Goal: Task Accomplishment & Management: Manage account settings

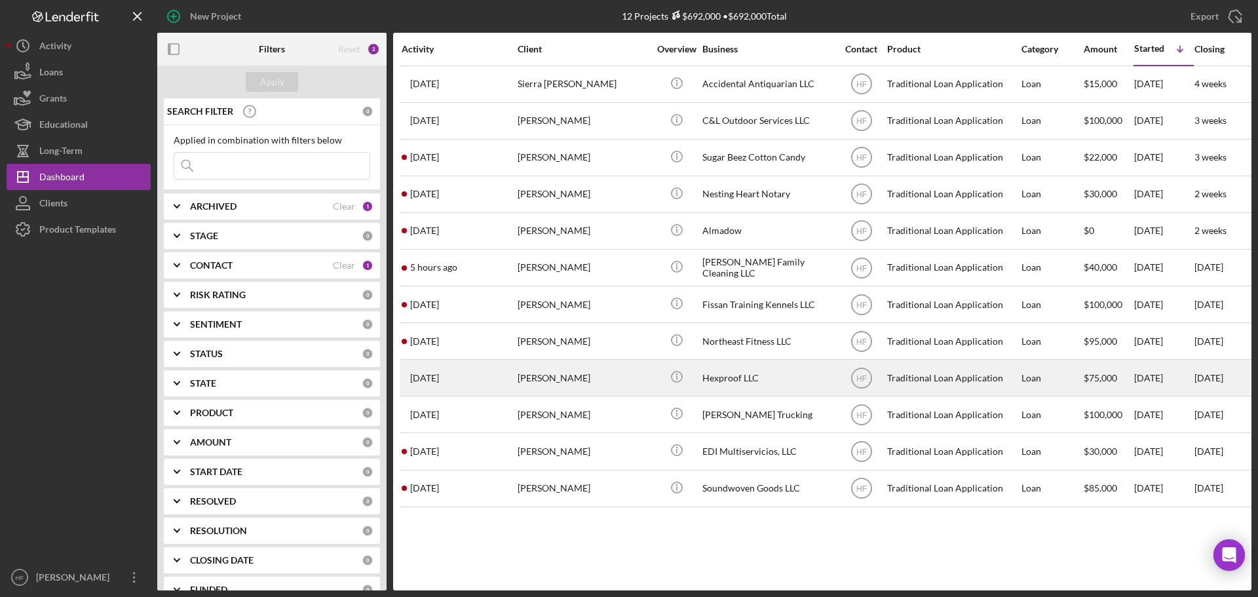
click at [469, 375] on div "[DATE] [PERSON_NAME]" at bounding box center [459, 377] width 115 height 35
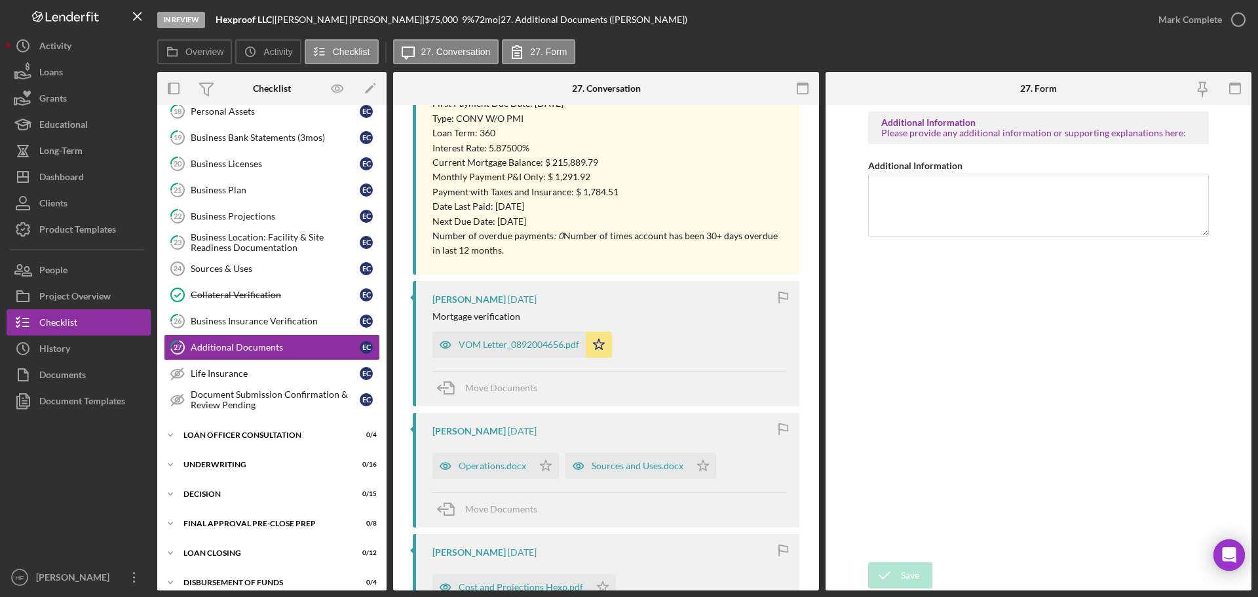
scroll to position [393, 0]
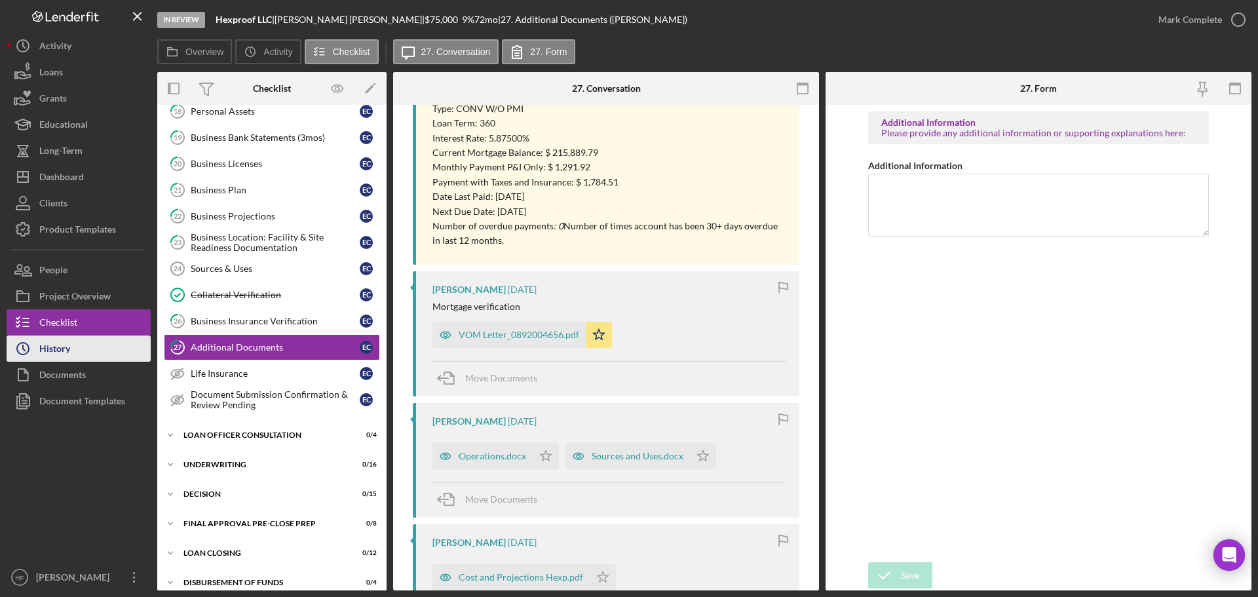
click at [41, 349] on div "History" at bounding box center [54, 349] width 31 height 29
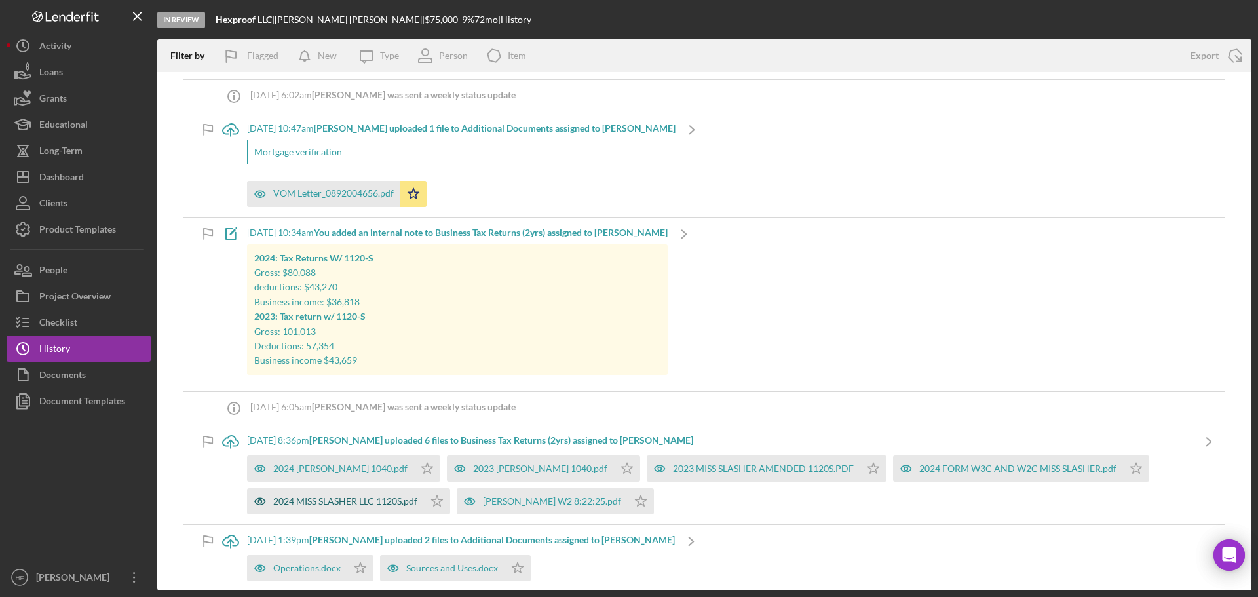
scroll to position [393, 0]
click at [1054, 46] on div "Filter by Flagged New Icon/Message Type Person Icon/Product Item" at bounding box center [667, 55] width 1020 height 33
click at [84, 168] on button "Icon/Dashboard Dashboard" at bounding box center [79, 177] width 144 height 26
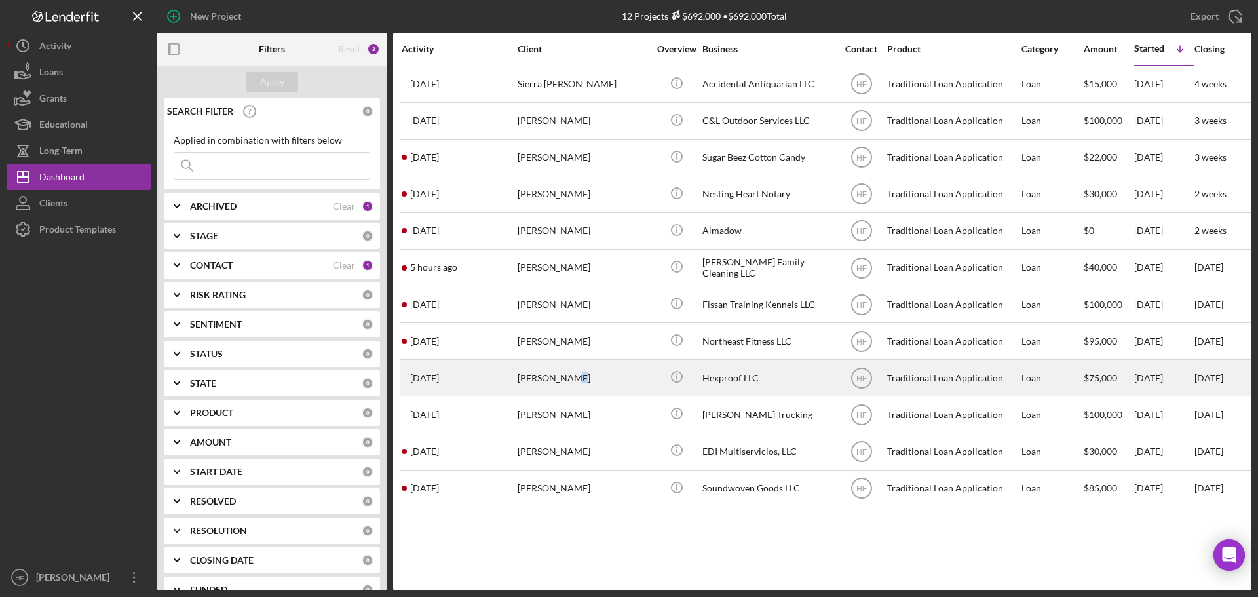
click at [563, 383] on div "[PERSON_NAME]" at bounding box center [583, 377] width 131 height 35
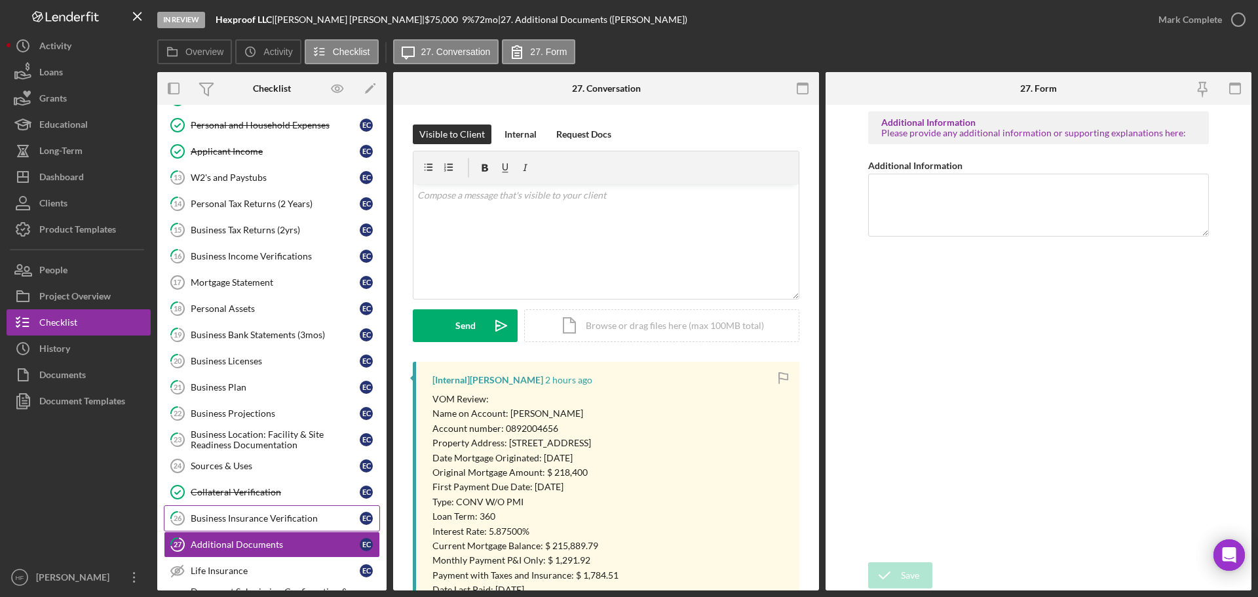
scroll to position [46, 0]
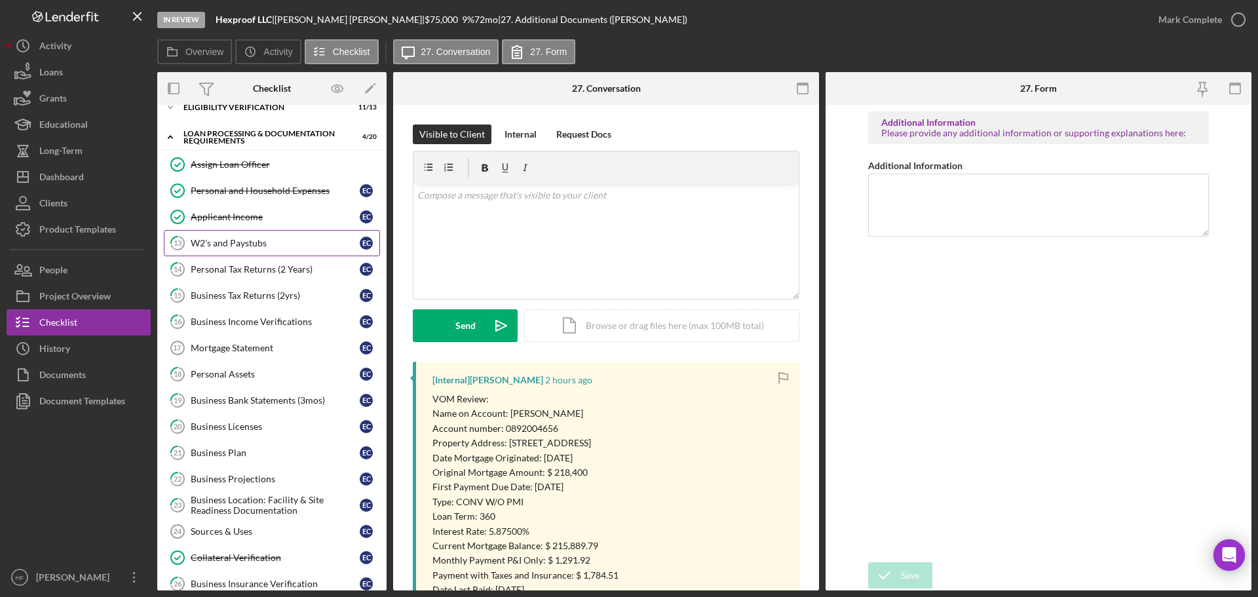
click at [283, 252] on link "13 W2's and Paystubs E C" at bounding box center [272, 243] width 216 height 26
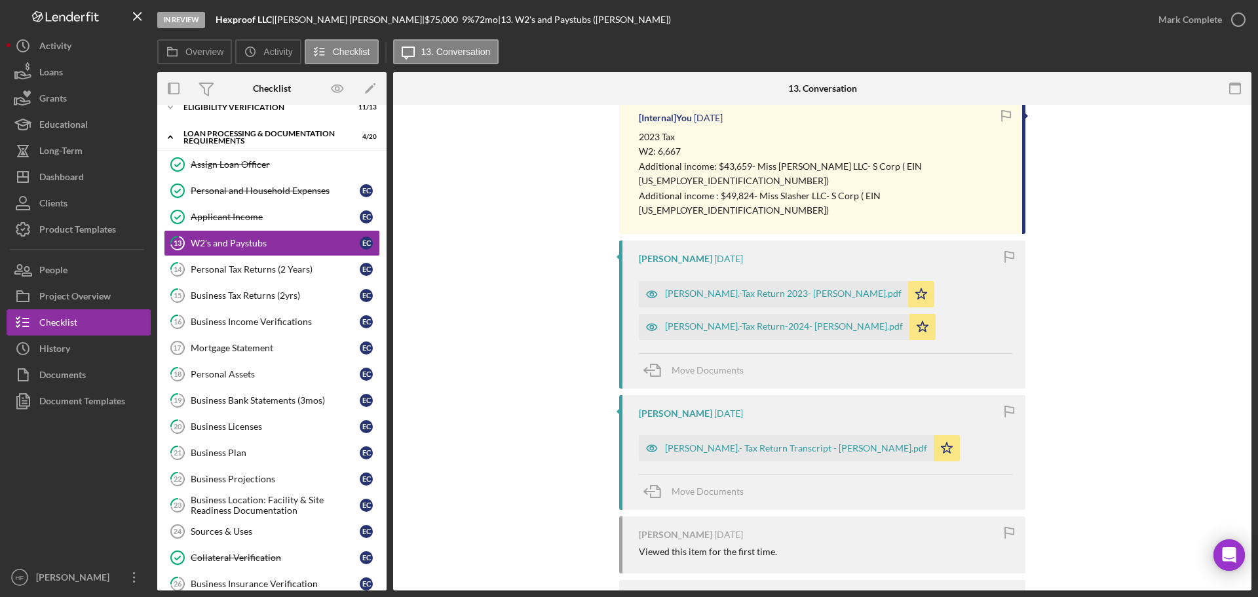
scroll to position [328, 0]
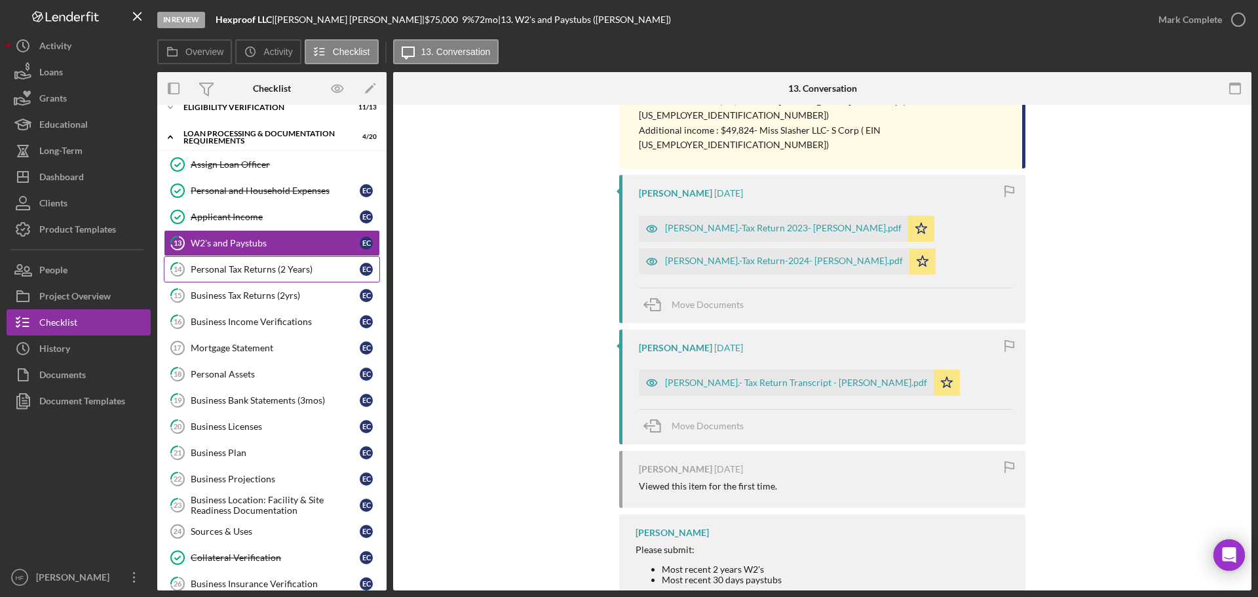
click at [266, 270] on div "Personal Tax Returns (2 Years)" at bounding box center [275, 269] width 169 height 10
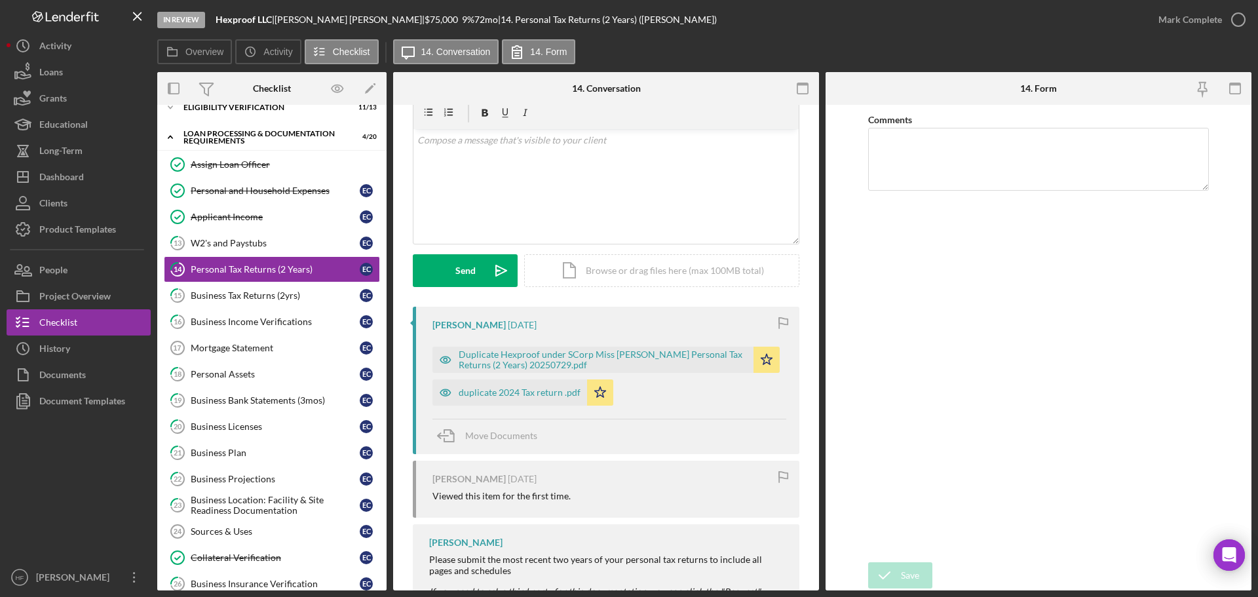
scroll to position [66, 0]
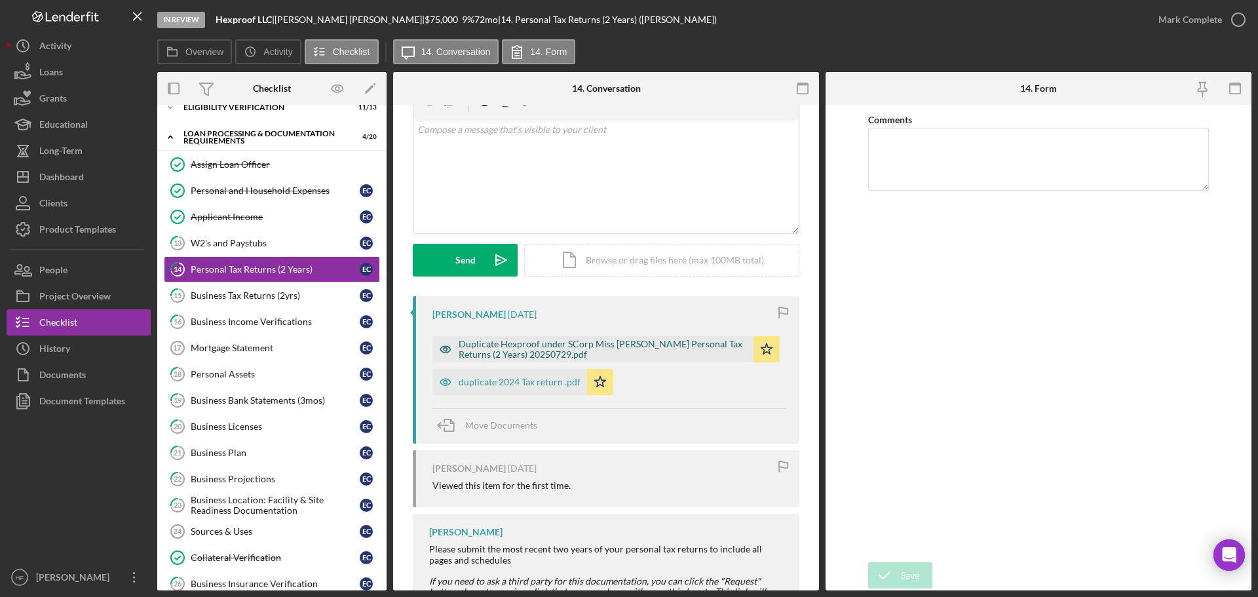
click at [532, 356] on div "Duplicate Hexproof under SCorp Miss [PERSON_NAME] Personal Tax Returns (2 Years…" at bounding box center [603, 349] width 288 height 21
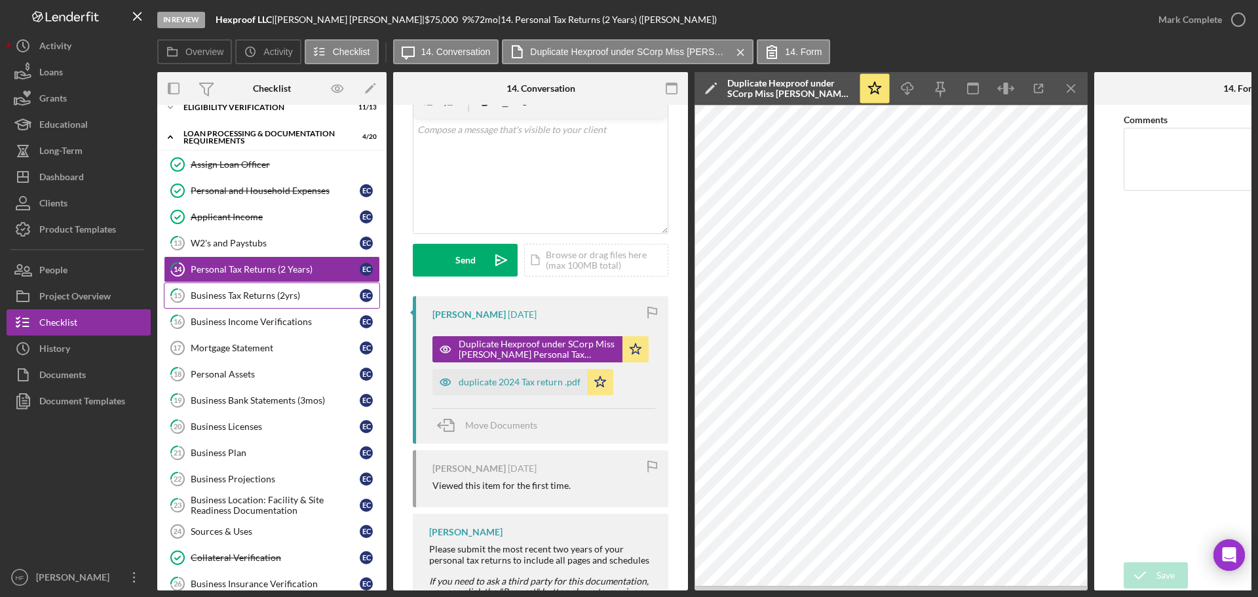
click at [221, 291] on div "Business Tax Returns (2yrs)" at bounding box center [275, 295] width 169 height 10
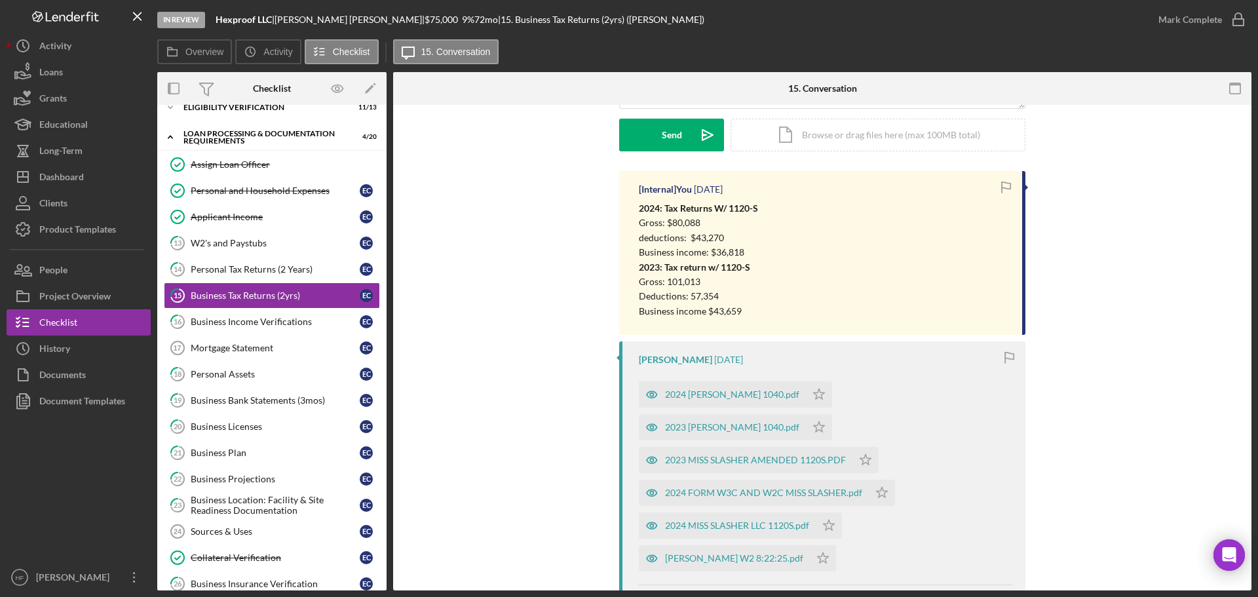
scroll to position [197, 0]
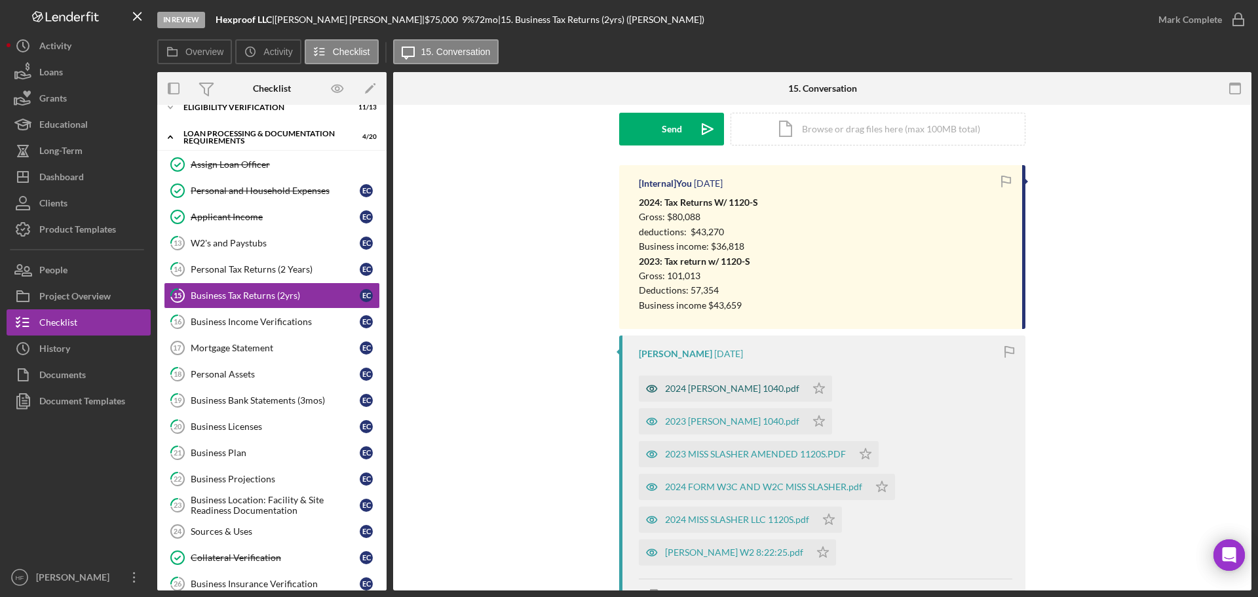
click at [732, 392] on div "2024 [PERSON_NAME] 1040.pdf" at bounding box center [732, 388] width 134 height 10
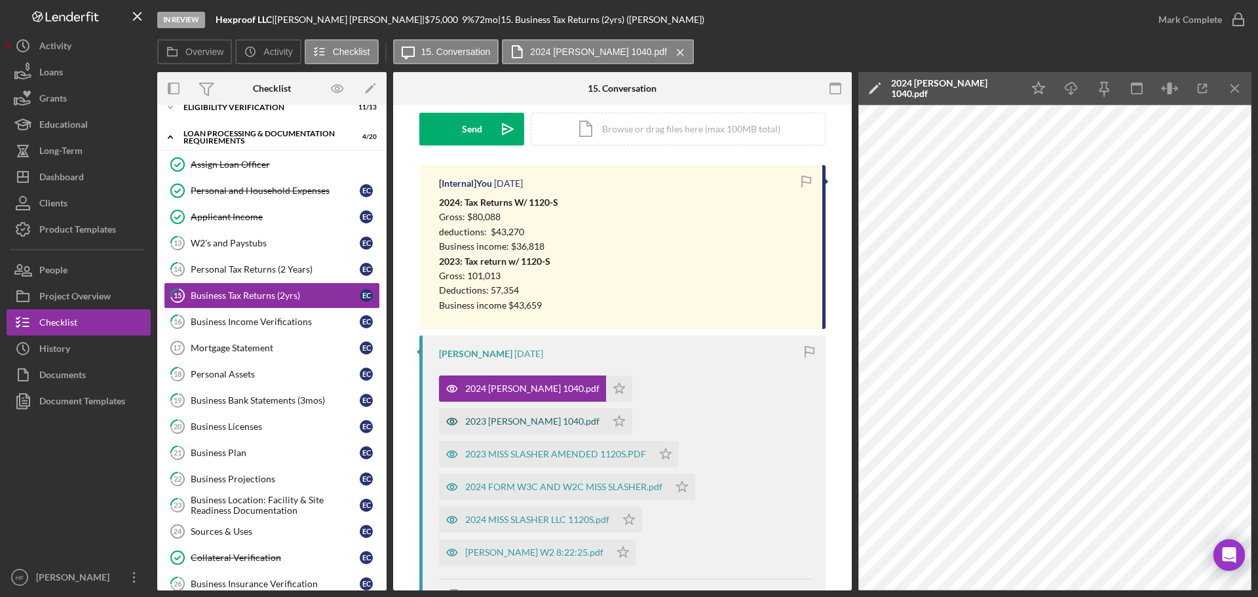
click at [474, 431] on div "2023 [PERSON_NAME] 1040.pdf" at bounding box center [522, 421] width 167 height 26
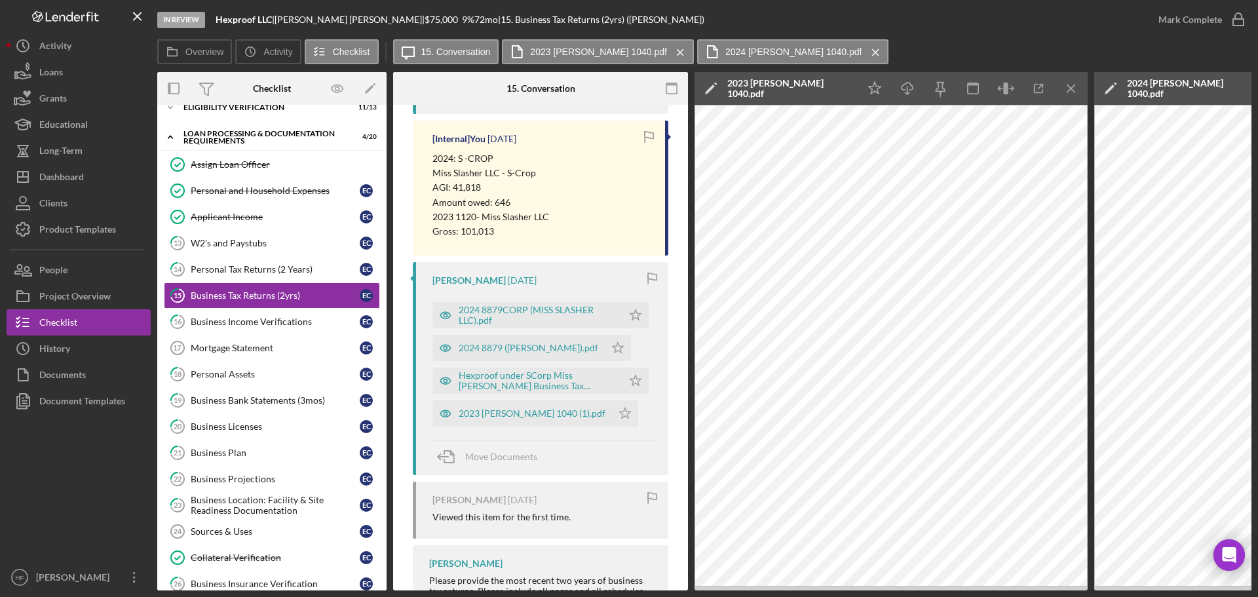
scroll to position [721, 0]
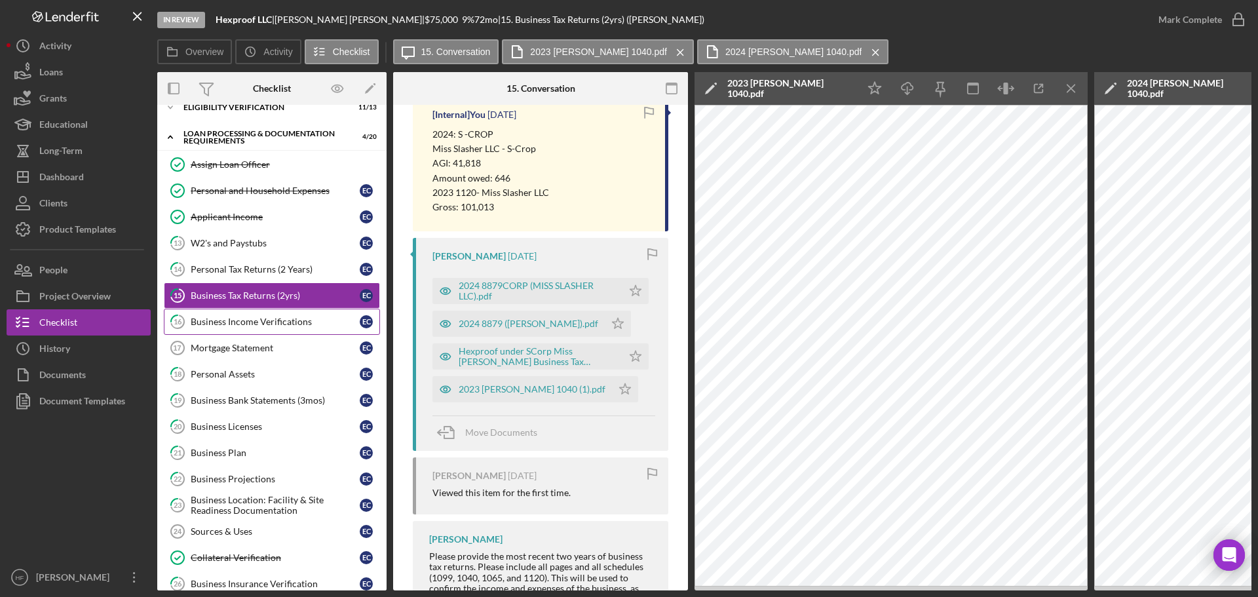
click at [275, 323] on div "Business Income Verifications" at bounding box center [275, 321] width 169 height 10
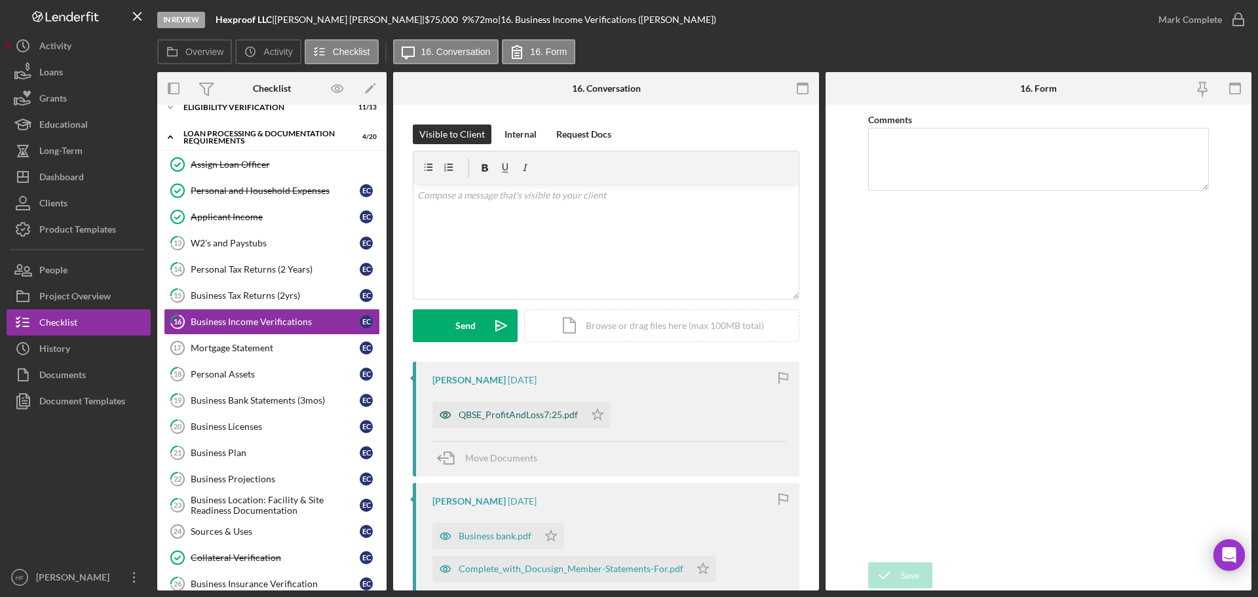
click at [541, 415] on div "QBSE_ProfitAndLoss7:25.pdf" at bounding box center [518, 415] width 119 height 10
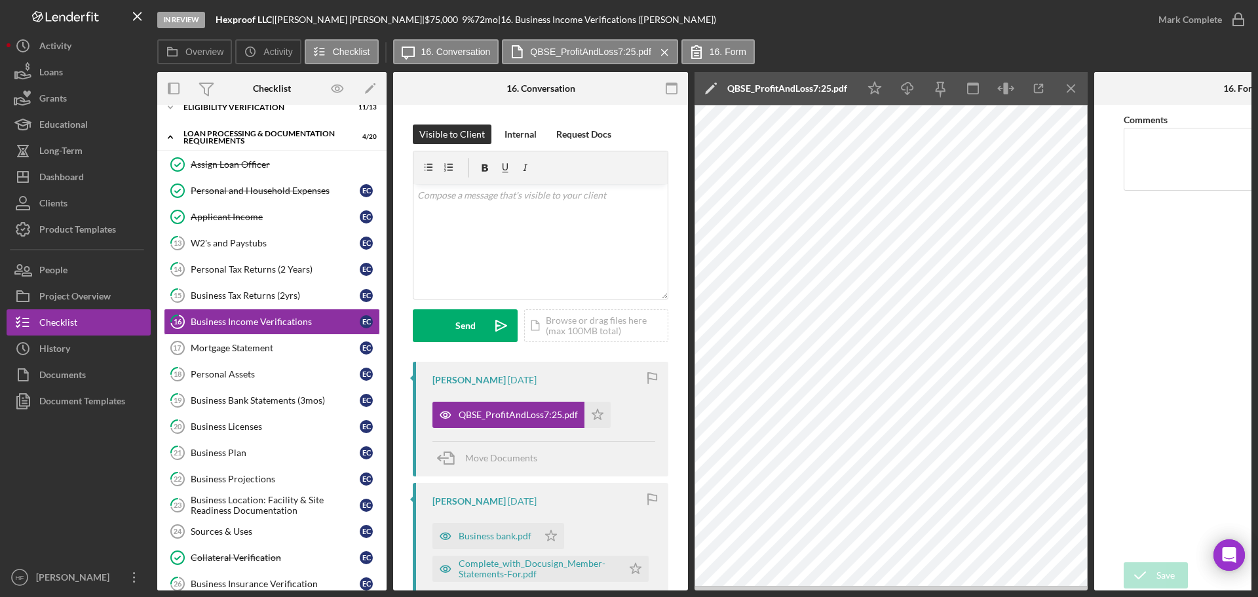
click at [706, 89] on icon "Icon/Edit" at bounding box center [711, 88] width 33 height 33
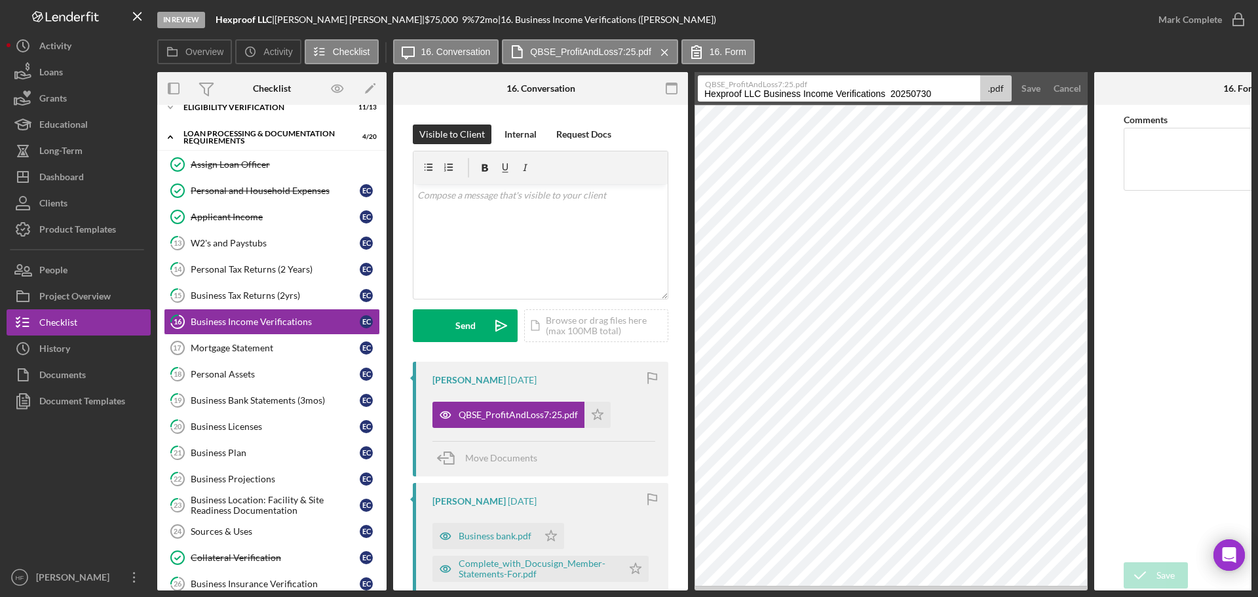
click at [704, 94] on input "Hexproof LLC Business Income Verifications 20250730" at bounding box center [839, 88] width 282 height 26
click at [706, 94] on input "Hexproof LLC Business Income Verifications 20250730" at bounding box center [839, 88] width 282 height 26
drag, startPoint x: 782, startPoint y: 94, endPoint x: 839, endPoint y: 97, distance: 57.1
click at [839, 97] on input "P&L - Miss [PERSON_NAME] Hexproof LLC Business Income Verifications 20250730" at bounding box center [839, 88] width 282 height 26
type input "P&L - Miss [PERSON_NAME] Business Income Verifications 20250730"
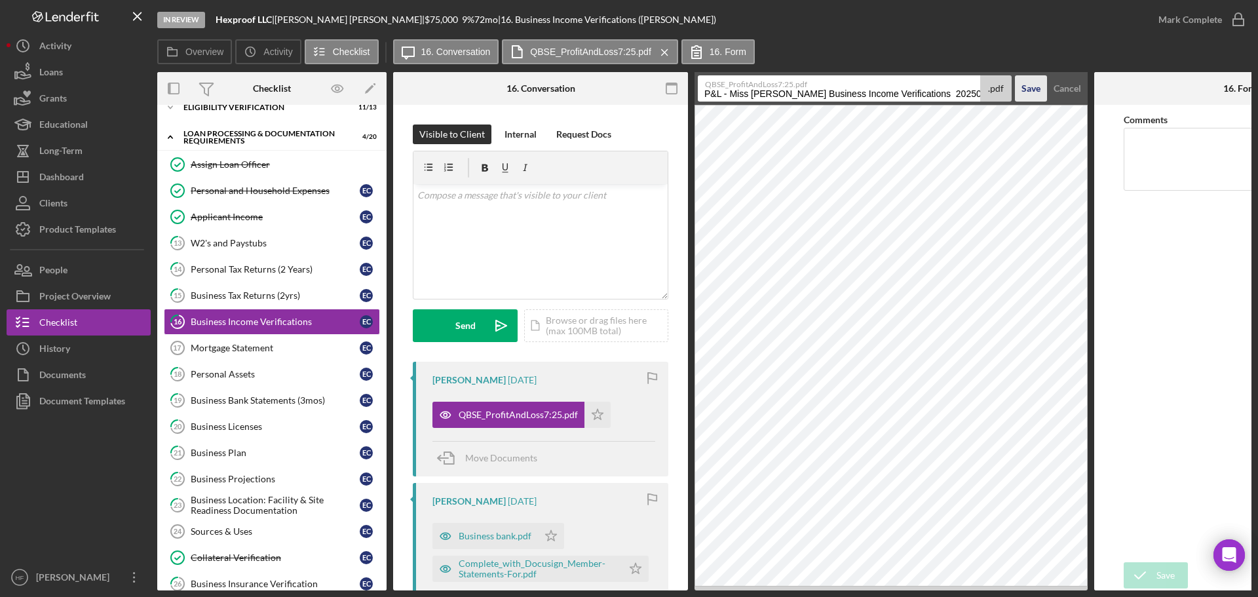
click at [1028, 90] on div "Save" at bounding box center [1030, 88] width 19 height 26
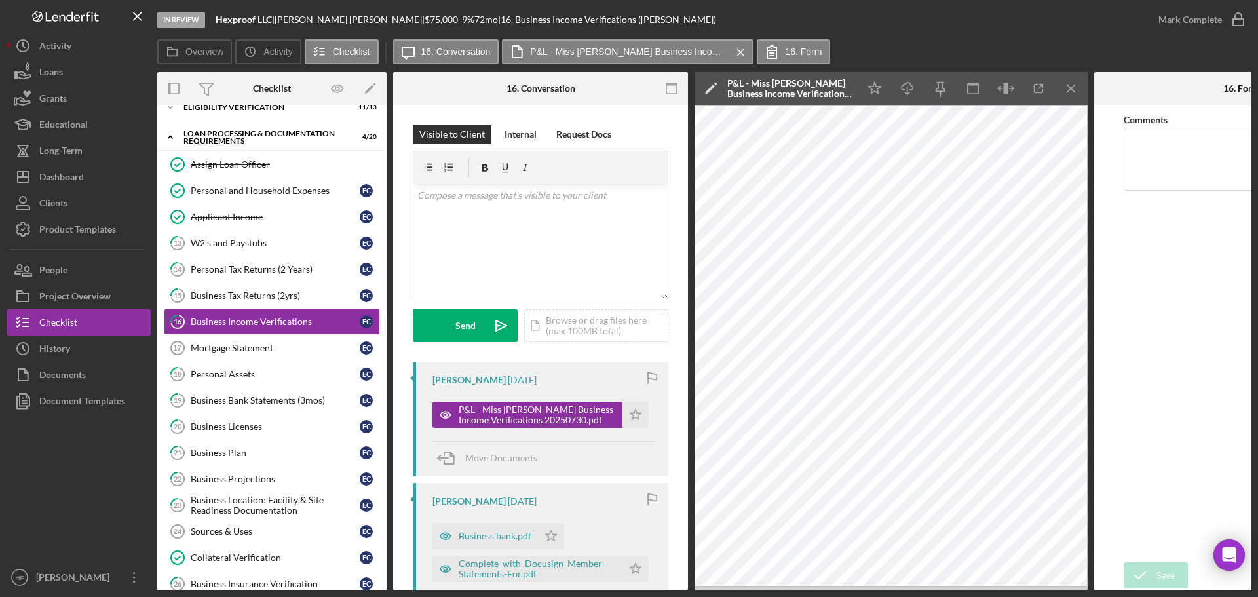
scroll to position [66, 0]
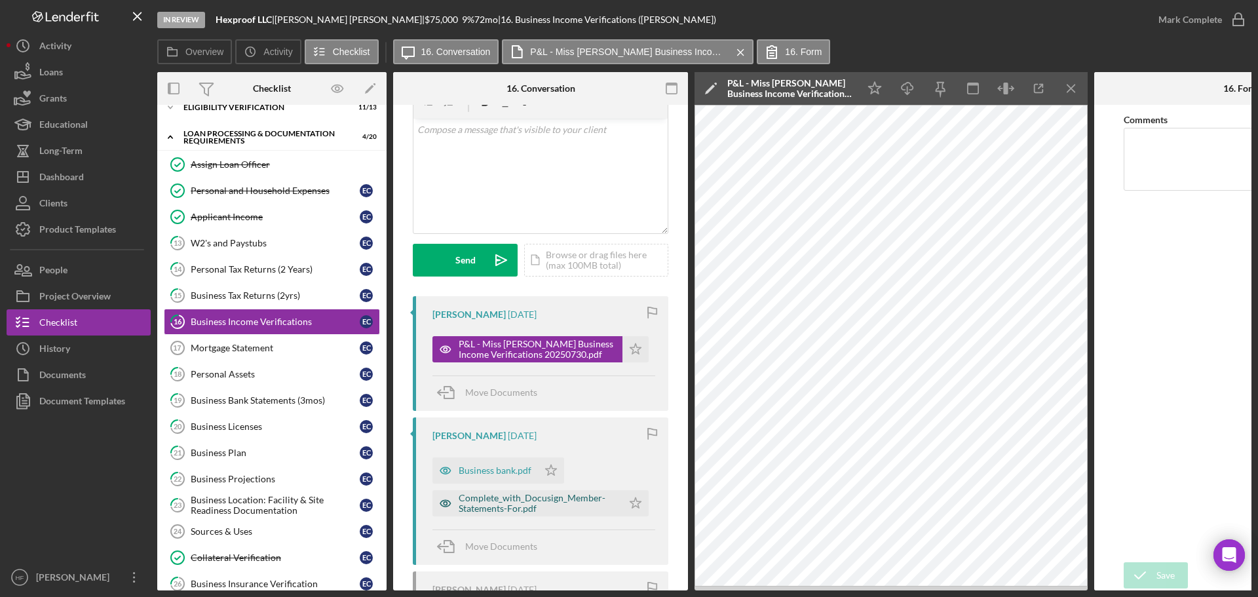
click at [521, 503] on div "Complete_with_Docusign_Member-Statements-For.pdf" at bounding box center [537, 503] width 157 height 21
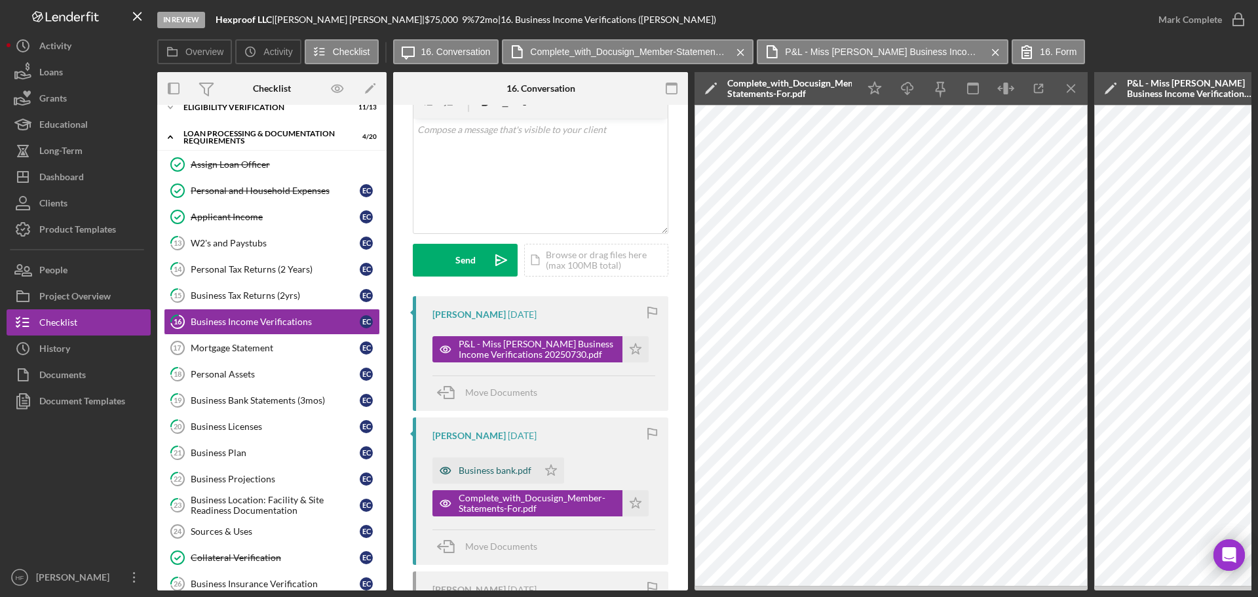
click at [503, 474] on div "Business bank.pdf" at bounding box center [495, 470] width 73 height 10
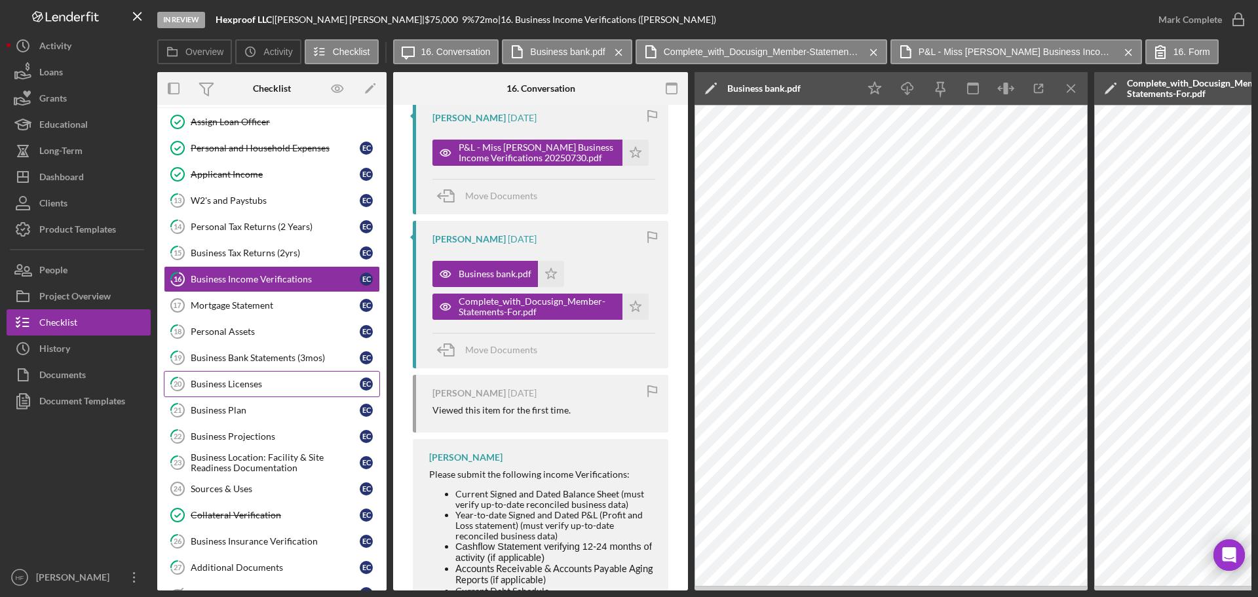
scroll to position [111, 0]
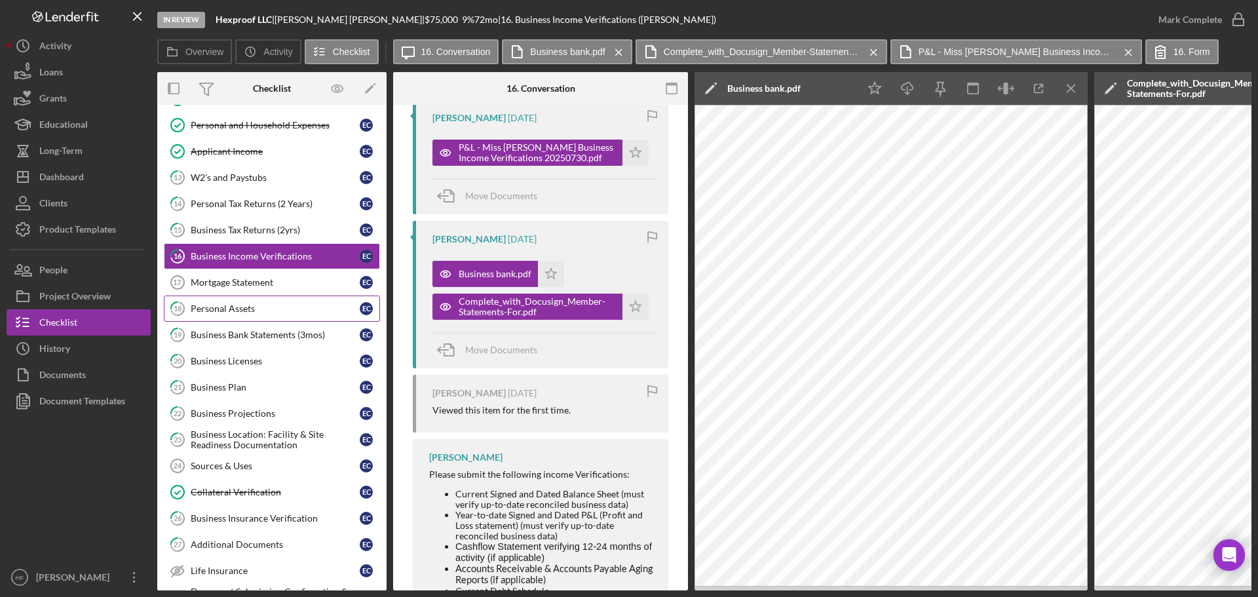
click at [277, 306] on div "Personal Assets" at bounding box center [275, 308] width 169 height 10
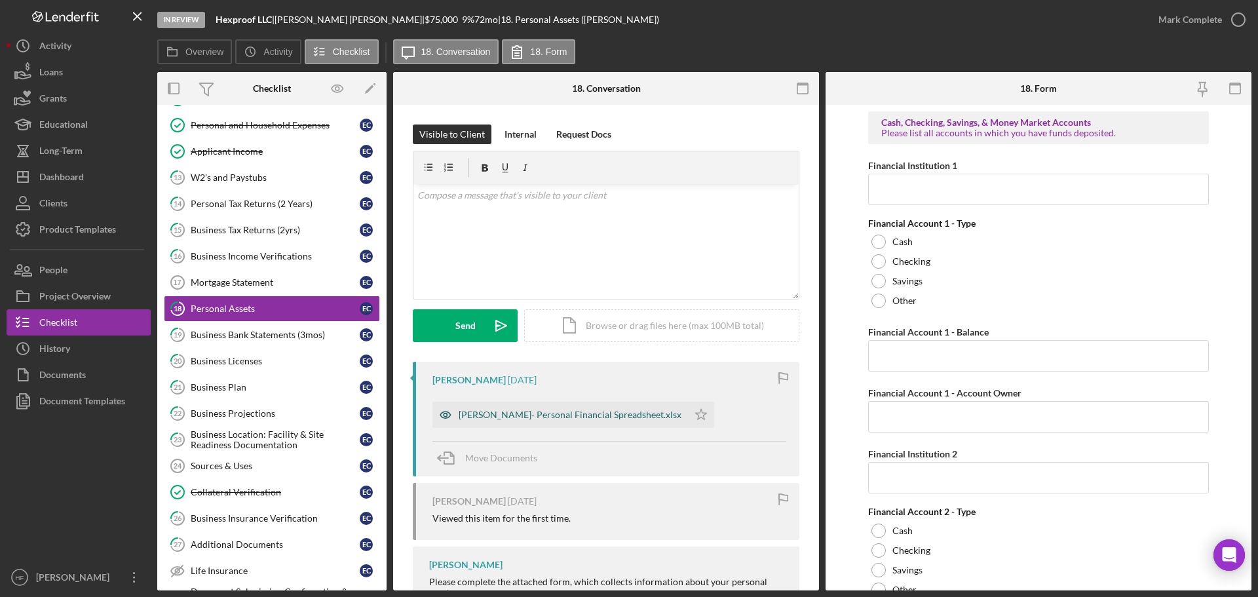
click at [535, 413] on div "[PERSON_NAME]- Personal Financial Spreadsheet.xlsx" at bounding box center [570, 415] width 223 height 10
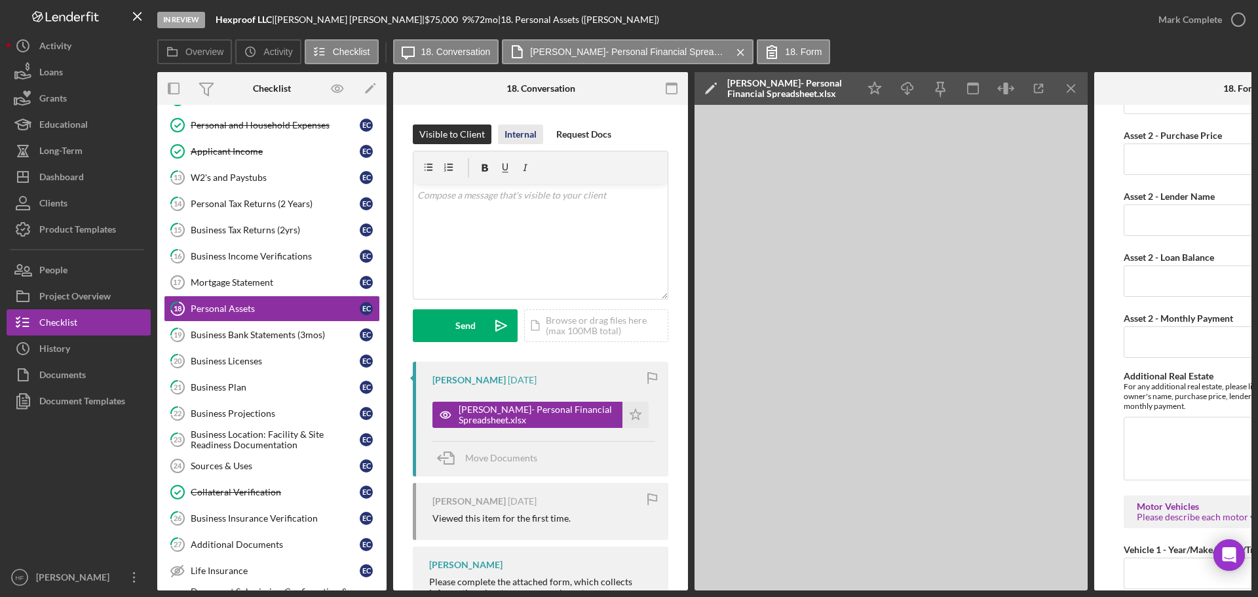
click at [521, 135] on div "Internal" at bounding box center [521, 134] width 32 height 20
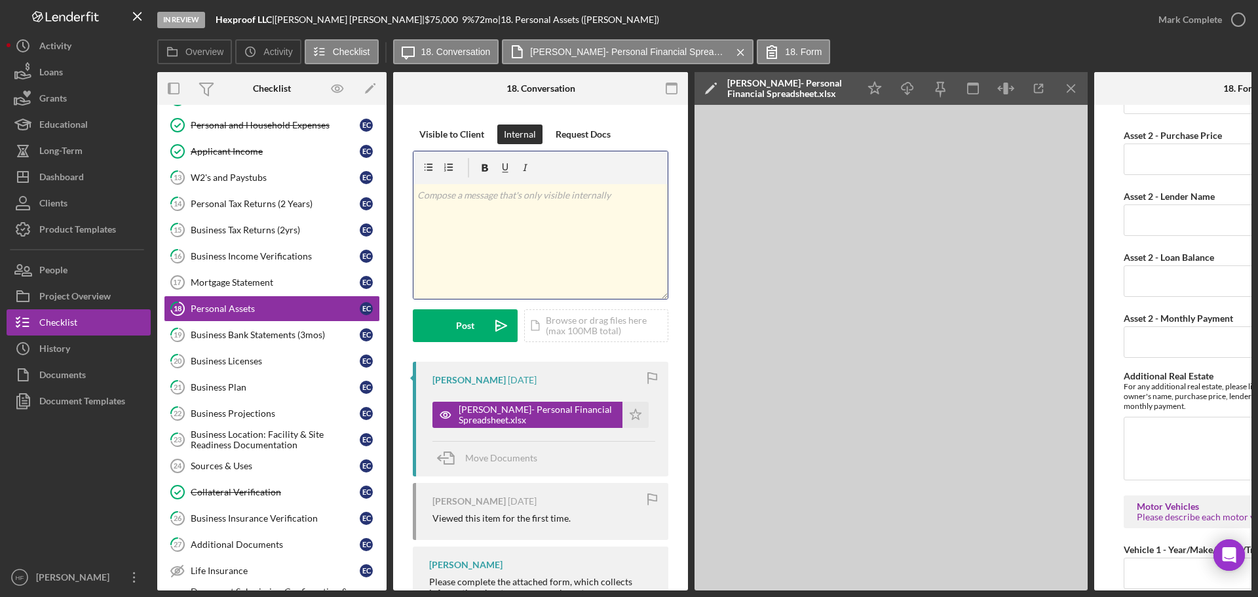
click at [552, 216] on div "v Color teal Color pink Remove color Add row above Add row below Add column bef…" at bounding box center [540, 241] width 254 height 115
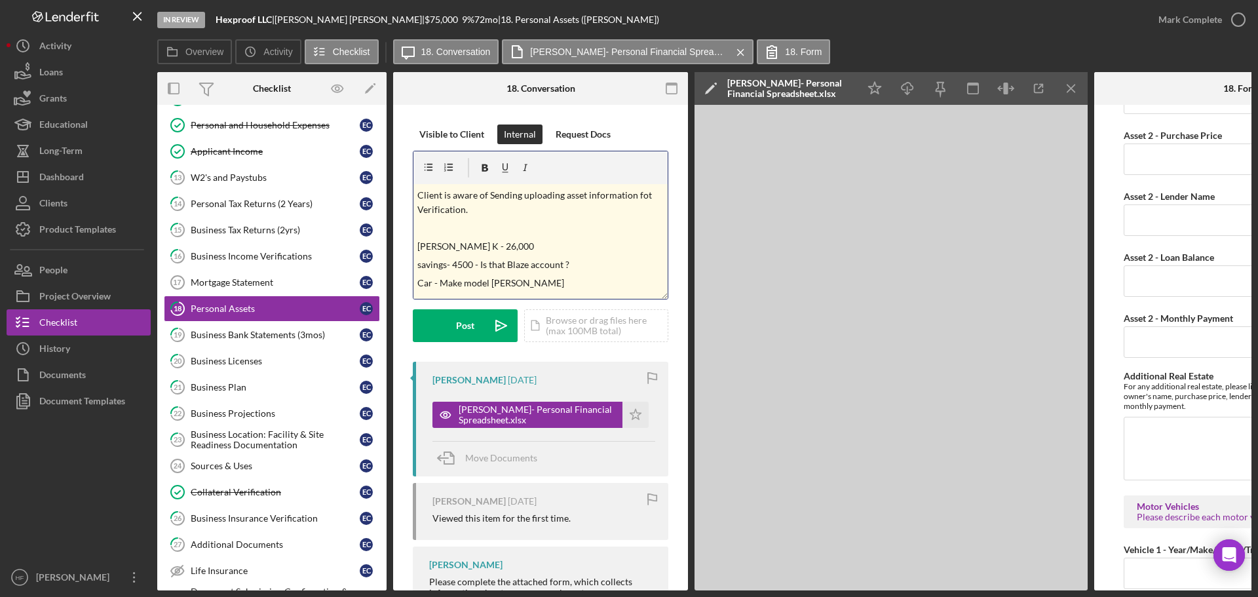
click at [649, 199] on p "Client is aware of Sending uploading asset information fot Verification." at bounding box center [540, 202] width 247 height 29
click at [647, 195] on p "Client is aware of Sending uploading asset information fot Verification." at bounding box center [540, 202] width 247 height 29
click at [472, 328] on div "Post" at bounding box center [465, 325] width 18 height 33
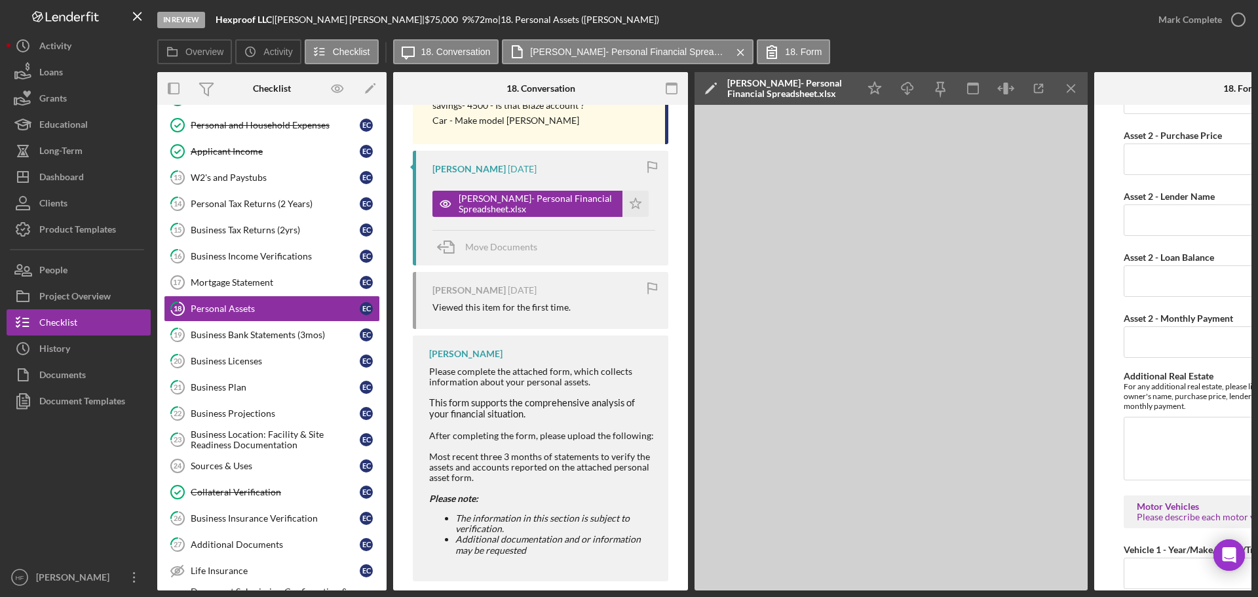
scroll to position [358, 0]
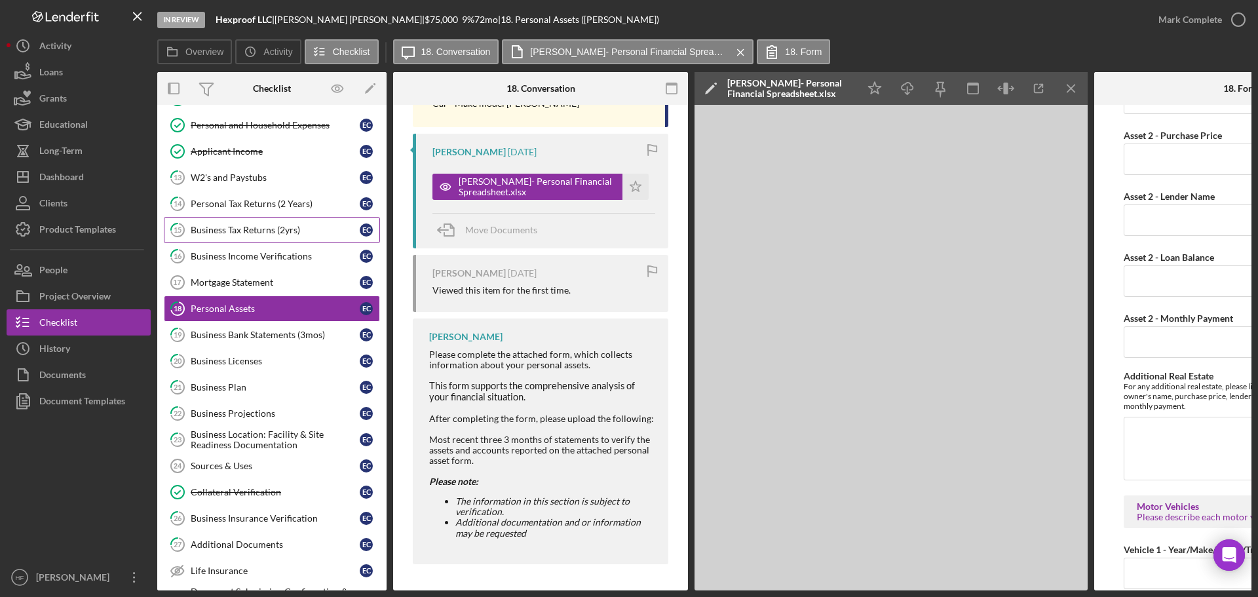
click at [260, 226] on div "Business Tax Returns (2yrs)" at bounding box center [275, 230] width 169 height 10
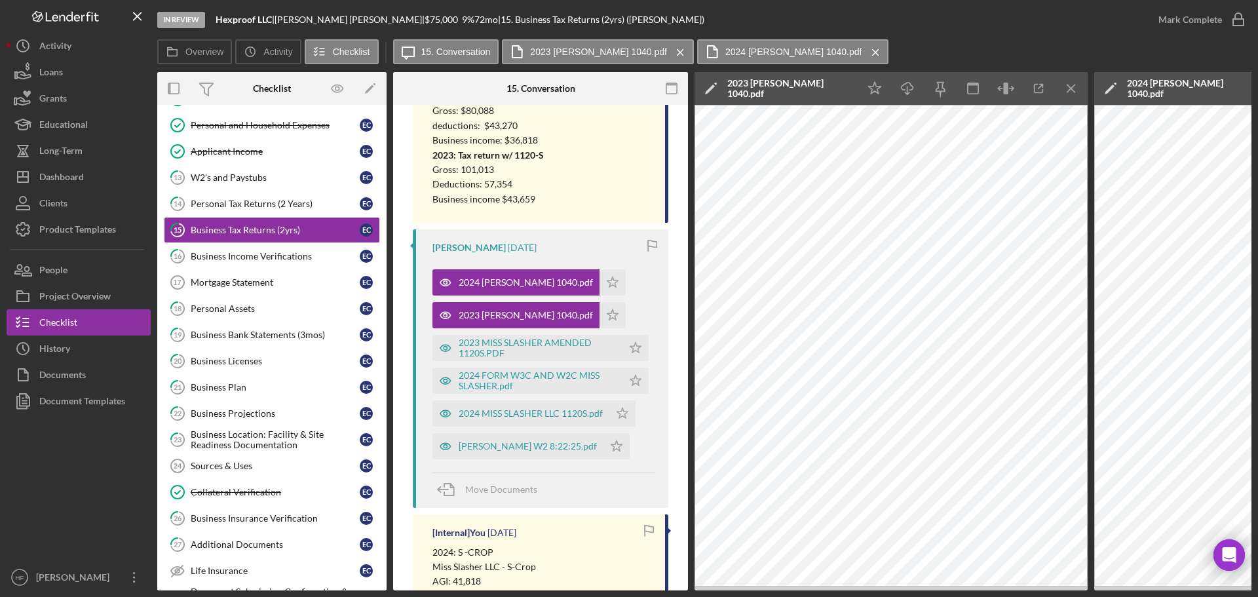
scroll to position [328, 0]
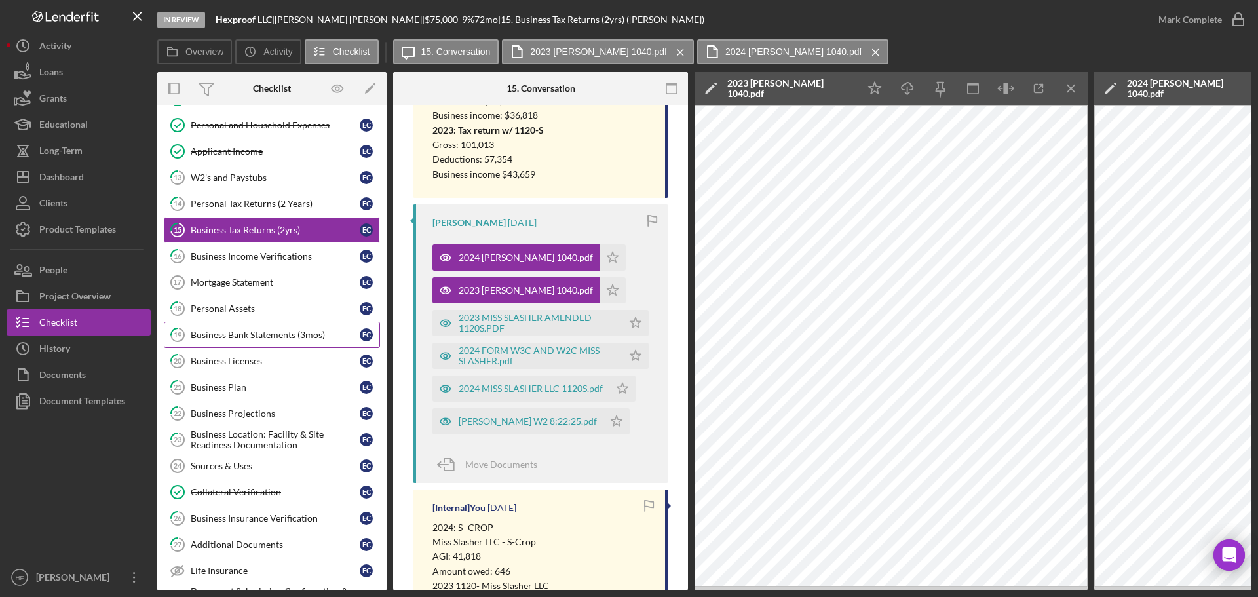
click at [275, 337] on div "Business Bank Statements (3mos)" at bounding box center [275, 335] width 169 height 10
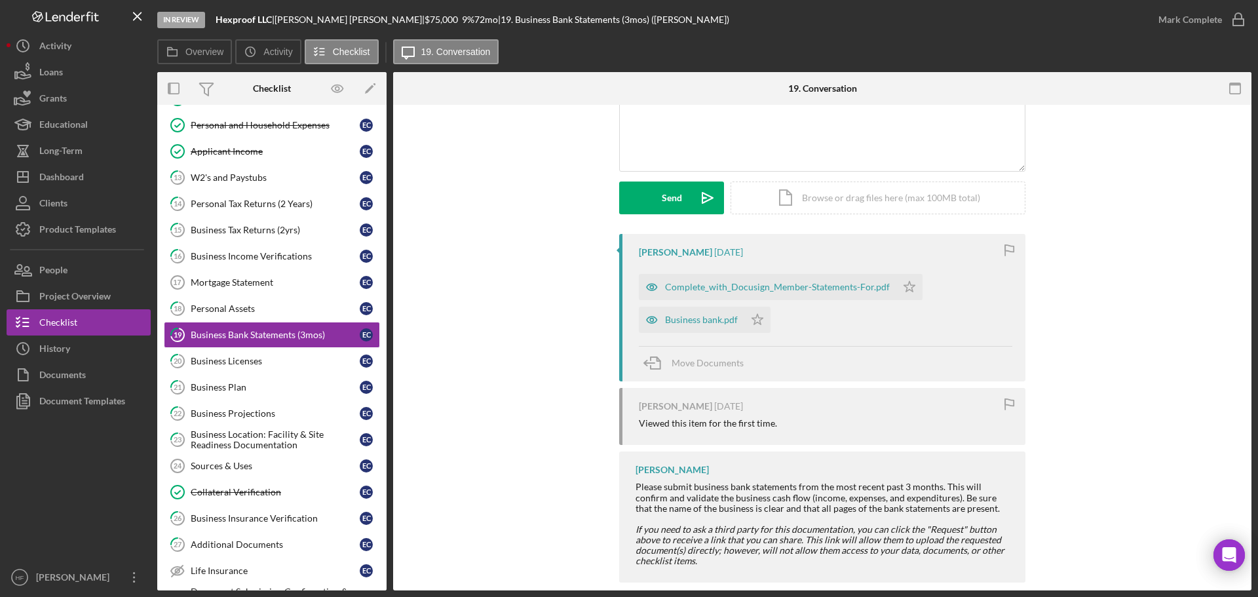
scroll to position [131, 0]
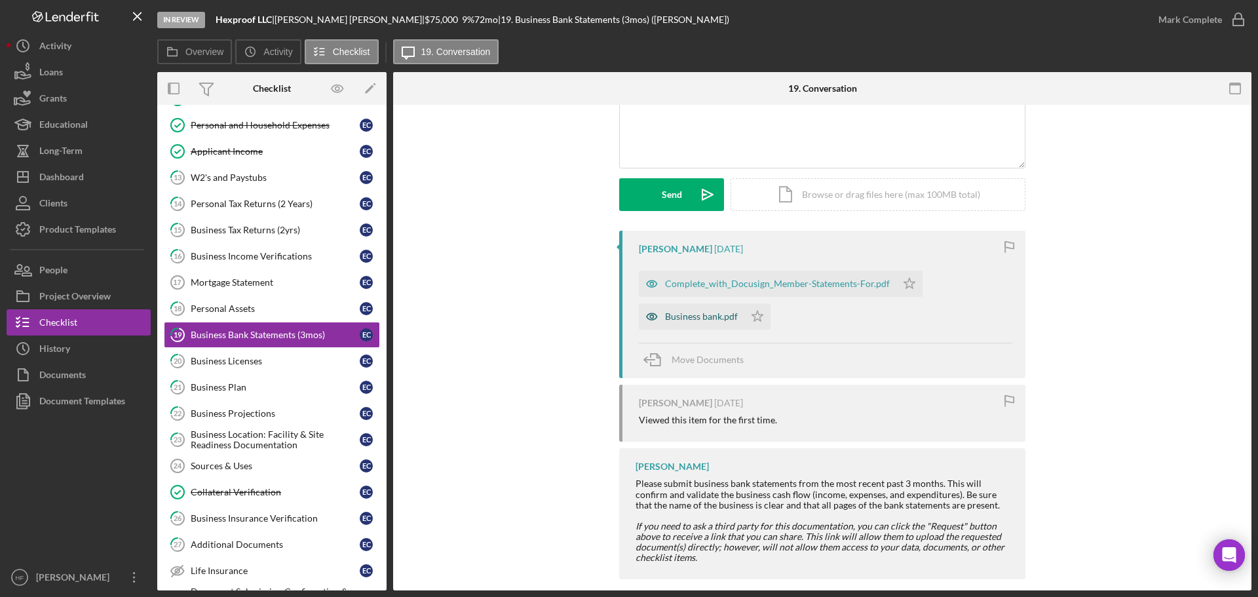
click at [698, 309] on div "Business bank.pdf" at bounding box center [691, 316] width 105 height 26
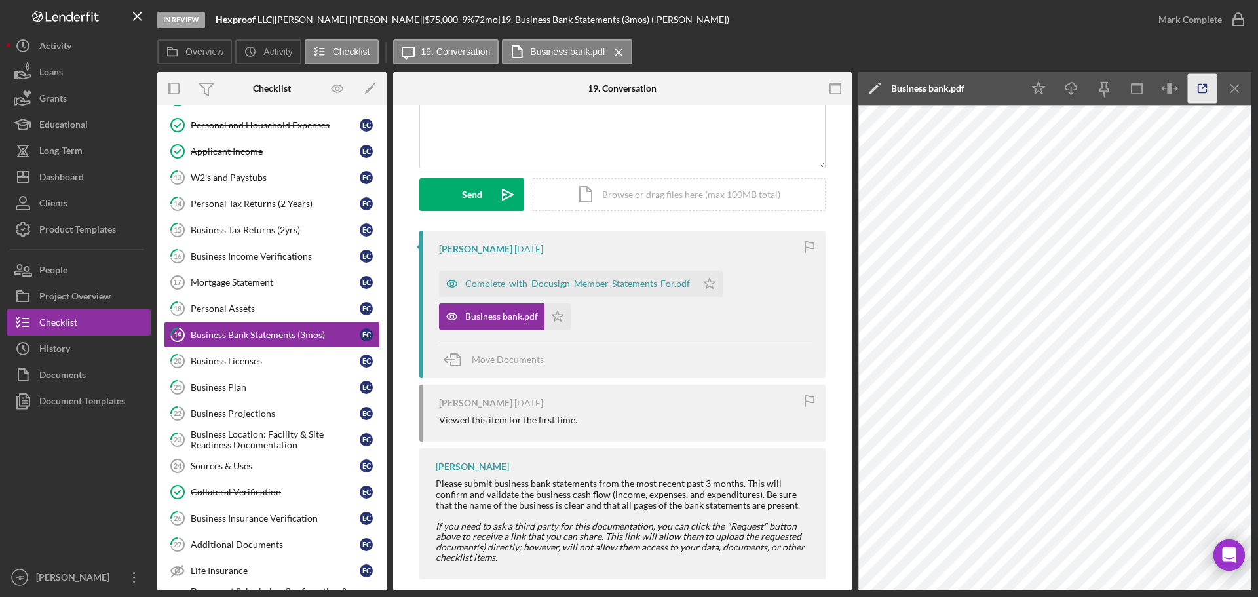
click at [1130, 88] on icon "button" at bounding box center [1202, 88] width 29 height 29
click at [288, 362] on div "Business Licenses" at bounding box center [275, 361] width 169 height 10
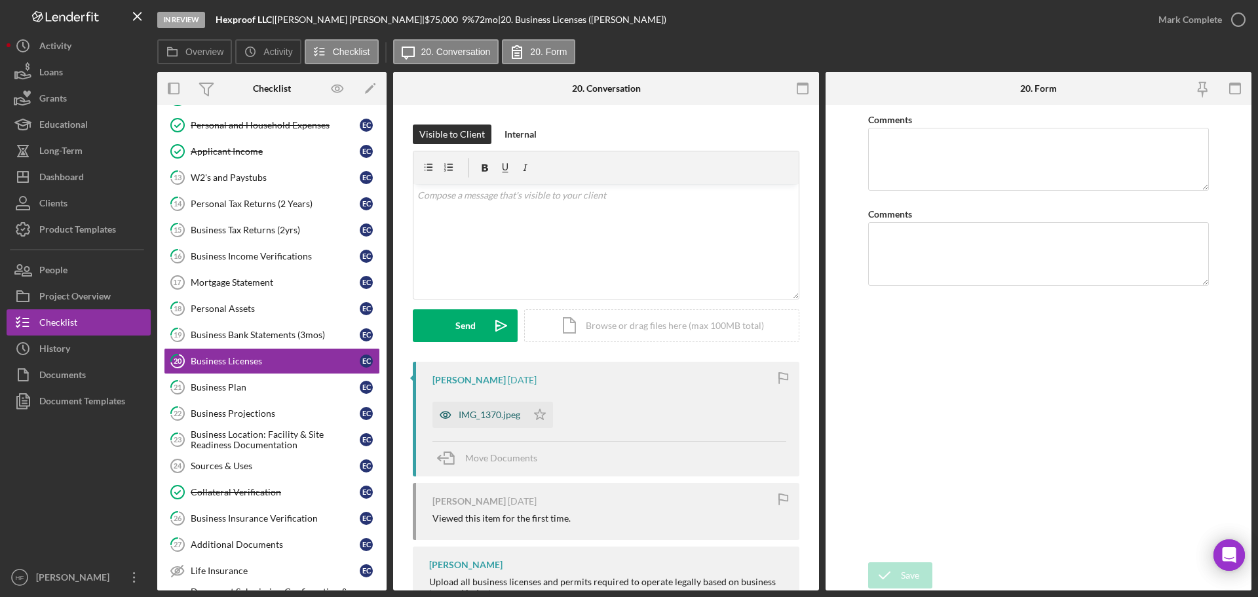
click at [461, 411] on div "IMG_1370.jpeg" at bounding box center [490, 415] width 62 height 10
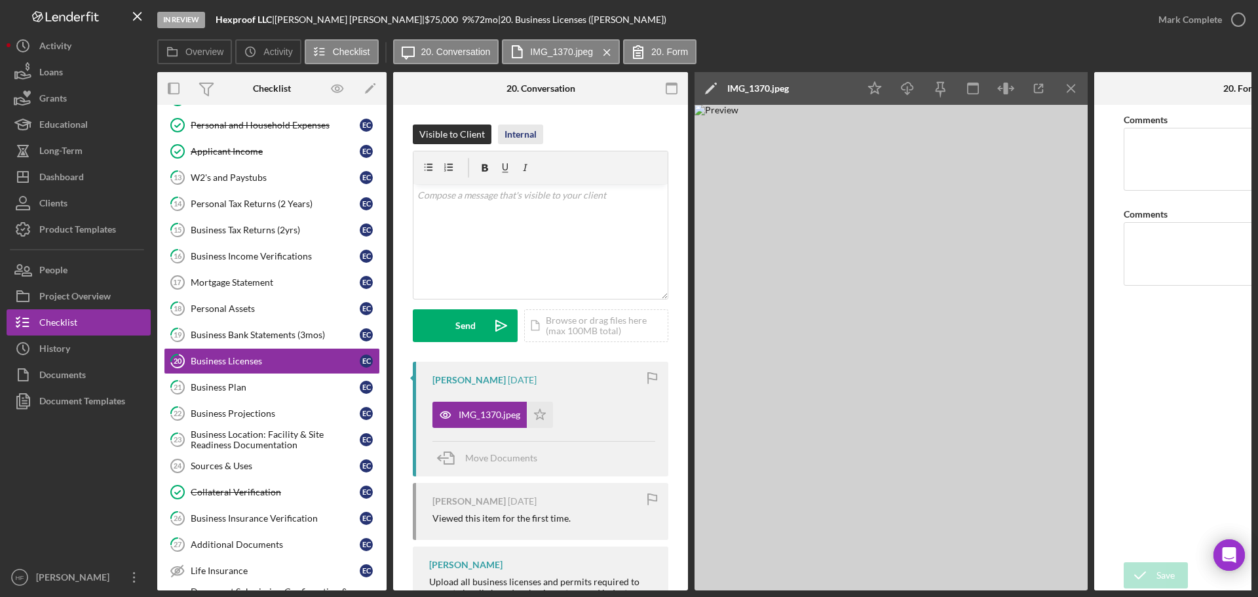
click at [518, 129] on div "Internal" at bounding box center [521, 134] width 32 height 20
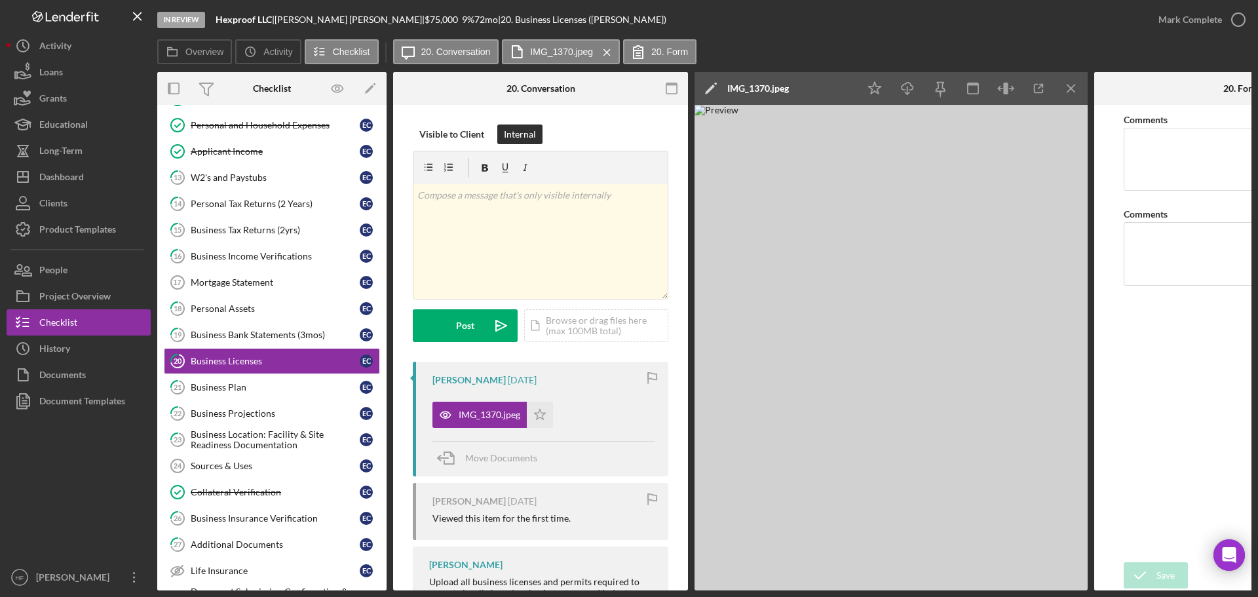
click at [709, 83] on icon "Icon/Edit" at bounding box center [711, 88] width 33 height 33
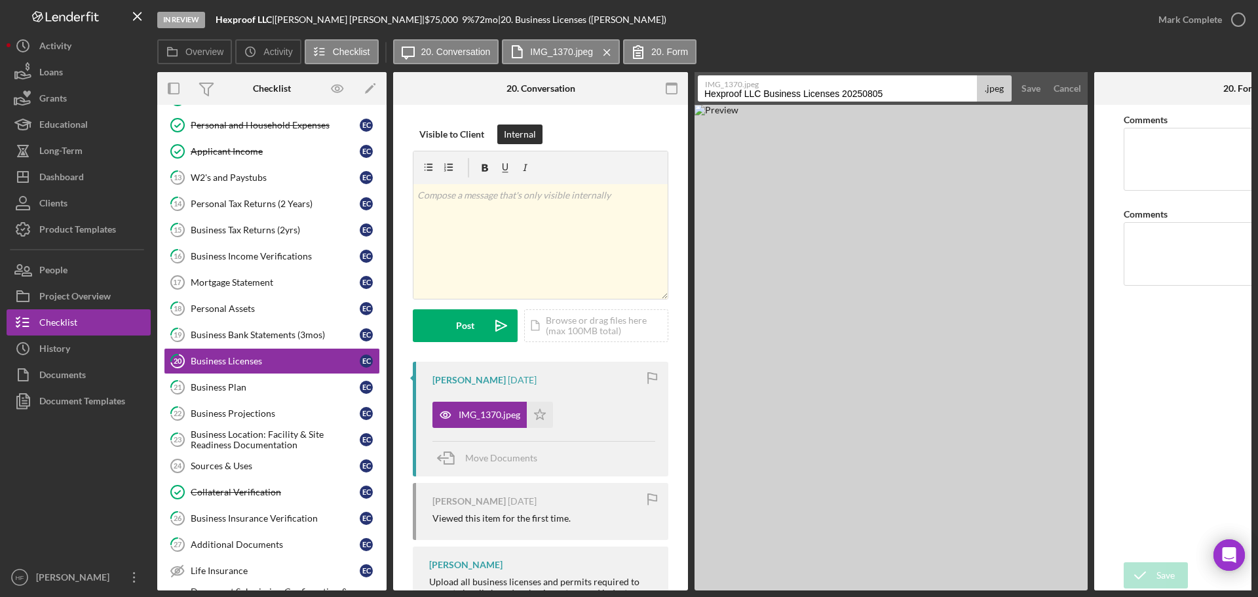
click at [704, 95] on input "Hexproof LLC Business Licenses 20250805" at bounding box center [837, 88] width 279 height 26
type input "Cosmetologist Salon Manager License -[PERSON_NAME] -Hexproof LLC Business Licen…"
click at [1033, 96] on div "Save" at bounding box center [1030, 88] width 19 height 26
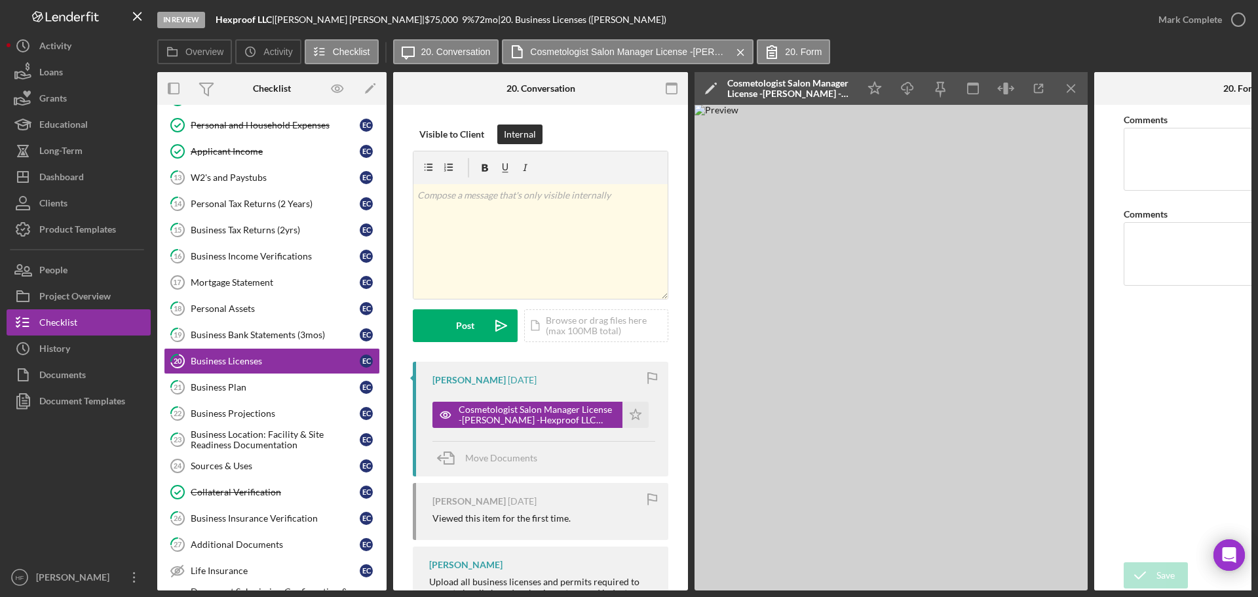
click at [708, 88] on icon "Icon/Edit" at bounding box center [711, 88] width 33 height 33
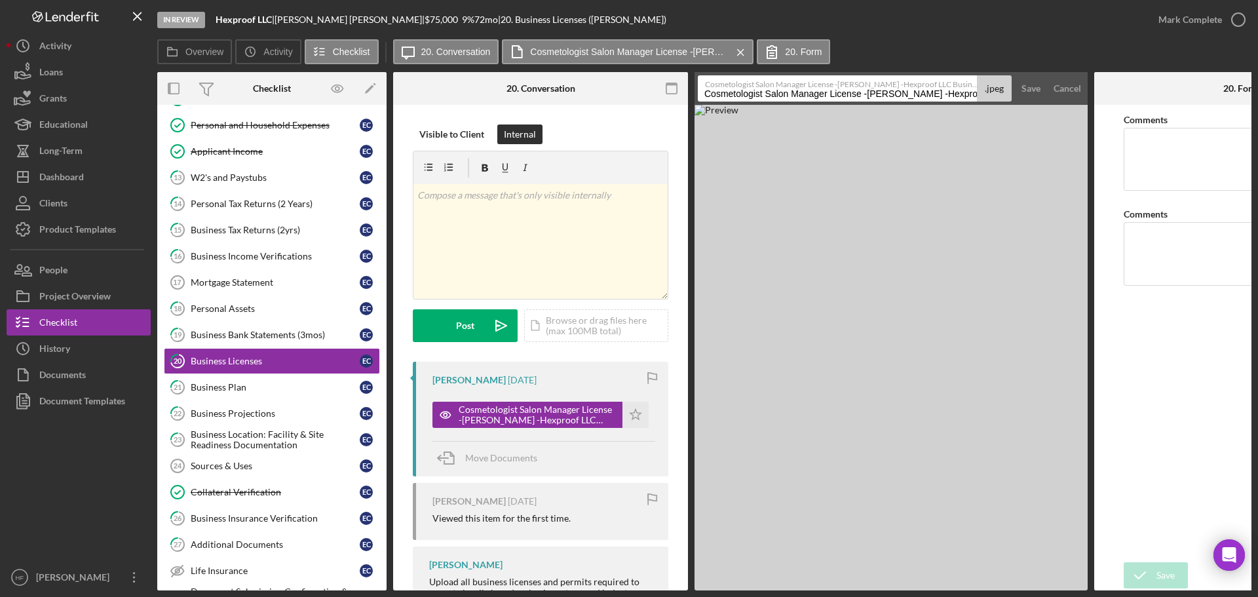
click at [862, 94] on input "Cosmetologist Salon Manager License -[PERSON_NAME] -Hexproof LLC Business Licen…" at bounding box center [837, 88] width 279 height 26
type input "Cosmetologist Salon Manager License- exp:[DATE] -[PERSON_NAME] -Hexproof LLC Bu…"
click at [1040, 88] on button "Save" at bounding box center [1031, 88] width 32 height 26
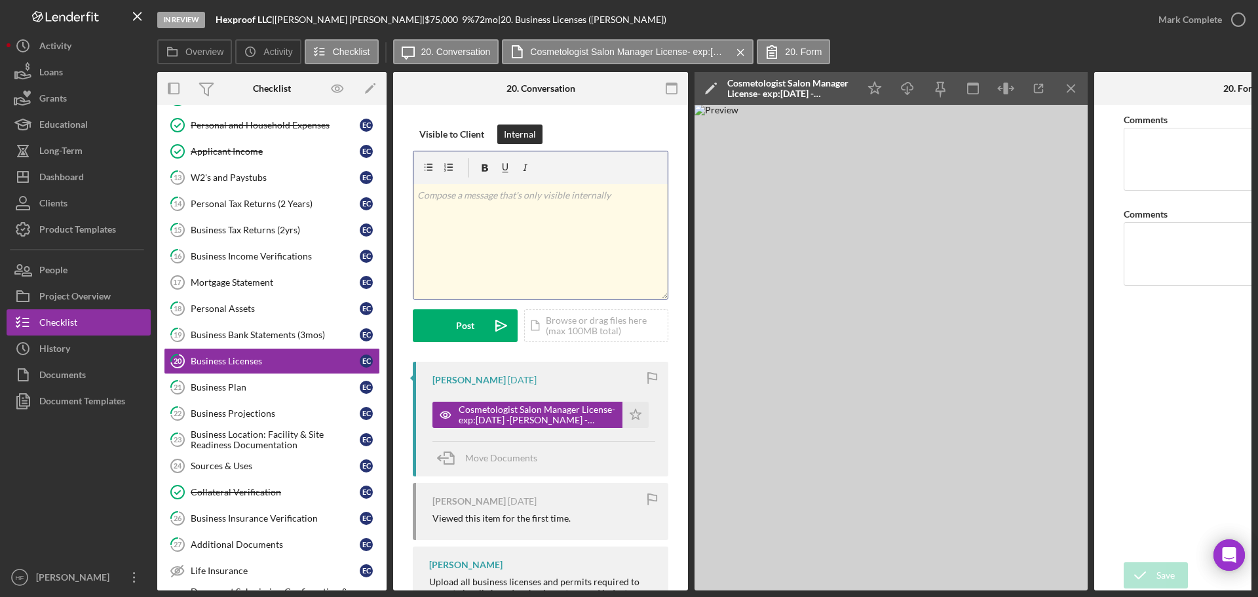
click at [438, 196] on p at bounding box center [540, 195] width 247 height 14
click at [415, 196] on div "v Color teal Color pink Remove color Add row above Add row below Add column bef…" at bounding box center [540, 241] width 254 height 115
click at [443, 217] on p "Status Active" at bounding box center [540, 213] width 247 height 14
click at [467, 316] on div "Post" at bounding box center [465, 325] width 18 height 33
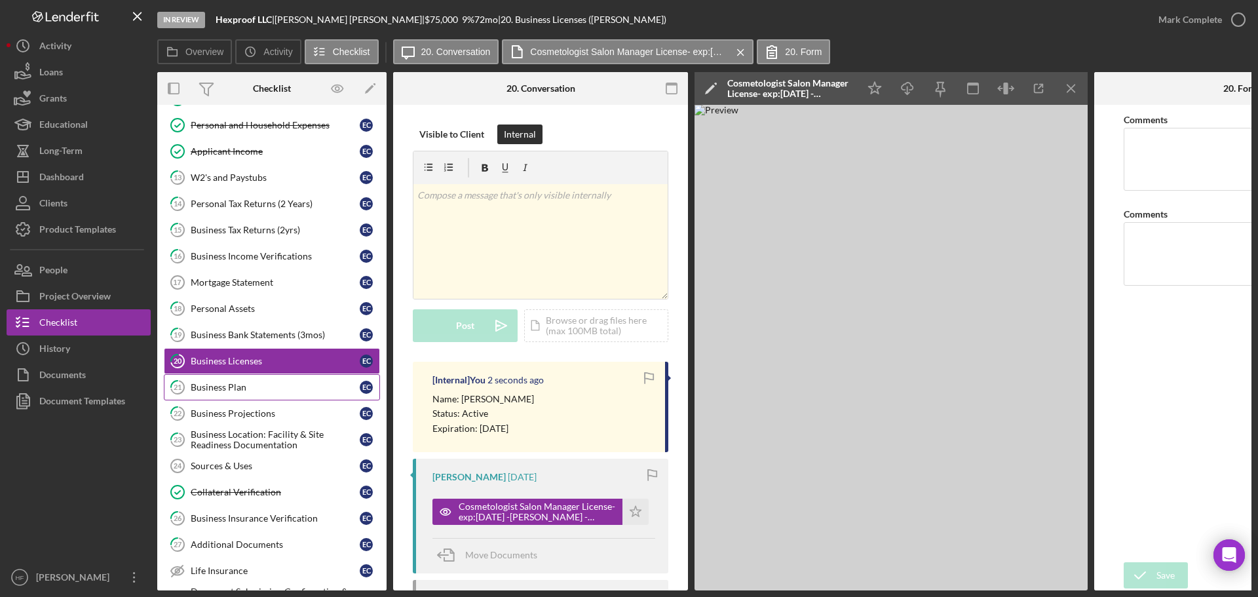
click at [206, 387] on div "Business Plan" at bounding box center [275, 387] width 169 height 10
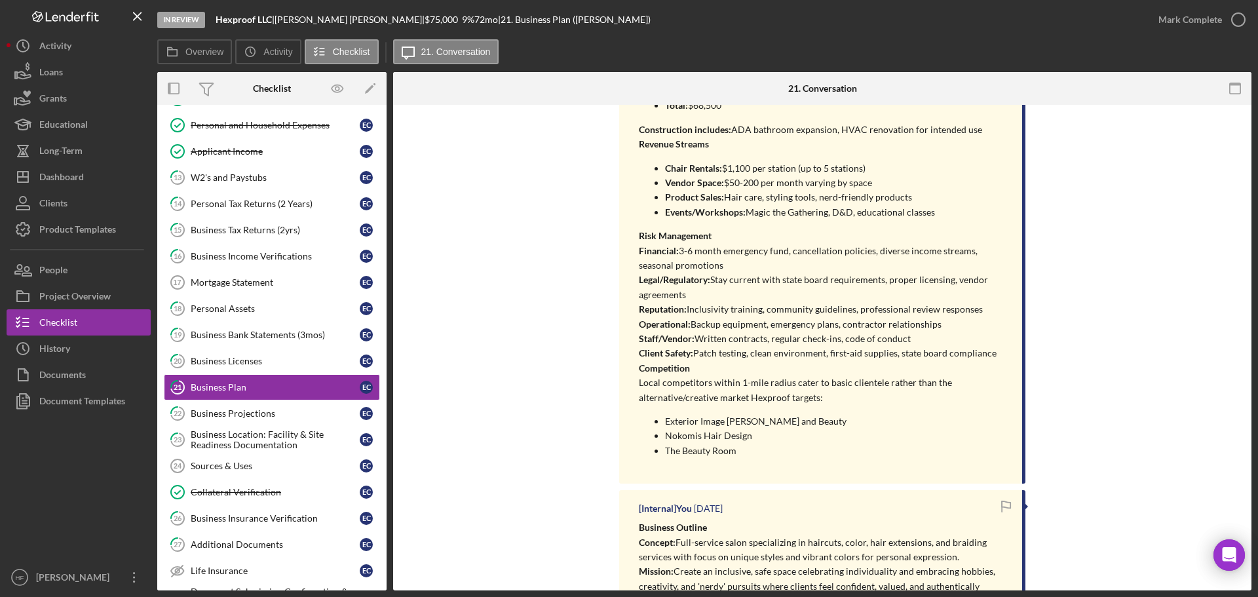
scroll to position [721, 0]
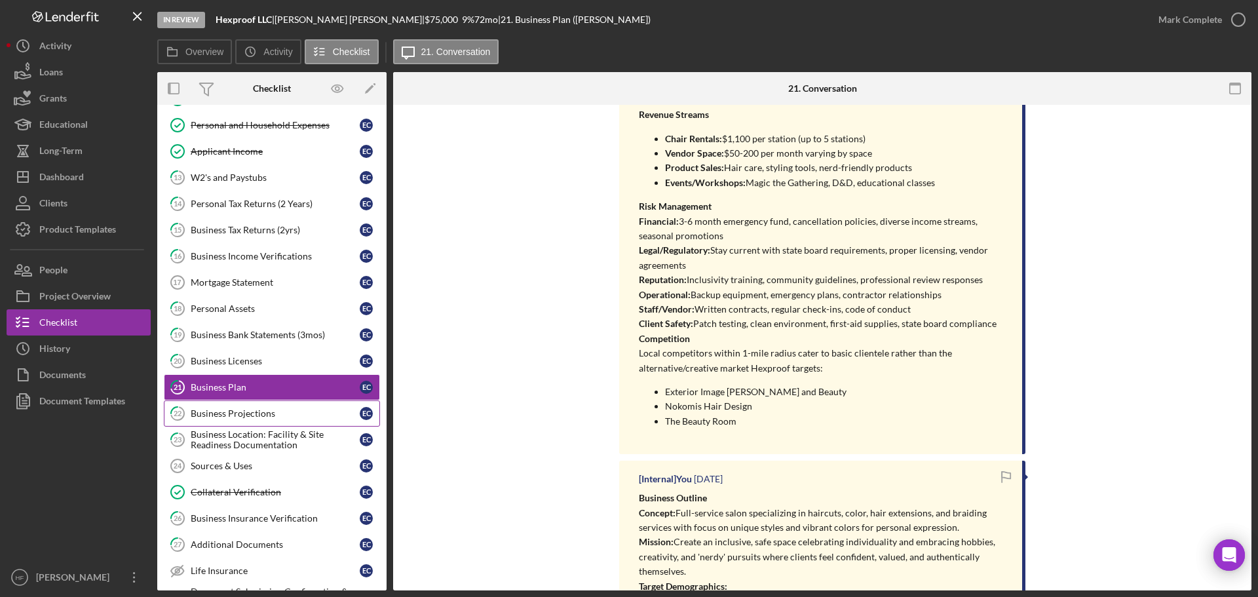
click at [250, 416] on div "Business Projections" at bounding box center [275, 413] width 169 height 10
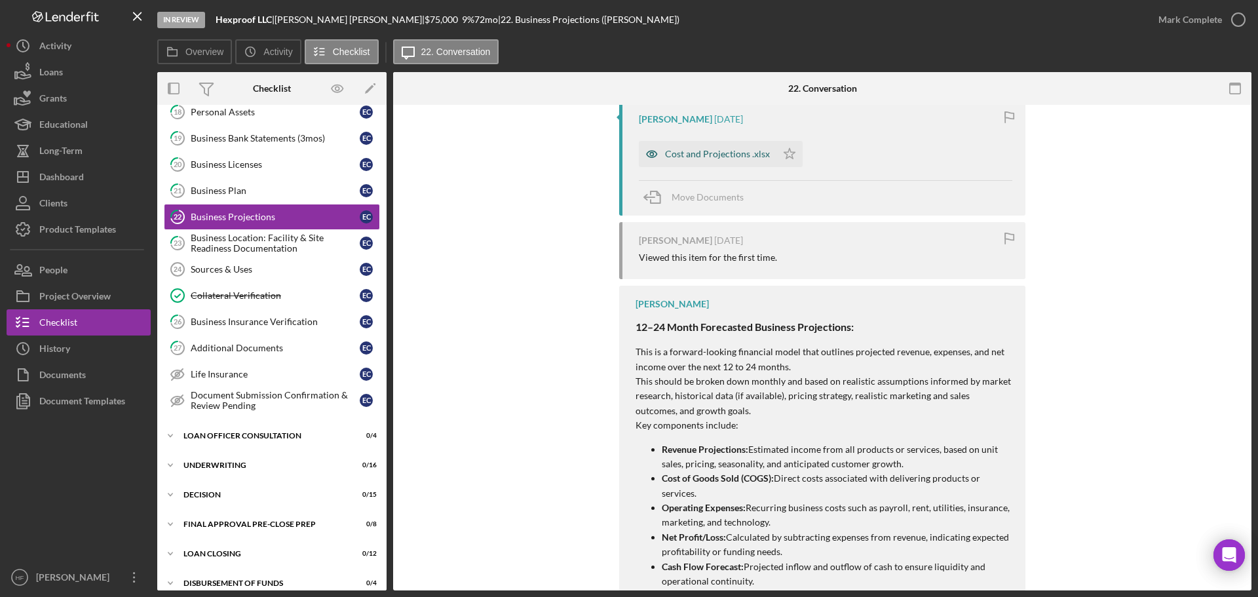
scroll to position [262, 0]
click at [717, 151] on div "Cost and Projections .xlsx" at bounding box center [717, 152] width 105 height 10
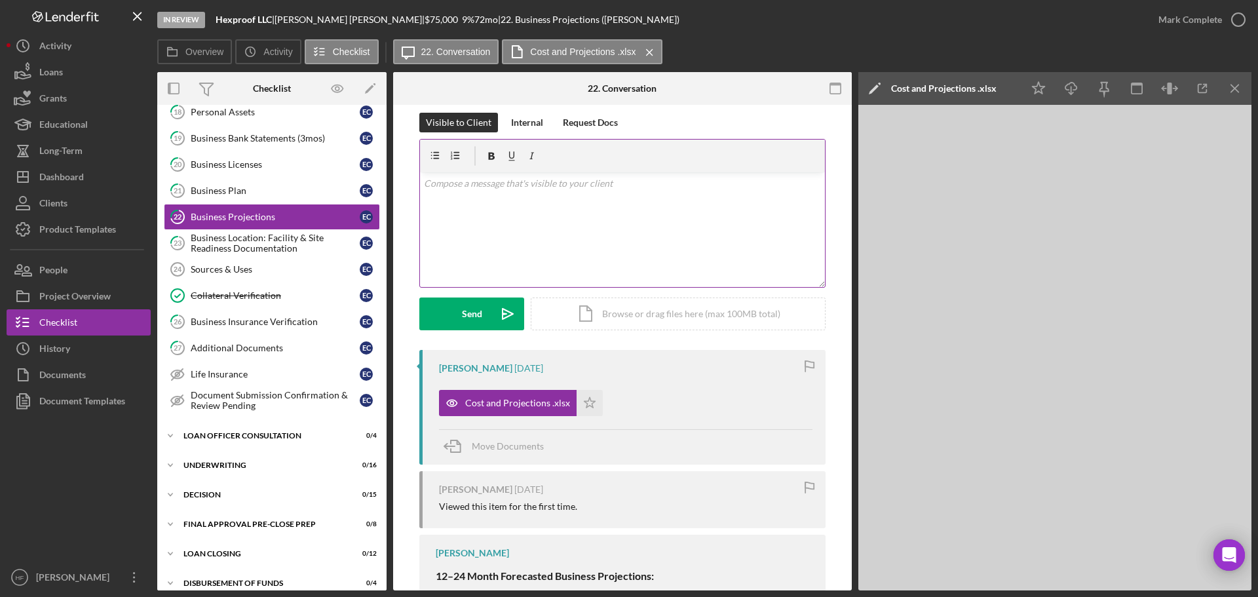
scroll to position [0, 0]
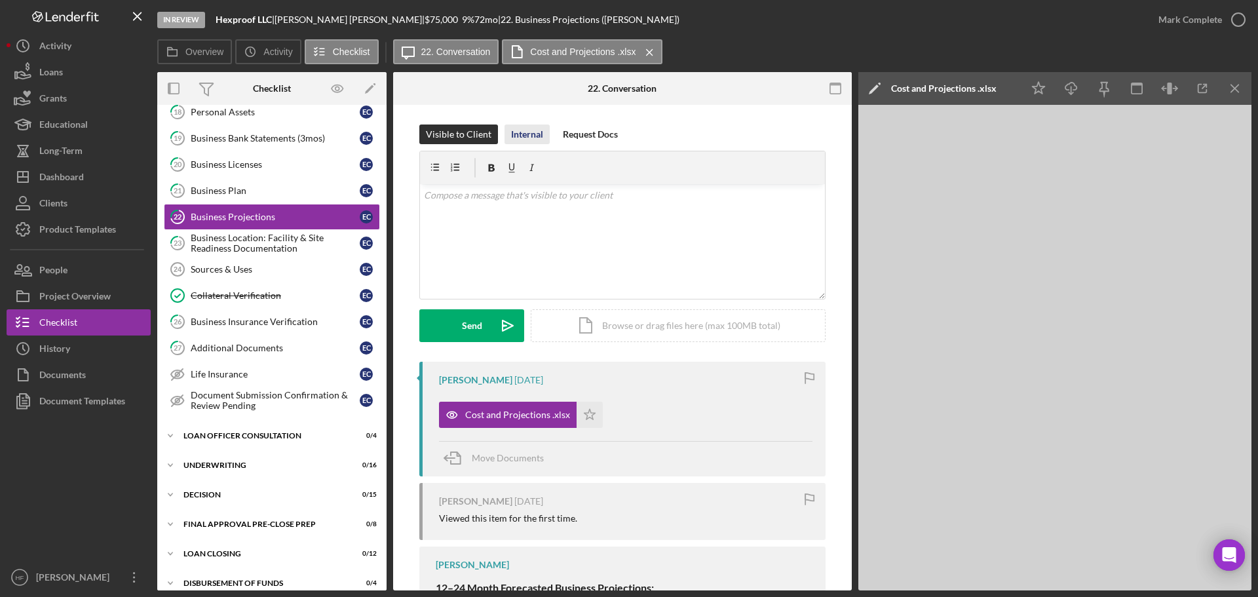
click at [534, 131] on div "Internal" at bounding box center [527, 134] width 32 height 20
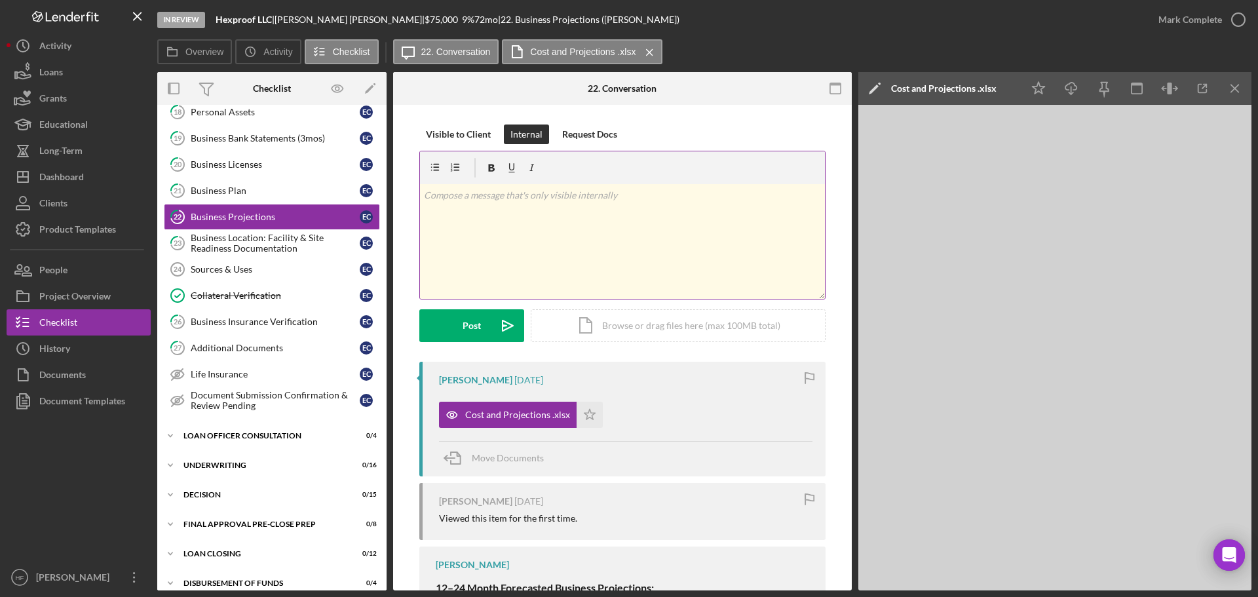
click at [461, 214] on div "v Color teal Color pink Remove color Add row above Add row below Add column bef…" at bounding box center [622, 241] width 405 height 115
click at [467, 201] on p "Services" at bounding box center [623, 195] width 398 height 14
click at [541, 233] on div "v Color teal Color pink Remove color Add row above Add row below Add column bef…" at bounding box center [622, 241] width 405 height 115
drag, startPoint x: 491, startPoint y: 263, endPoint x: 440, endPoint y: 259, distance: 51.9
click at [440, 259] on li "Baleyage" at bounding box center [632, 256] width 385 height 14
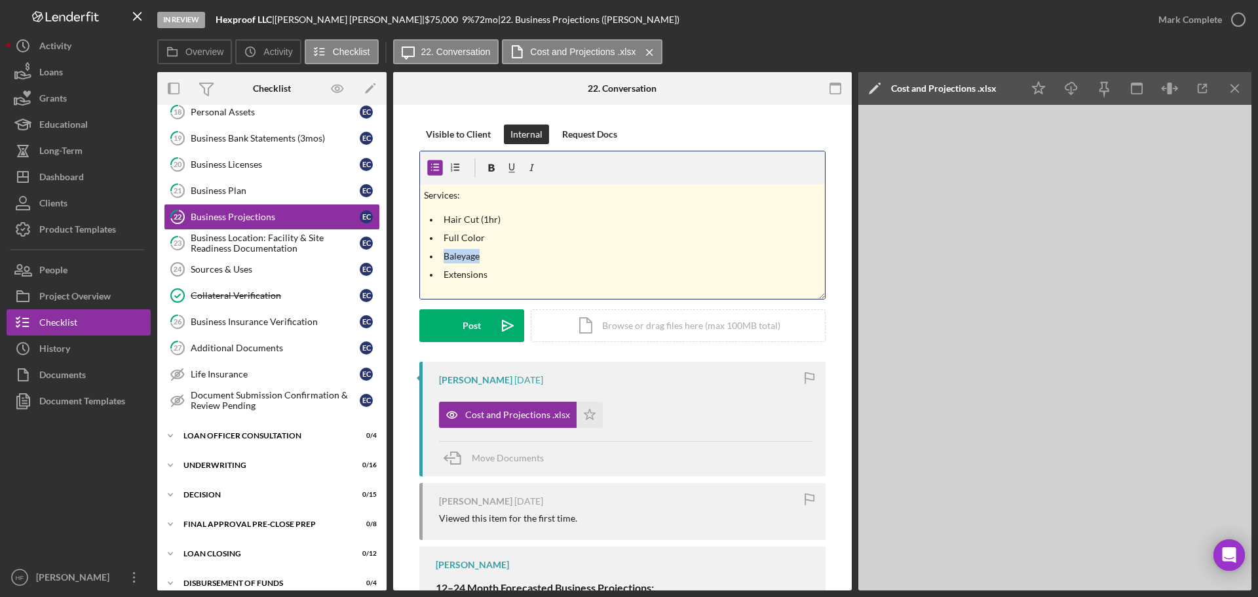
copy p "Baleyage"
click at [505, 254] on p "Baleyage" at bounding box center [633, 256] width 378 height 14
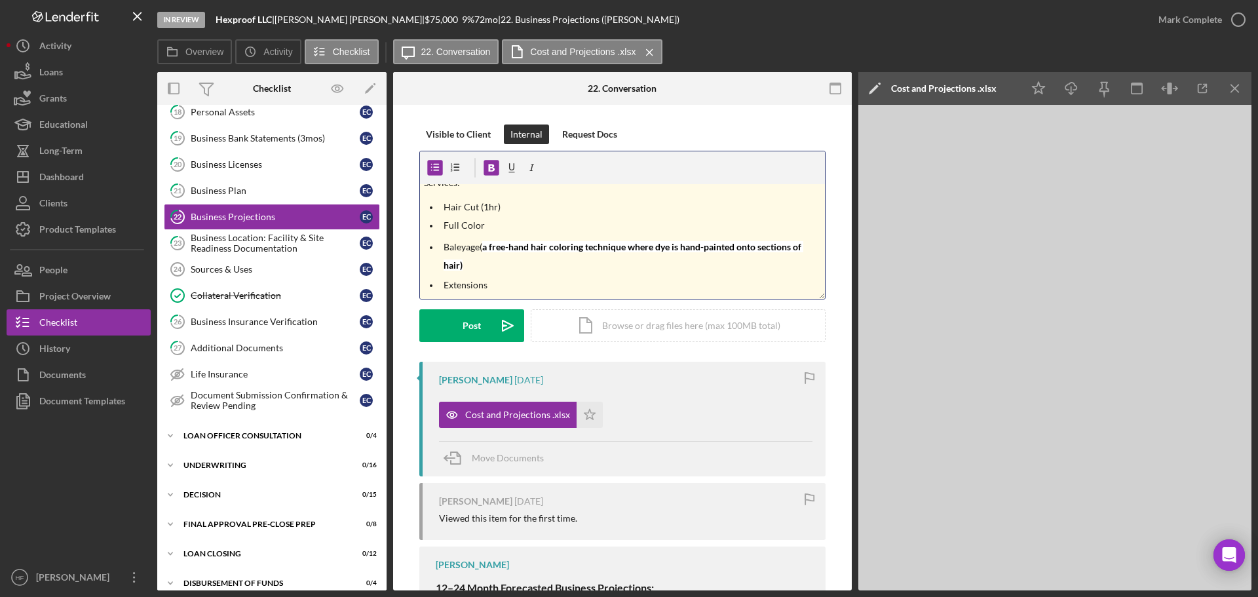
scroll to position [16, 0]
click at [507, 281] on p "Extensions" at bounding box center [633, 282] width 378 height 14
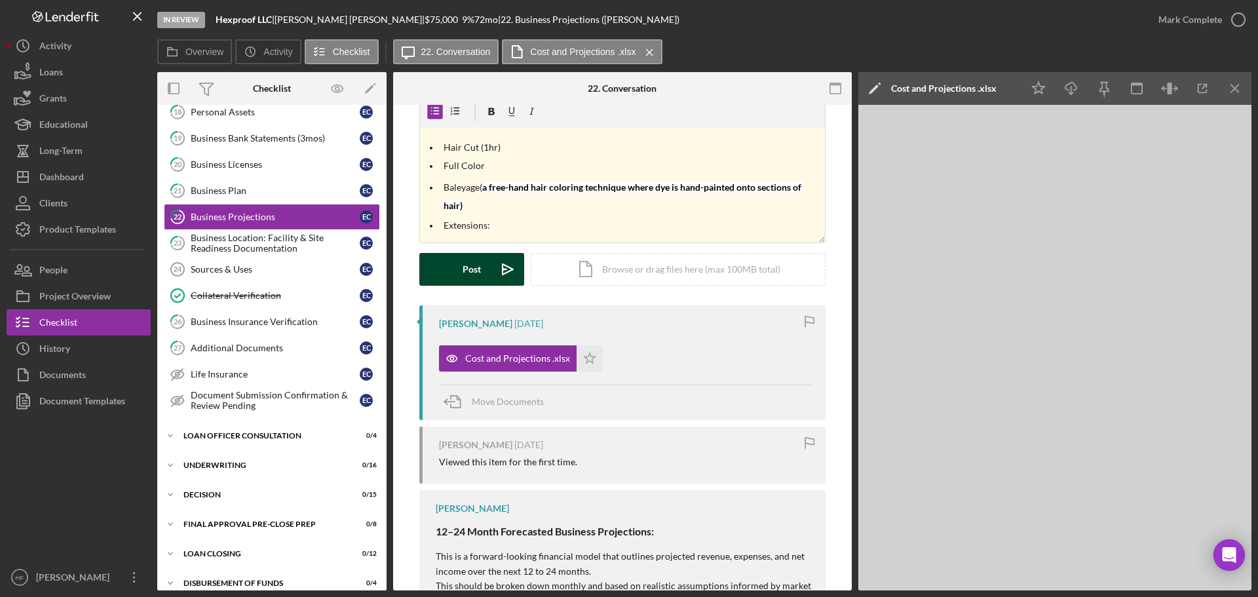
scroll to position [131, 0]
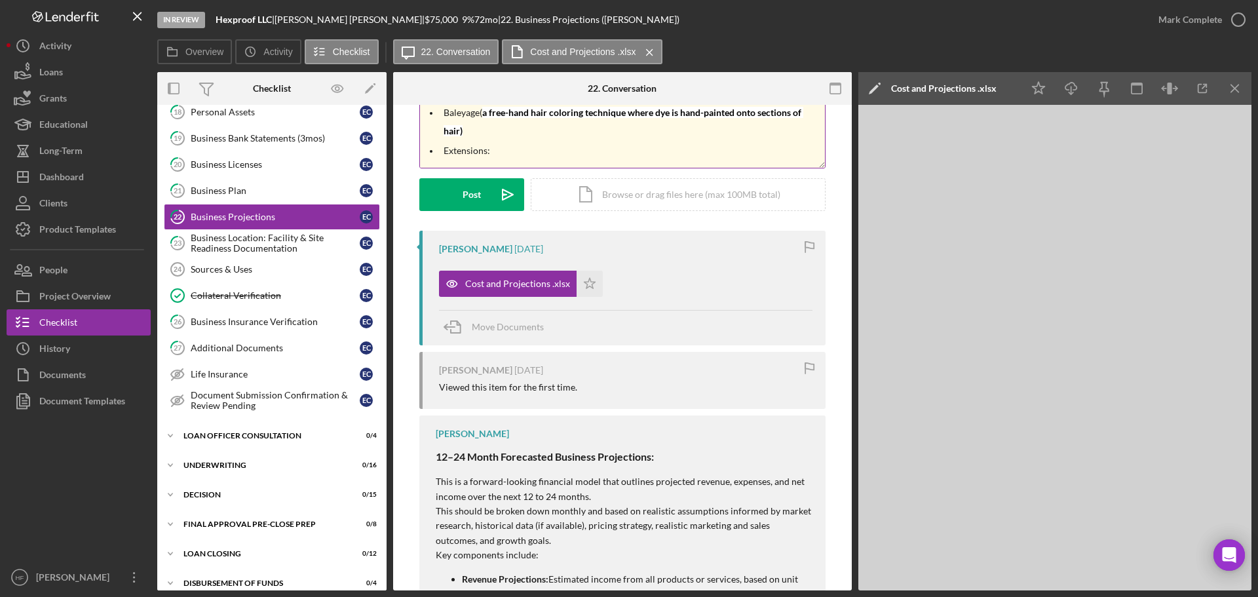
click at [512, 157] on p "Extensions:" at bounding box center [633, 150] width 378 height 14
click at [536, 155] on p "Chair Rentals: $1100" at bounding box center [633, 159] width 378 height 14
click at [709, 143] on p "Chair Rentals: $1100" at bounding box center [633, 141] width 378 height 14
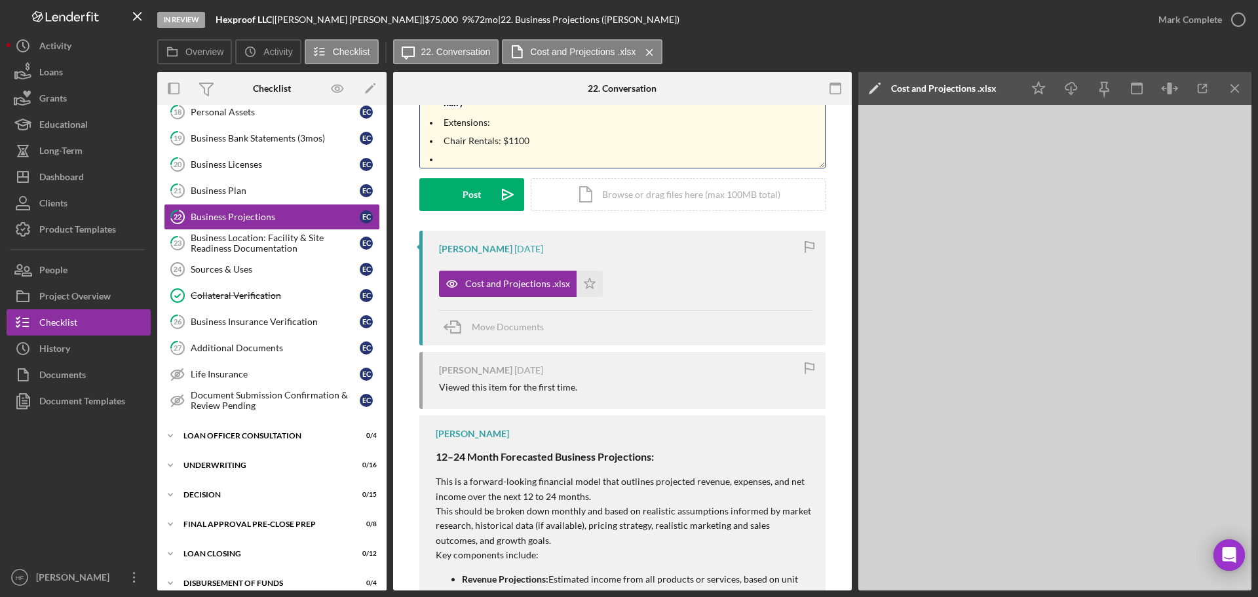
scroll to position [0, 0]
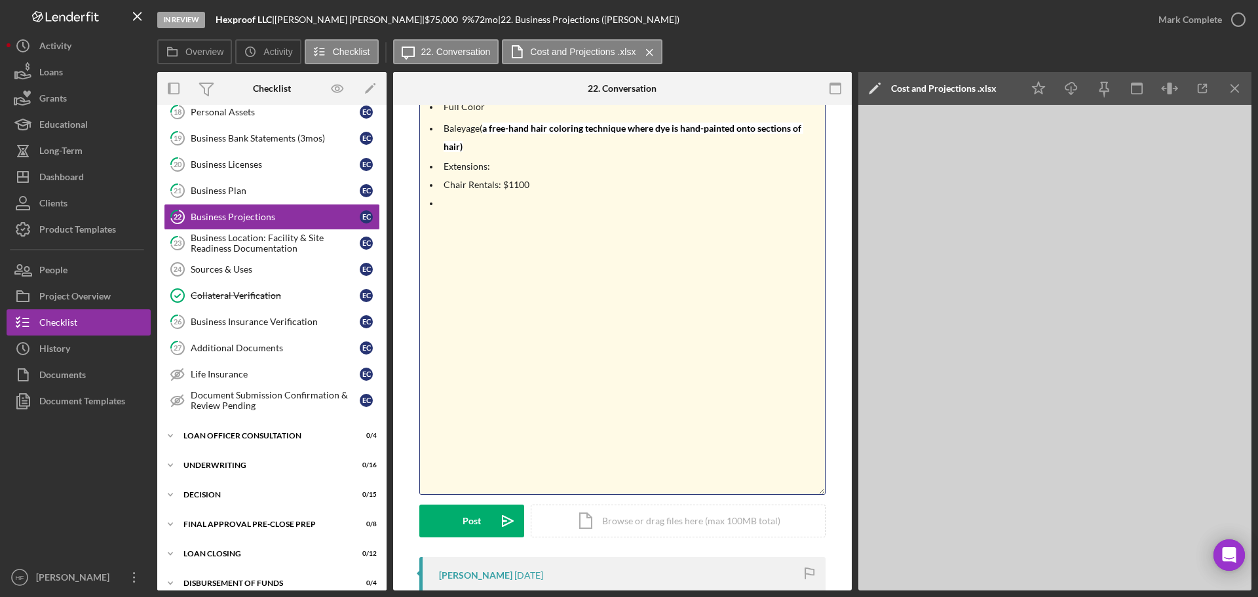
drag, startPoint x: 821, startPoint y: 166, endPoint x: 845, endPoint y: 492, distance: 327.2
click at [440, 268] on div "v Color teal Color pink Remove color Add row above Add row below Add column bef…" at bounding box center [622, 273] width 405 height 441
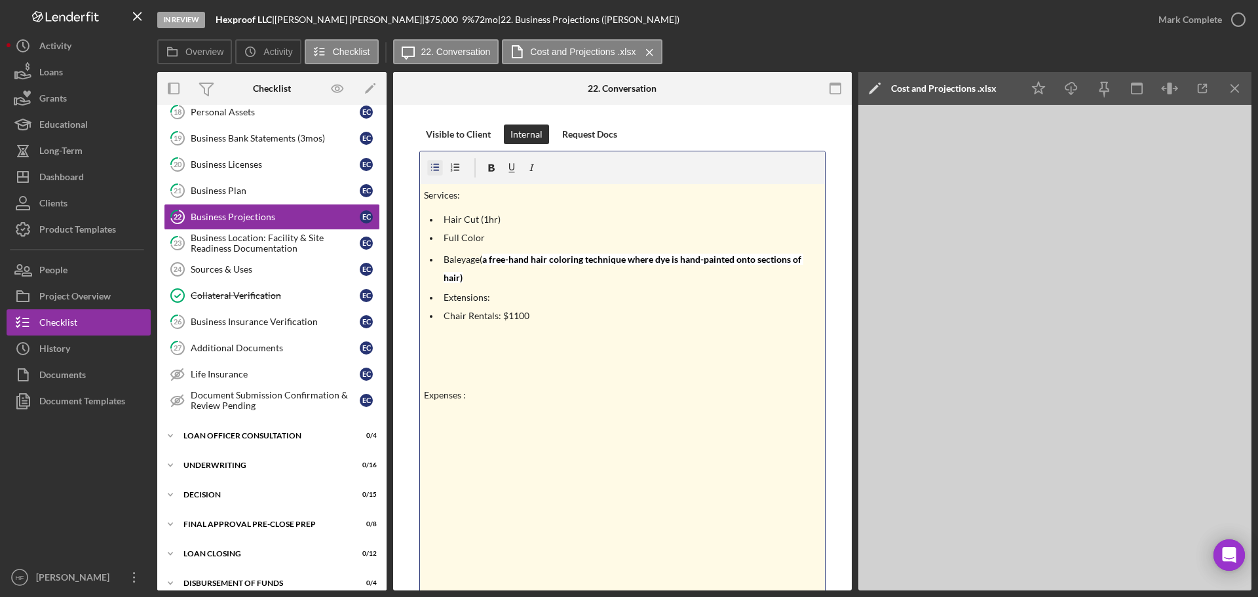
click at [436, 170] on icon "button" at bounding box center [435, 167] width 9 height 7
click at [486, 493] on p at bounding box center [633, 493] width 378 height 14
click at [455, 499] on p at bounding box center [633, 493] width 378 height 14
click at [464, 492] on p at bounding box center [633, 493] width 378 height 14
click at [518, 476] on p "Salon products (?)" at bounding box center [633, 474] width 378 height 14
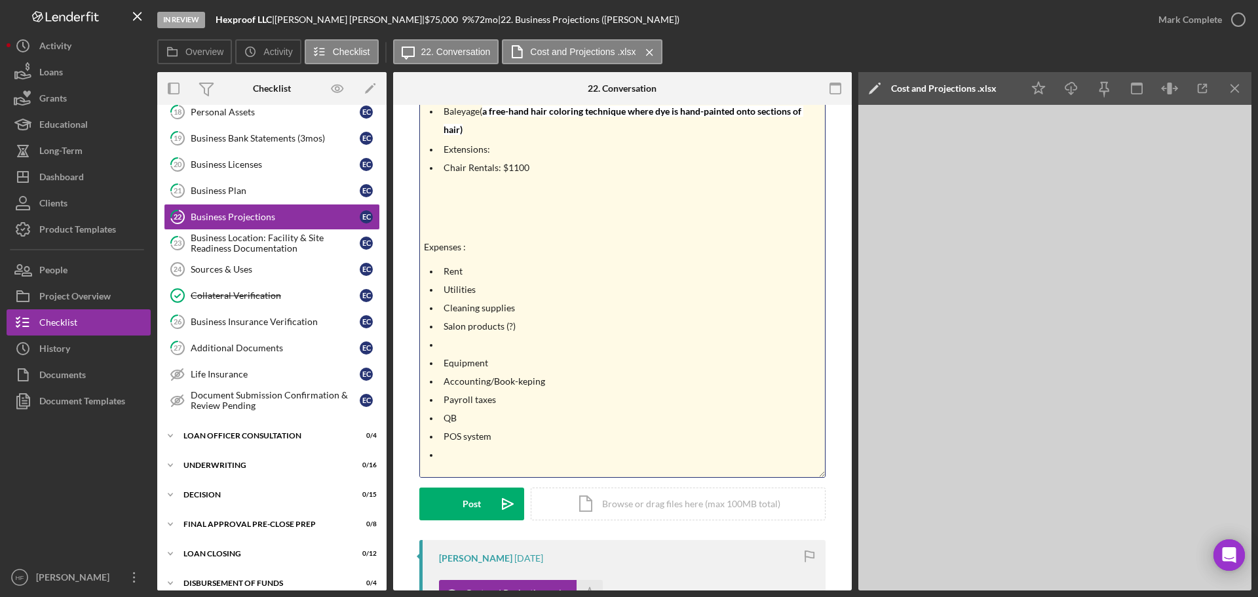
scroll to position [152, 0]
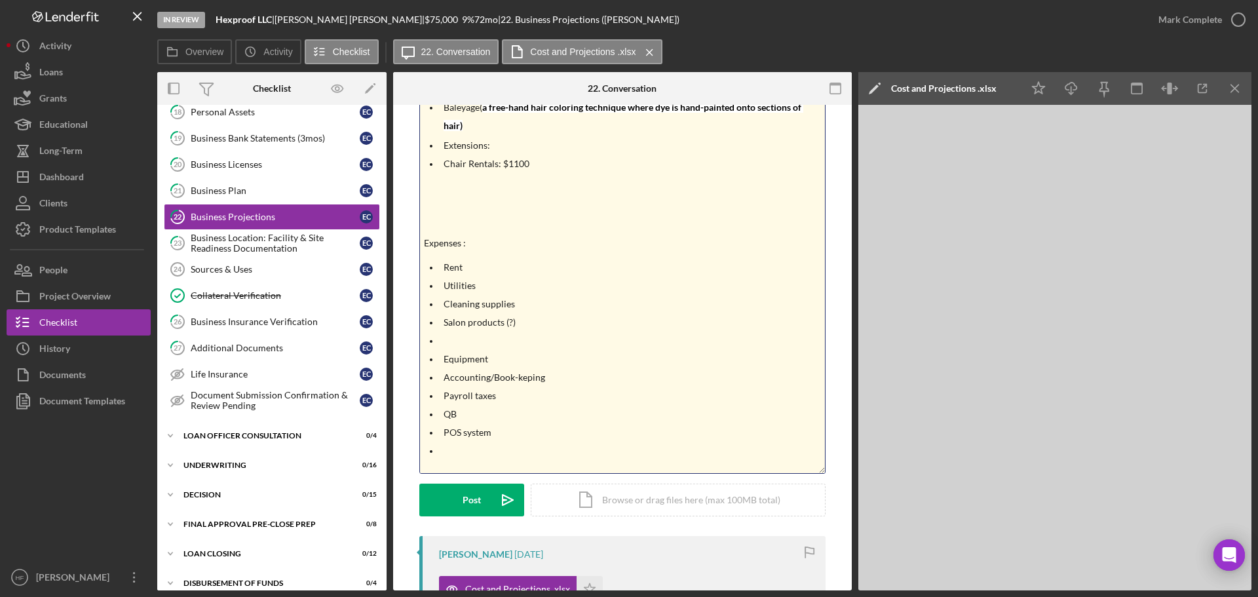
click at [471, 265] on p "Rent" at bounding box center [633, 267] width 378 height 14
click at [470, 246] on p "Expenses :" at bounding box center [623, 243] width 398 height 14
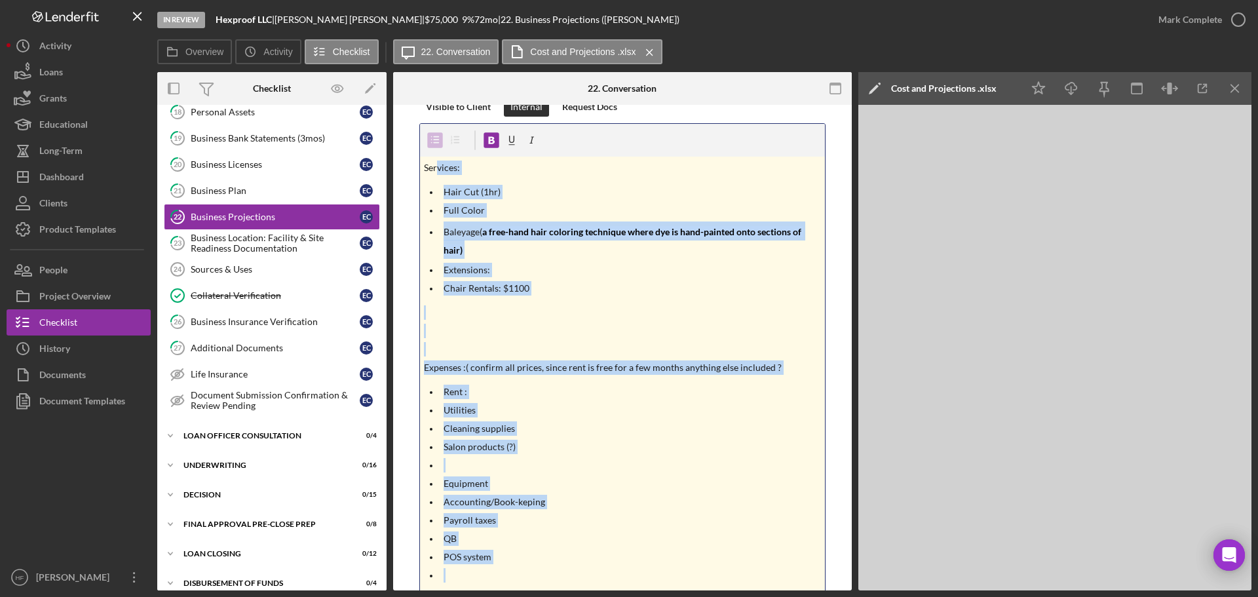
scroll to position [0, 0]
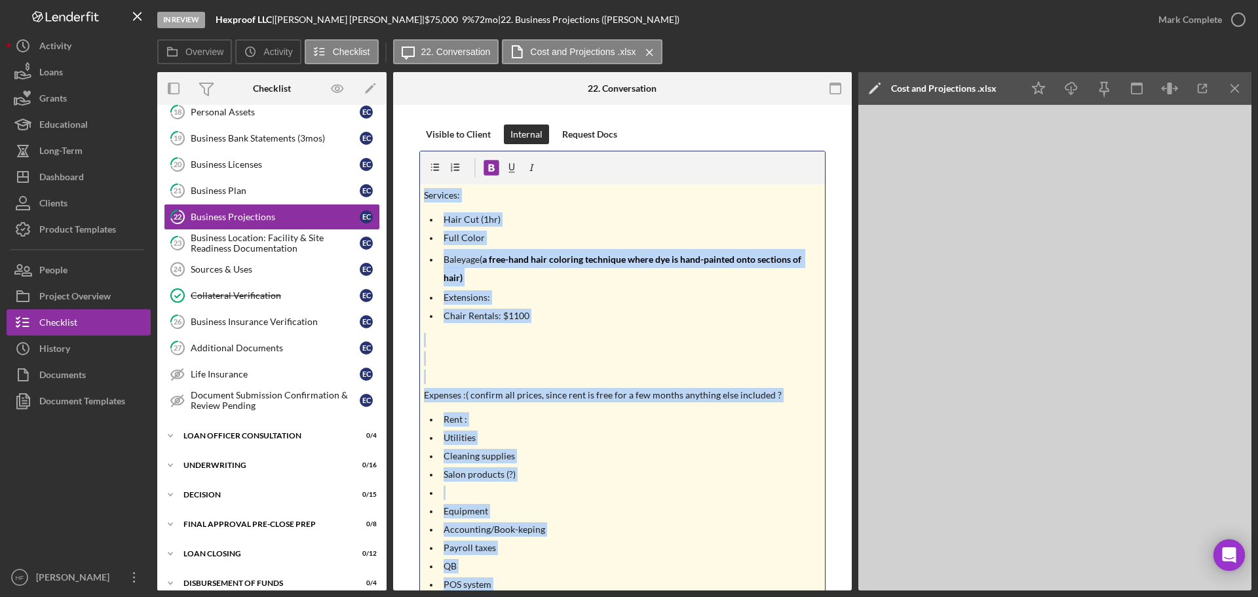
drag, startPoint x: 450, startPoint y: 443, endPoint x: 417, endPoint y: 176, distance: 268.8
click at [417, 176] on div "Visible to Client Internal Request Docs v Color teal Color pink Remove color Ad…" at bounding box center [622, 405] width 419 height 563
copy div "Services: Hair Cut (1hr) Full Color Baleyage( a free-hand hair coloring techniq…"
click at [911, 31] on div "In Review Hexproof LLC | [PERSON_NAME] | $75,000 $75,000 9 % 72 mo | 22. Busine…" at bounding box center [651, 19] width 988 height 39
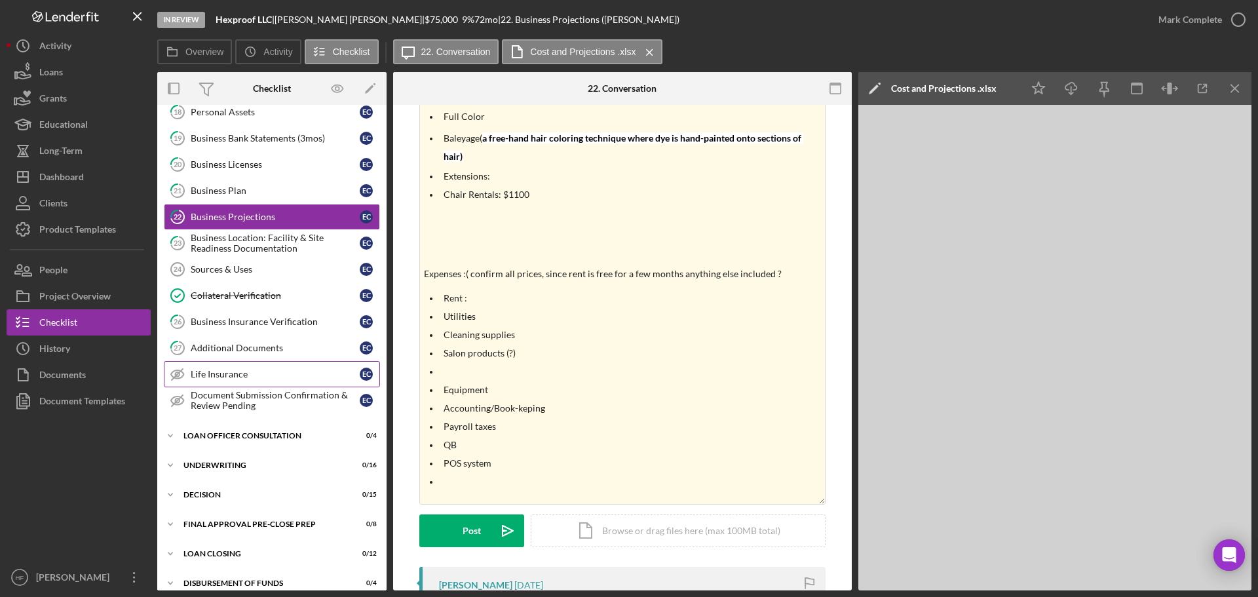
scroll to position [197, 0]
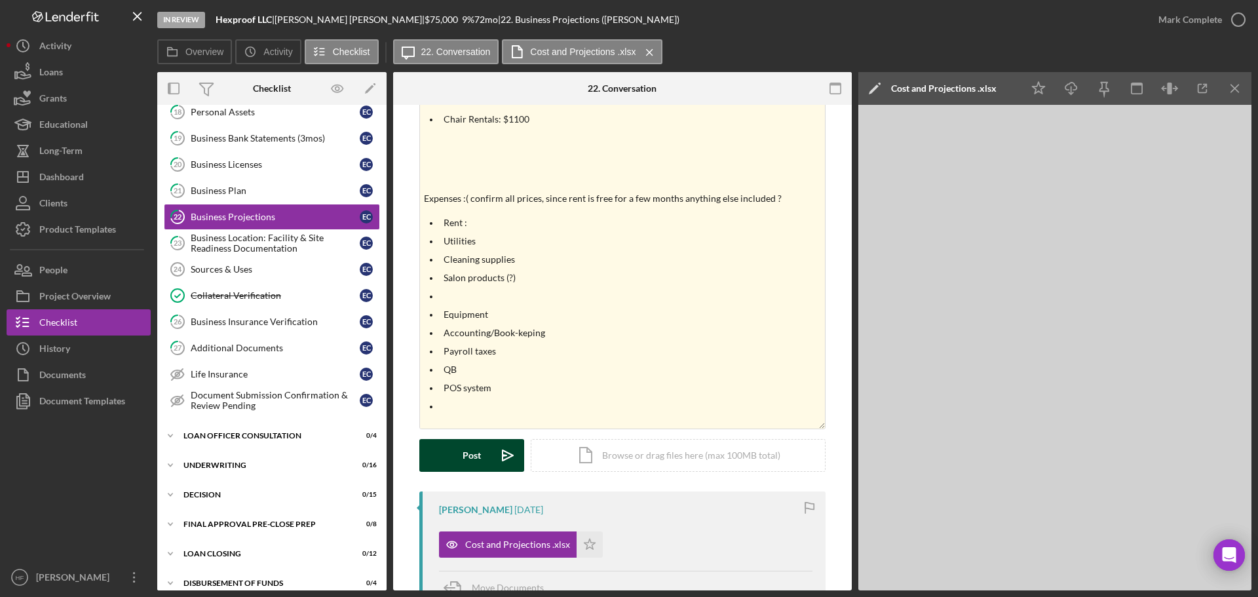
click at [473, 453] on div "Post" at bounding box center [472, 455] width 18 height 33
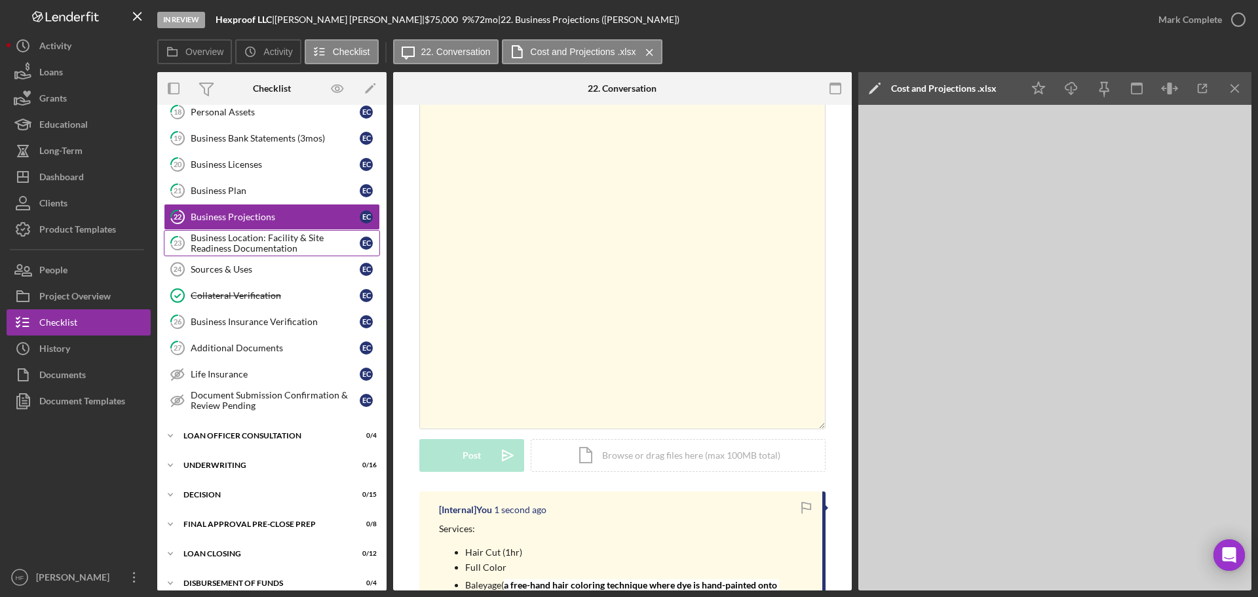
click at [284, 242] on div "Business Location: Facility & Site Readiness Documentation" at bounding box center [275, 243] width 169 height 21
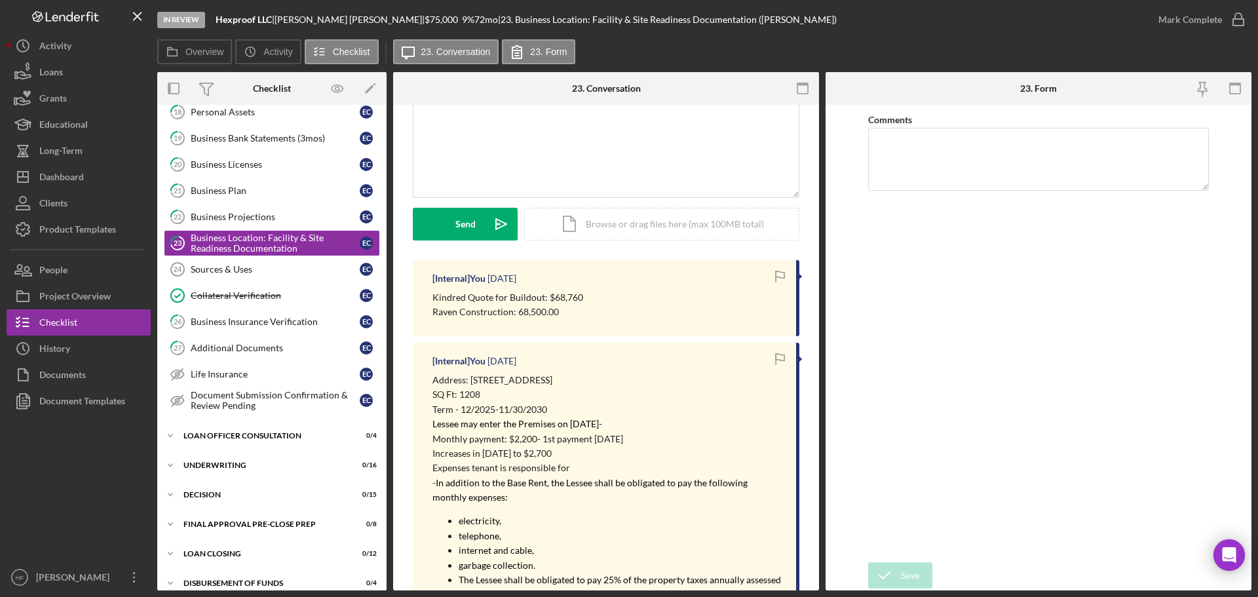
scroll to position [131, 0]
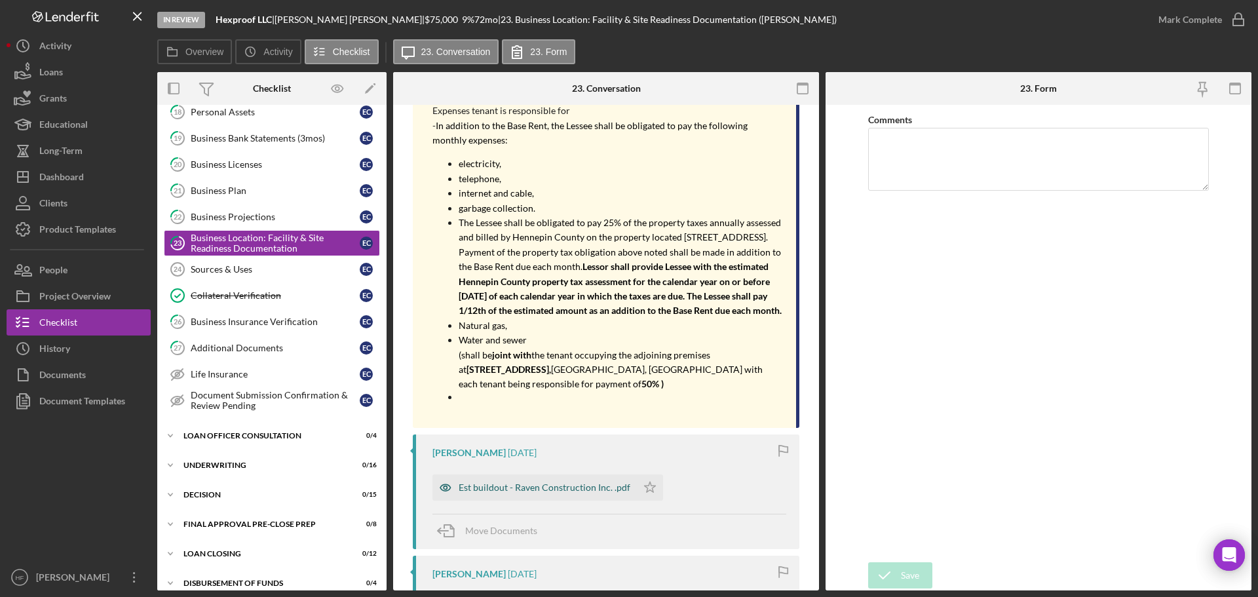
click at [556, 493] on div "Est buildout - Raven Construction Inc. .pdf" at bounding box center [545, 487] width 172 height 10
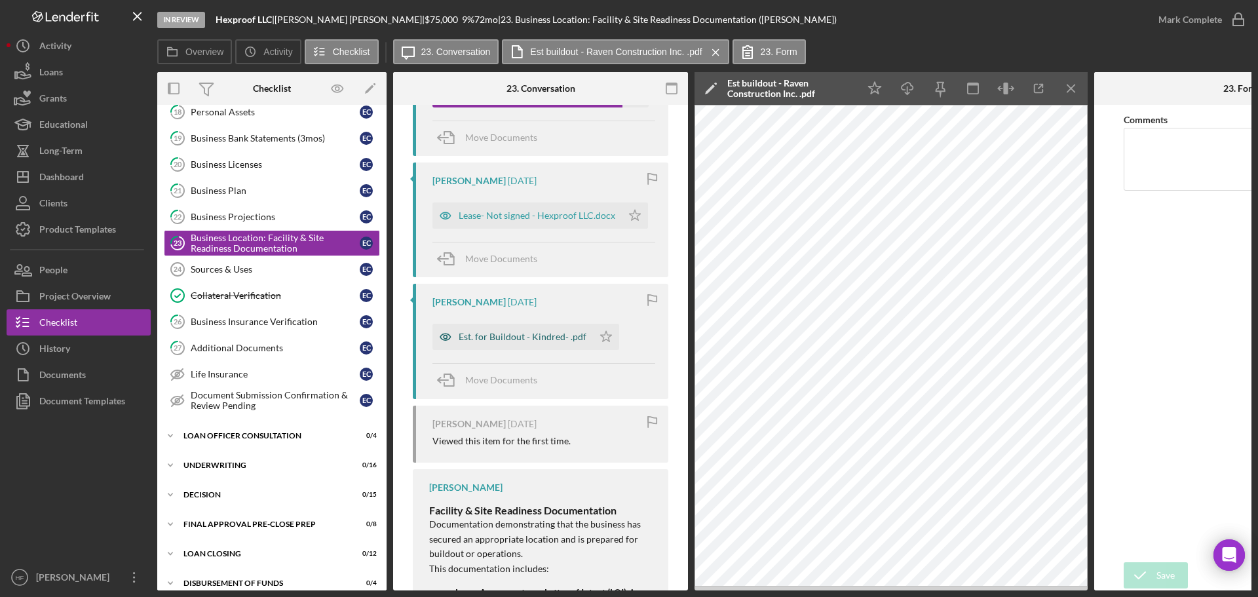
scroll to position [947, 0]
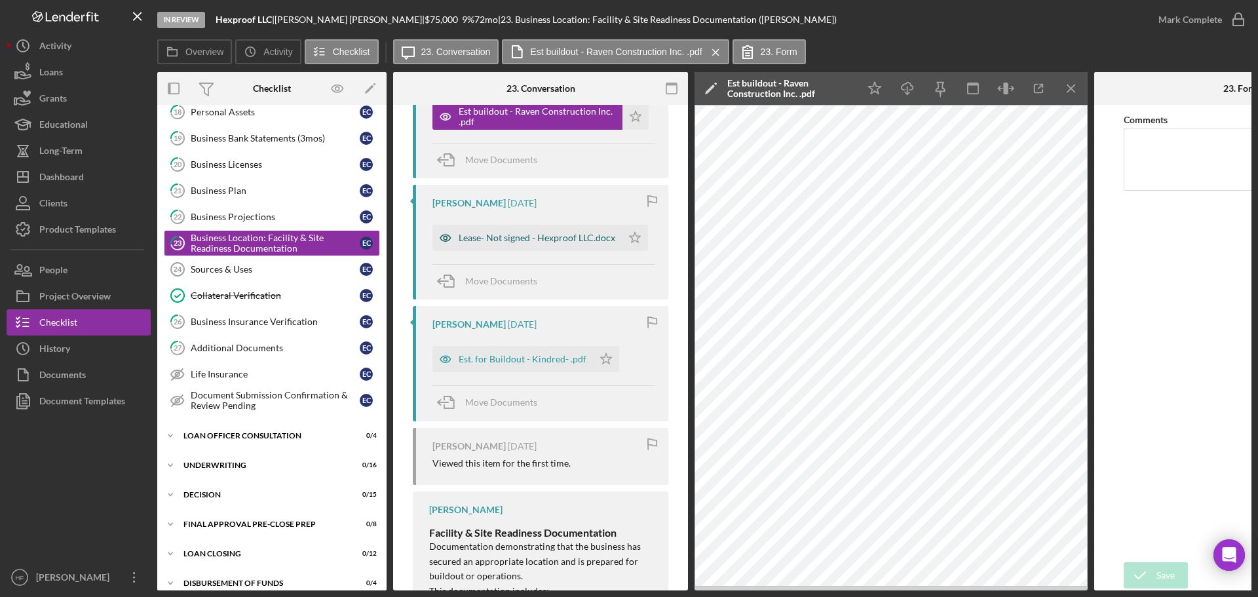
click at [529, 243] on div "Lease- Not signed - Hexproof LLC.docx" at bounding box center [537, 238] width 157 height 10
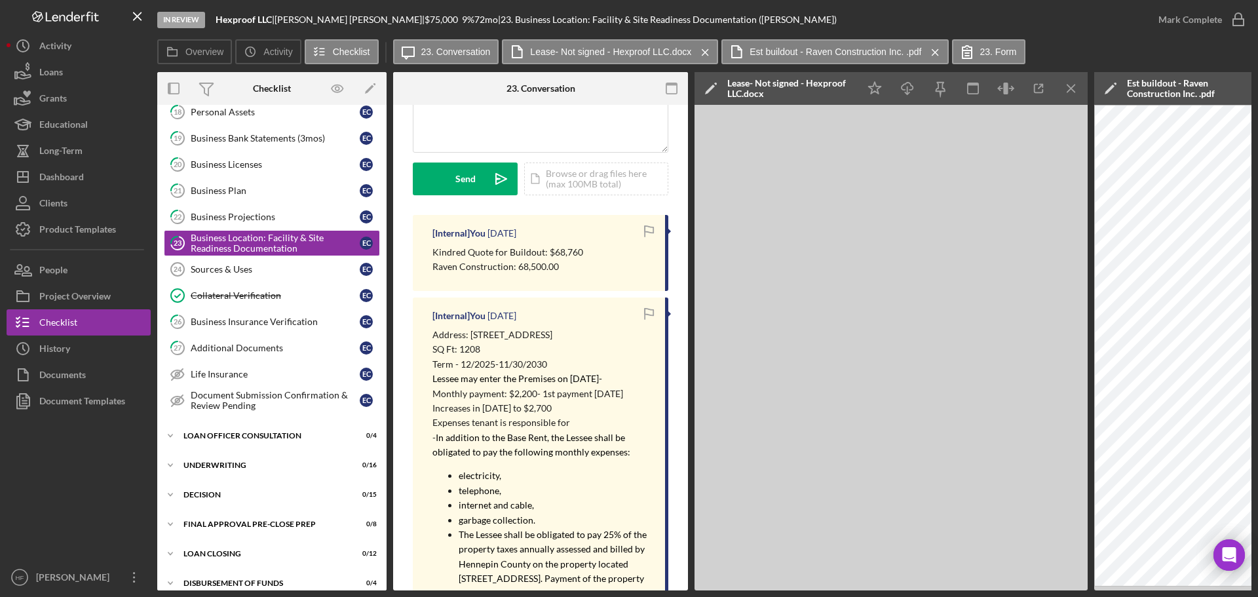
scroll to position [0, 0]
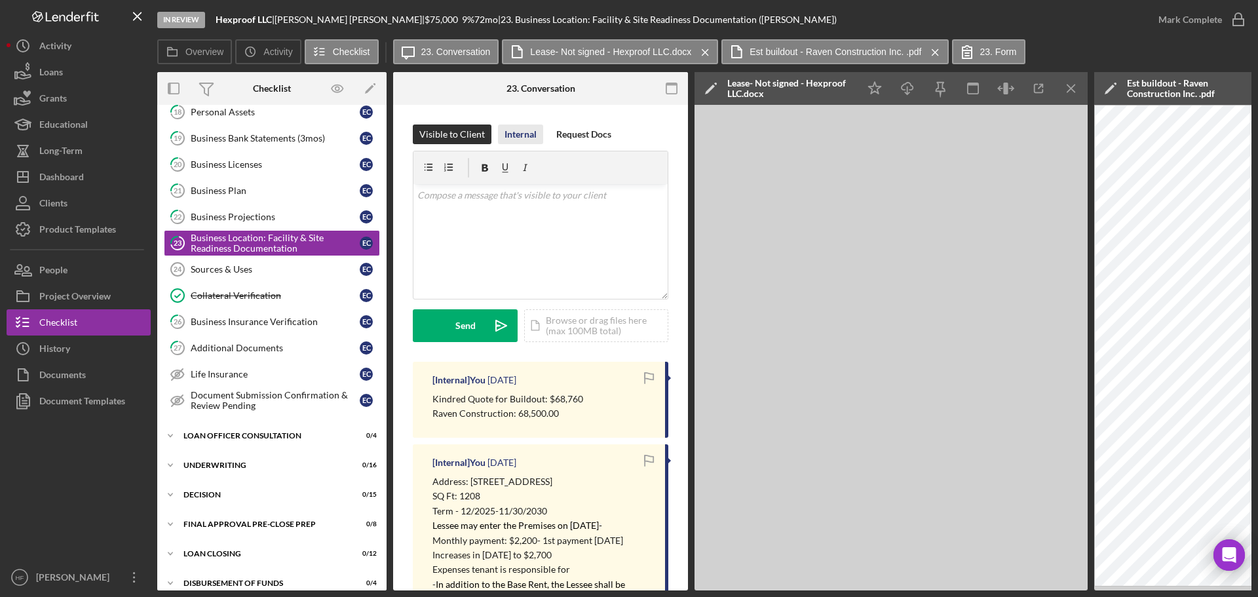
click at [527, 126] on div "Internal" at bounding box center [521, 134] width 32 height 20
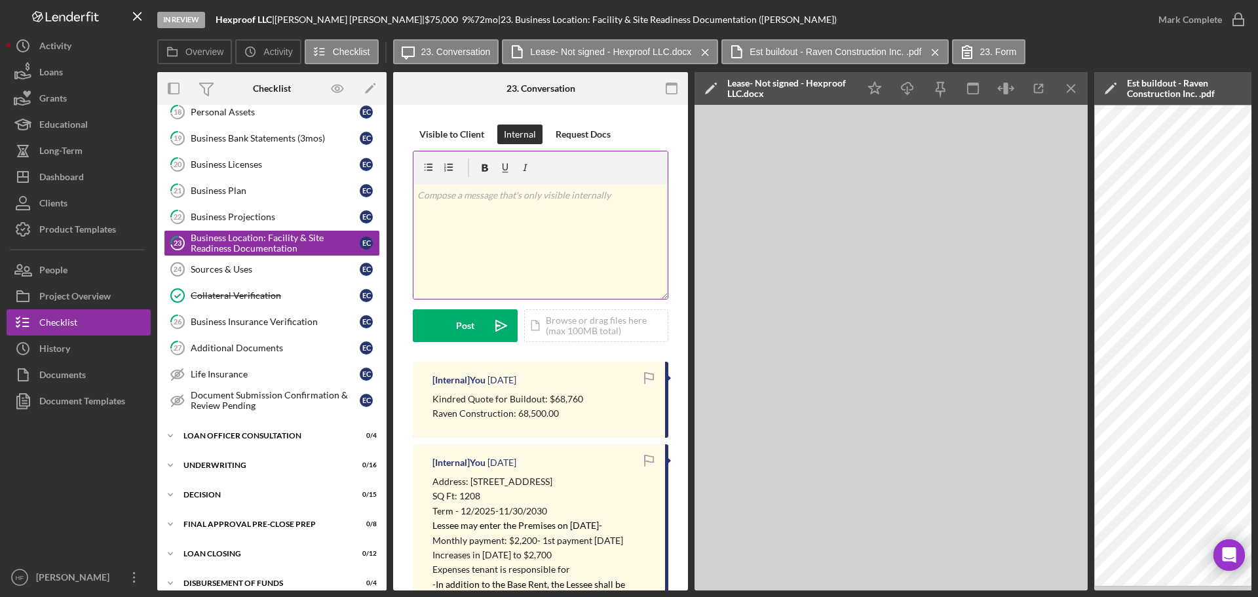
click at [530, 205] on div "v Color teal Color pink Remove color Add row above Add row below Add column bef…" at bounding box center [540, 241] width 254 height 115
click at [464, 337] on div "Post" at bounding box center [465, 325] width 18 height 33
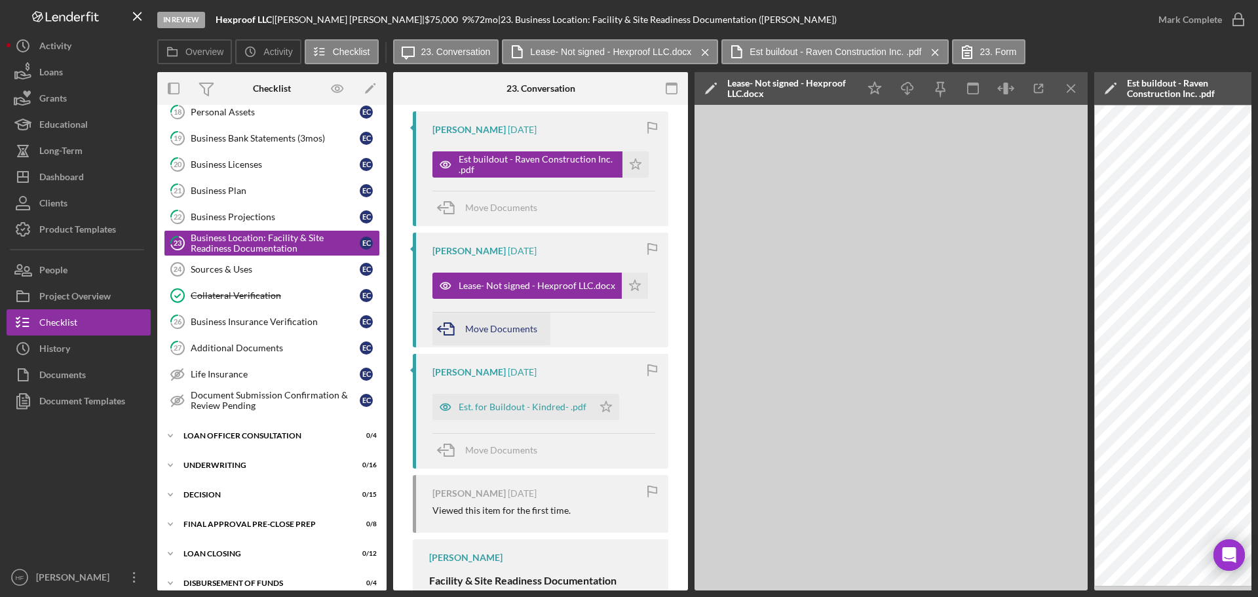
scroll to position [983, 0]
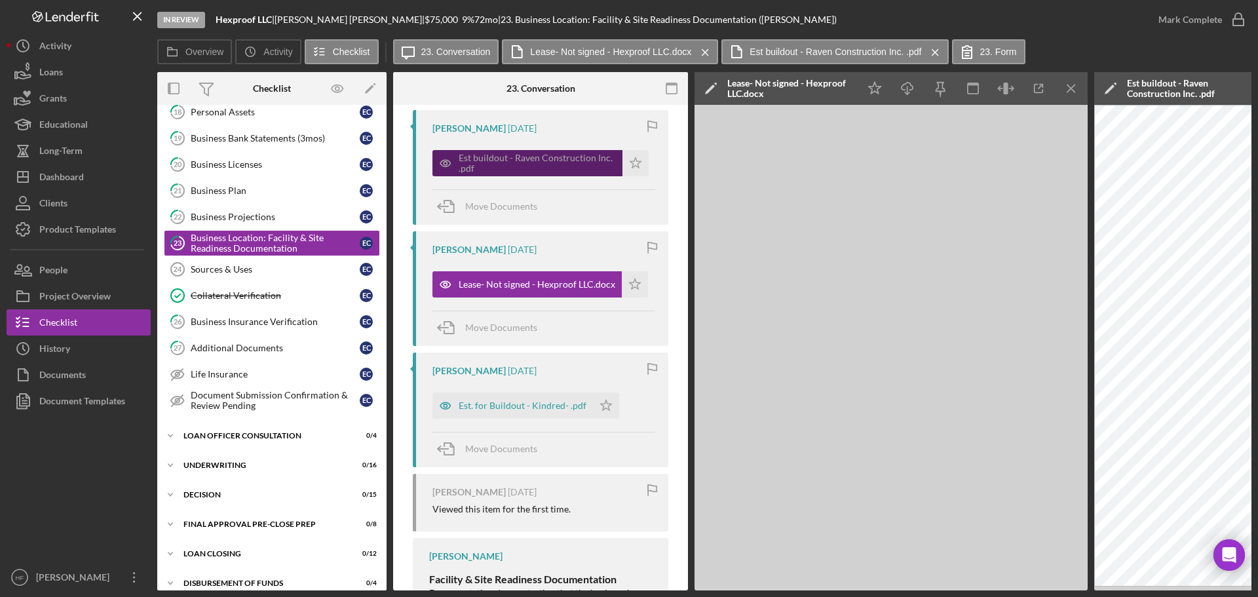
click at [554, 174] on div "Est buildout - Raven Construction Inc. .pdf" at bounding box center [537, 163] width 157 height 21
click at [1061, 84] on icon "Icon/Menu Close" at bounding box center [1071, 88] width 29 height 29
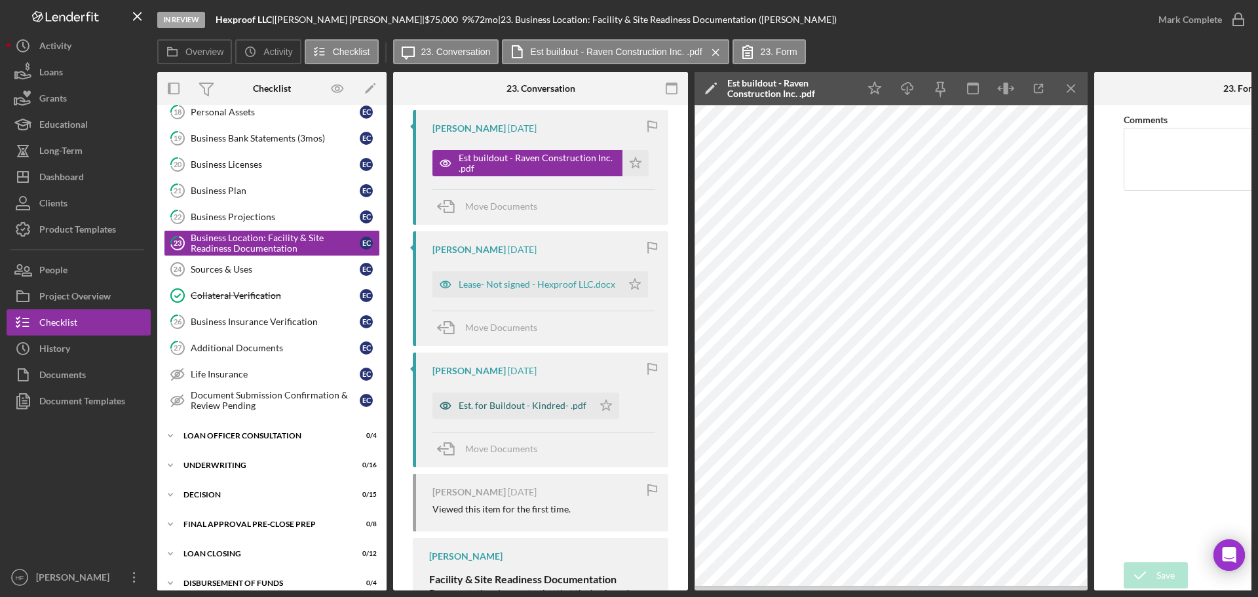
click at [539, 411] on div "Est. for Buildout - Kindred- .pdf" at bounding box center [523, 405] width 128 height 10
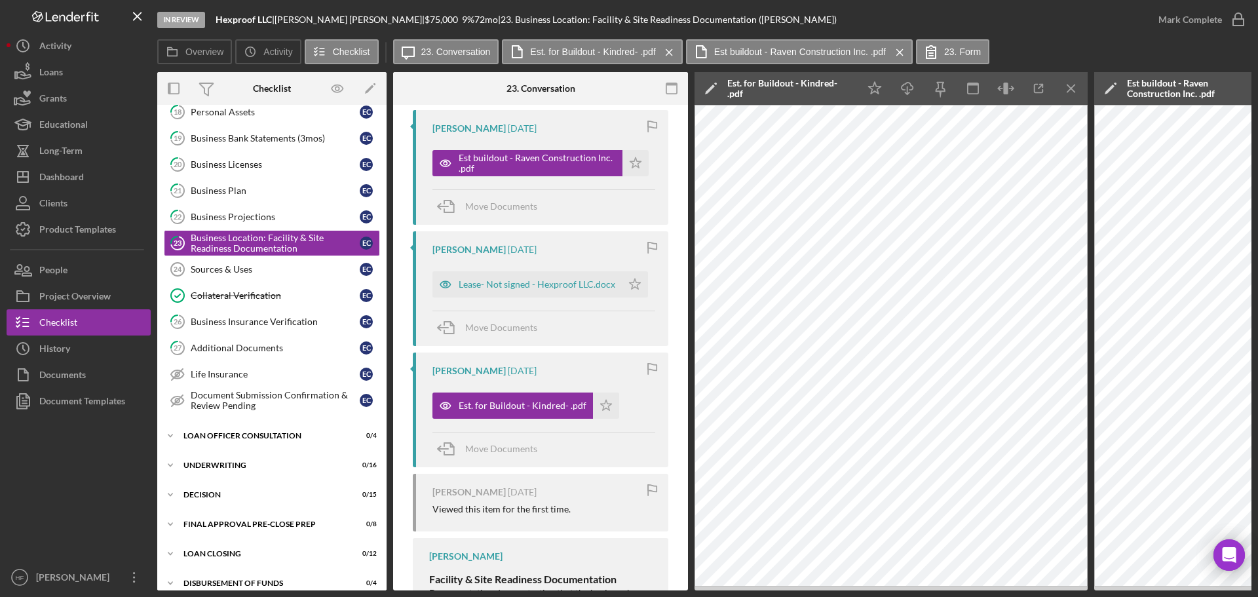
click at [706, 91] on icon "Icon/Edit" at bounding box center [711, 88] width 33 height 33
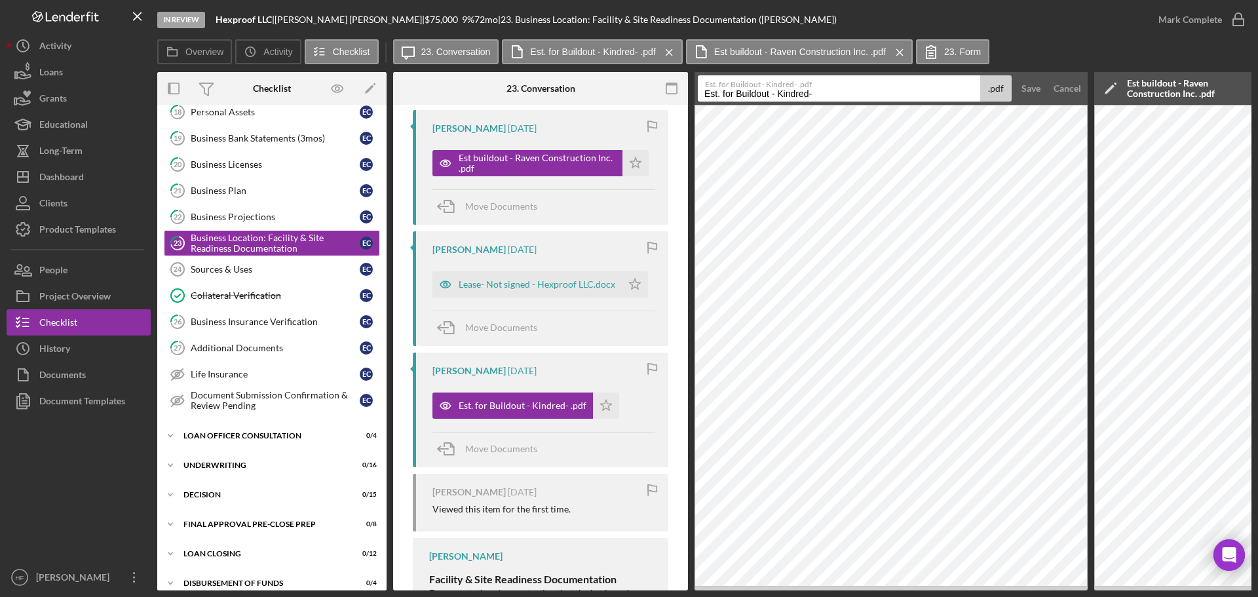
click at [828, 96] on input "Est. for Buildout - Kindred-" at bounding box center [839, 88] width 282 height 26
type input "Est. for Buildout - Kindred- higher bid client no using"
click at [1037, 96] on div "Save" at bounding box center [1030, 88] width 19 height 26
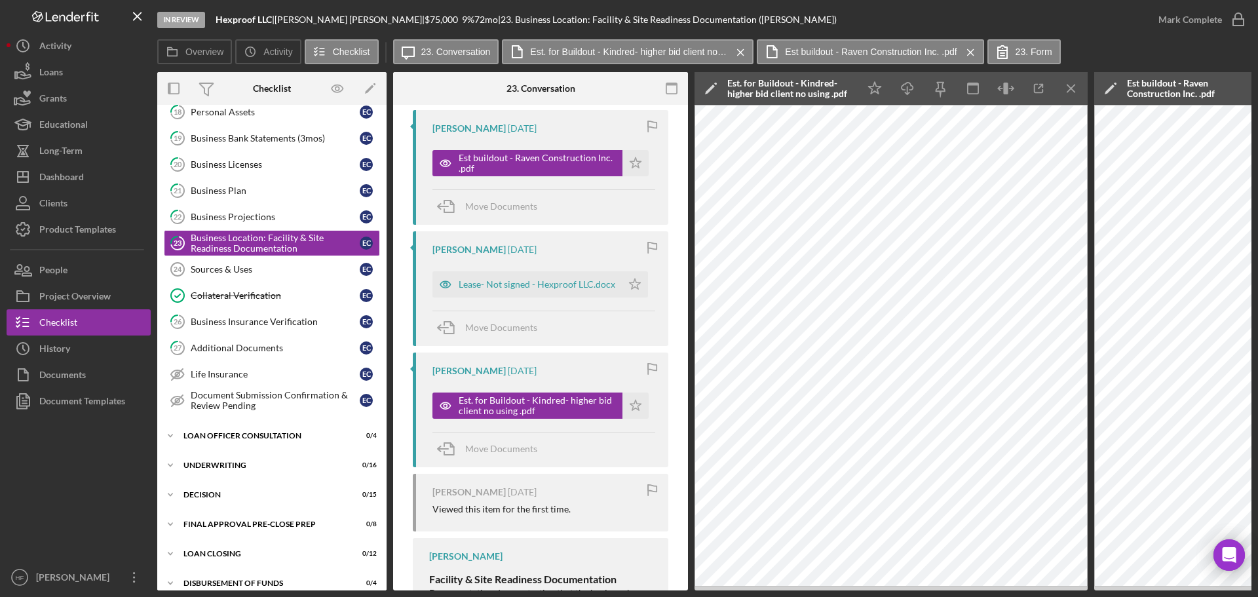
click at [1065, 86] on icon "Icon/Menu Close" at bounding box center [1071, 88] width 29 height 29
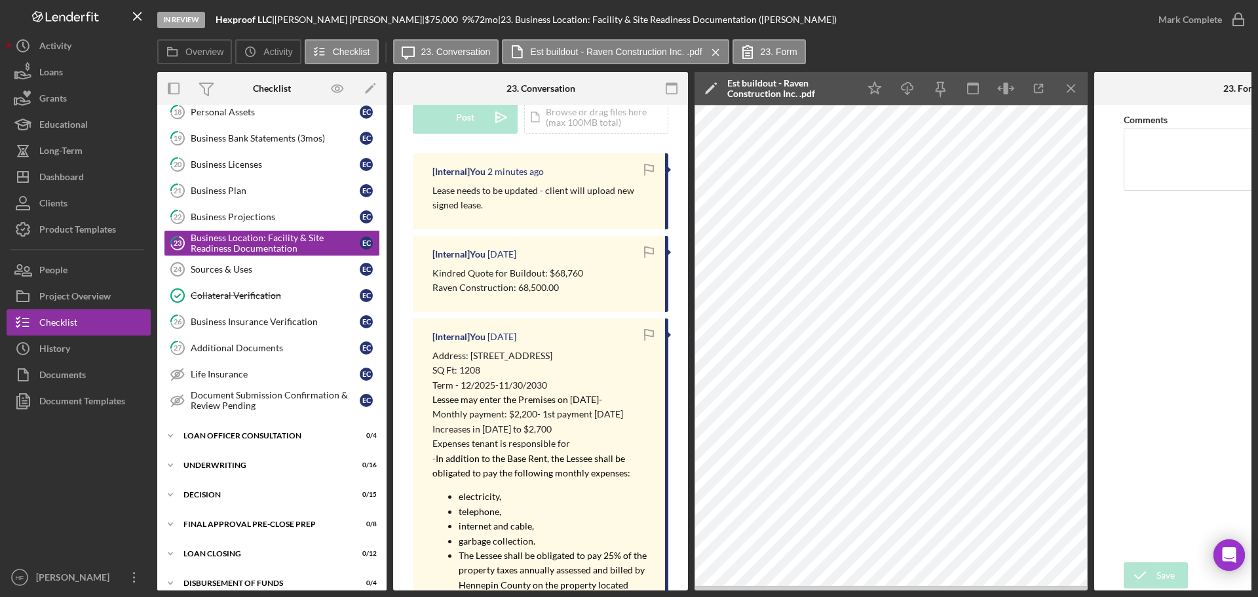
scroll to position [0, 0]
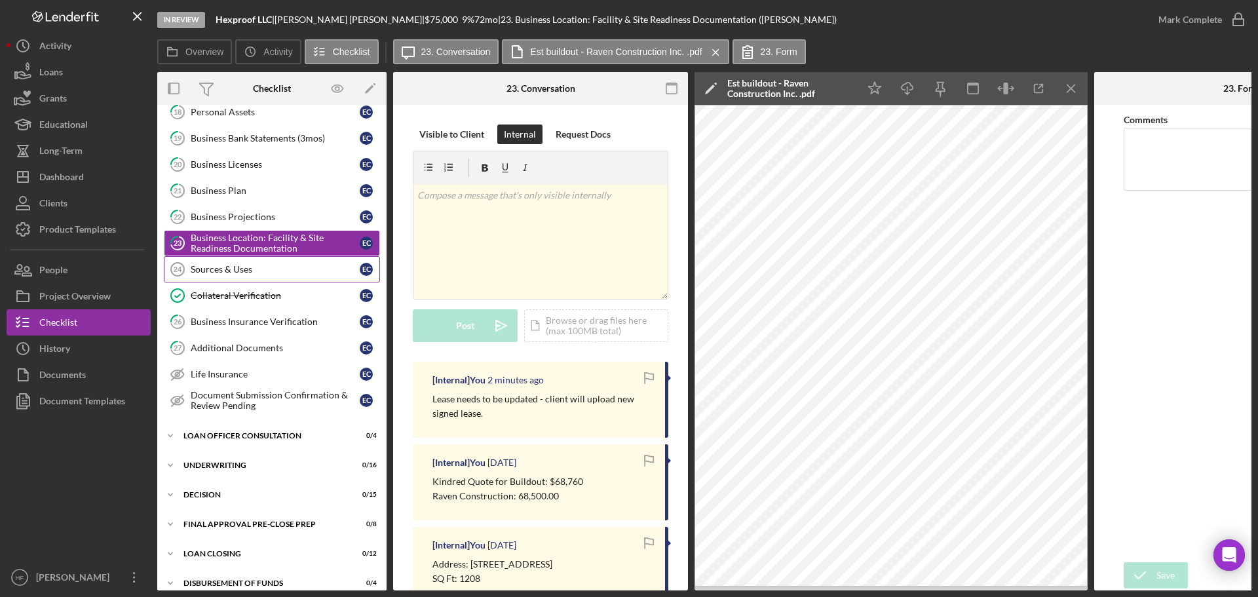
click at [265, 276] on link "Sources & Uses 24 Sources & Uses E C" at bounding box center [272, 269] width 216 height 26
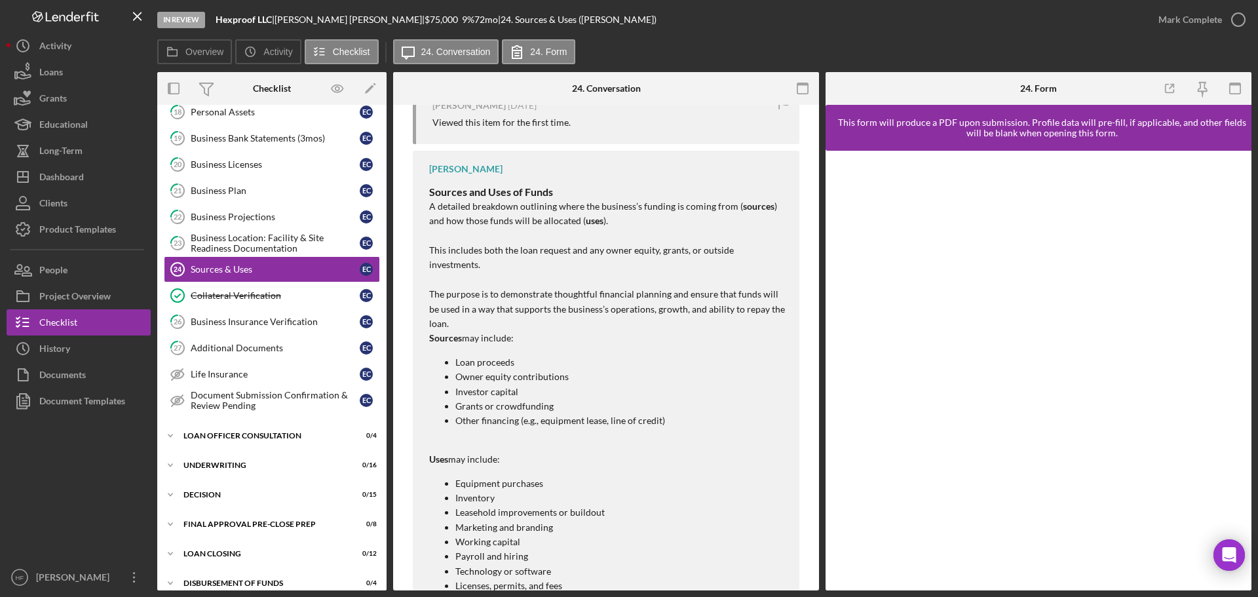
scroll to position [373, 0]
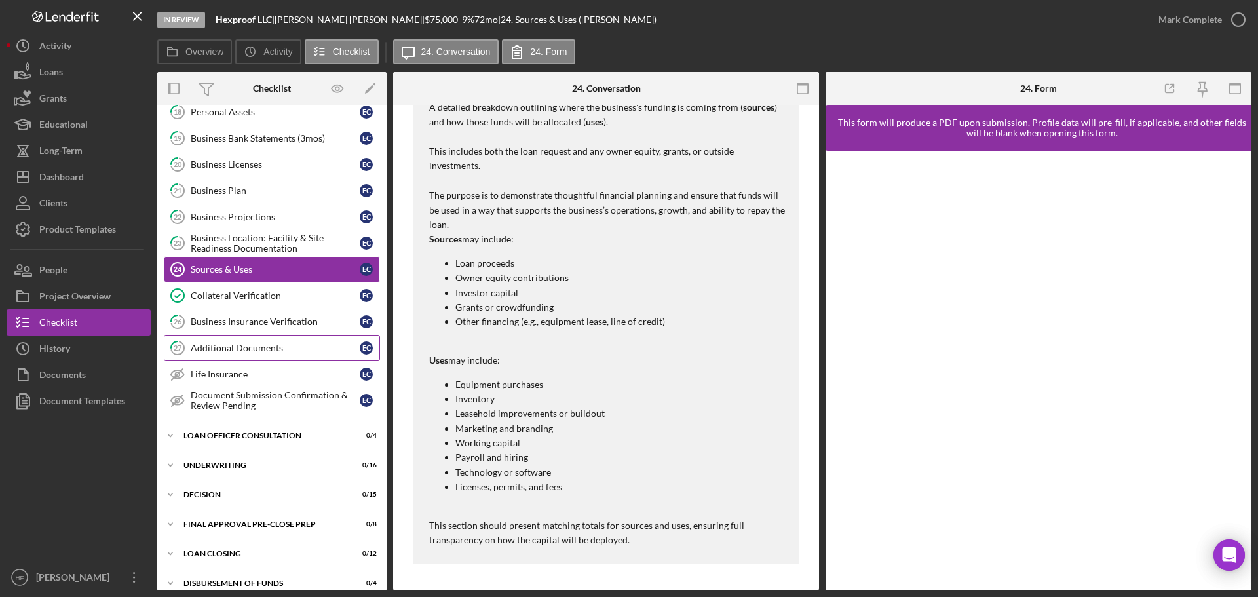
click at [273, 339] on link "27 Additional Documents E C" at bounding box center [272, 348] width 216 height 26
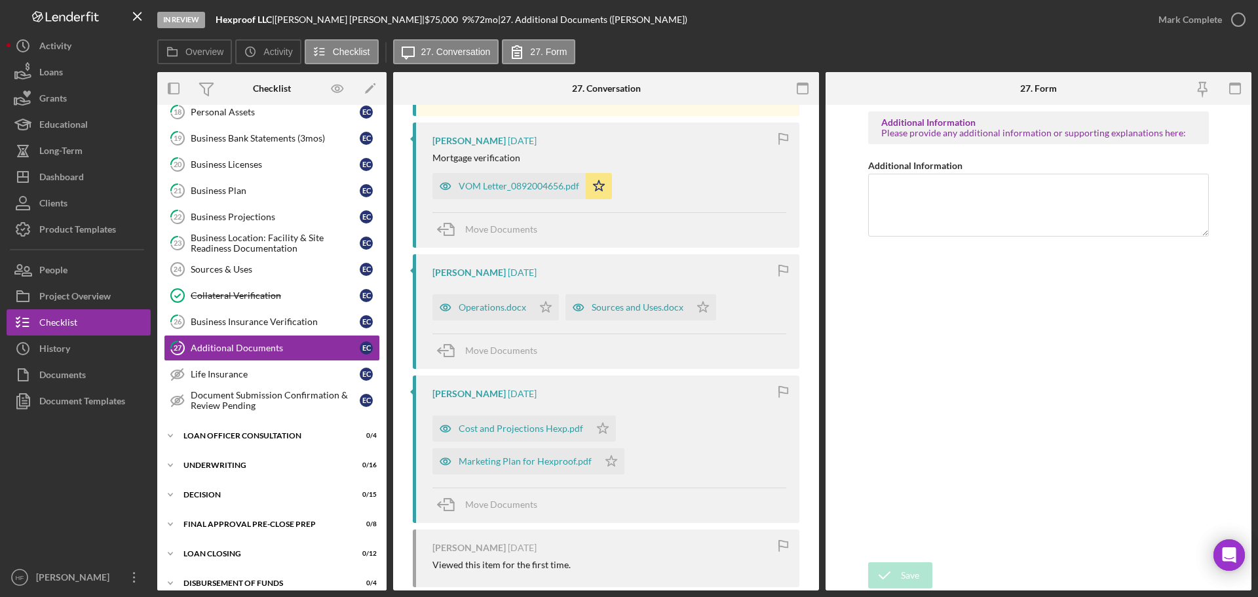
scroll to position [524, 0]
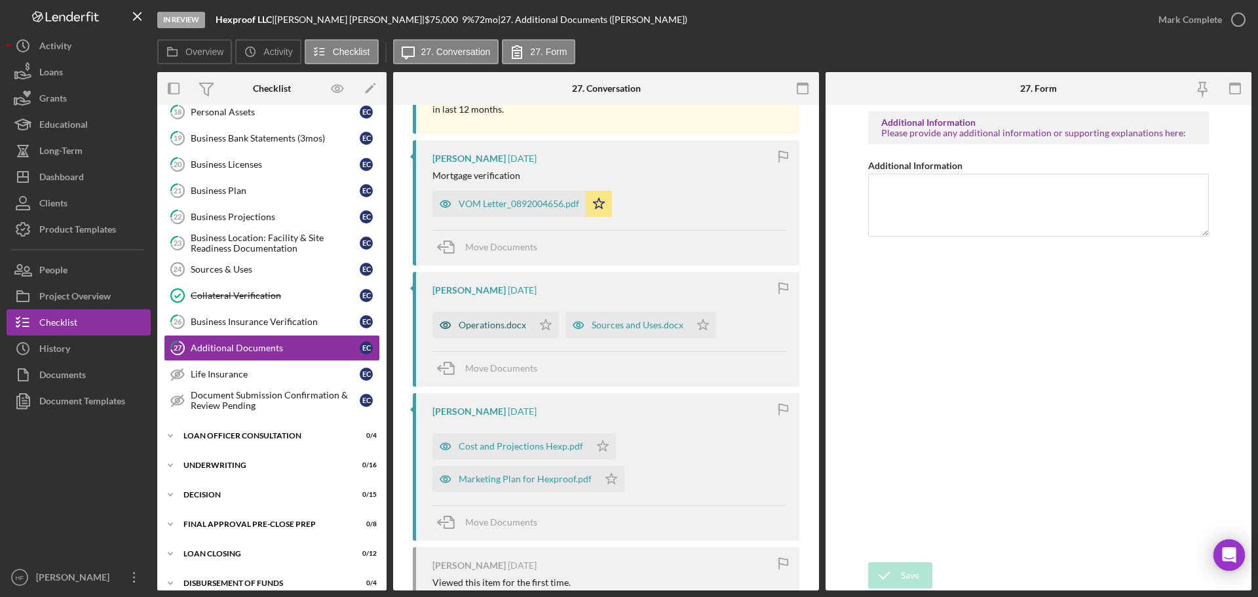
click at [453, 318] on icon "button" at bounding box center [445, 325] width 26 height 26
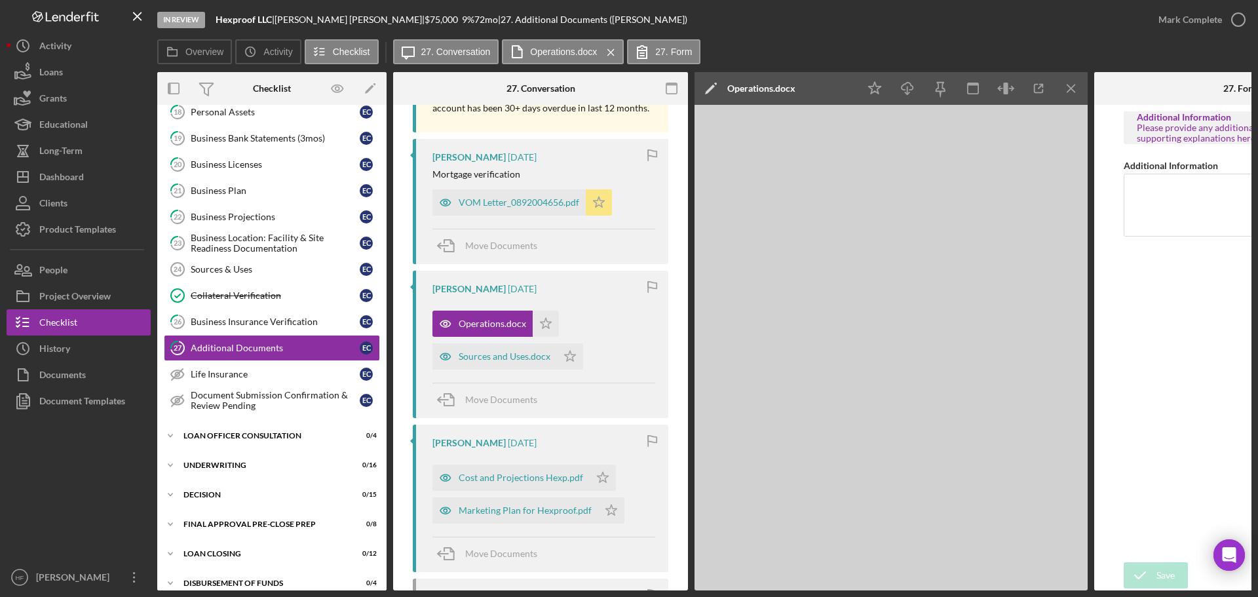
scroll to position [539, 0]
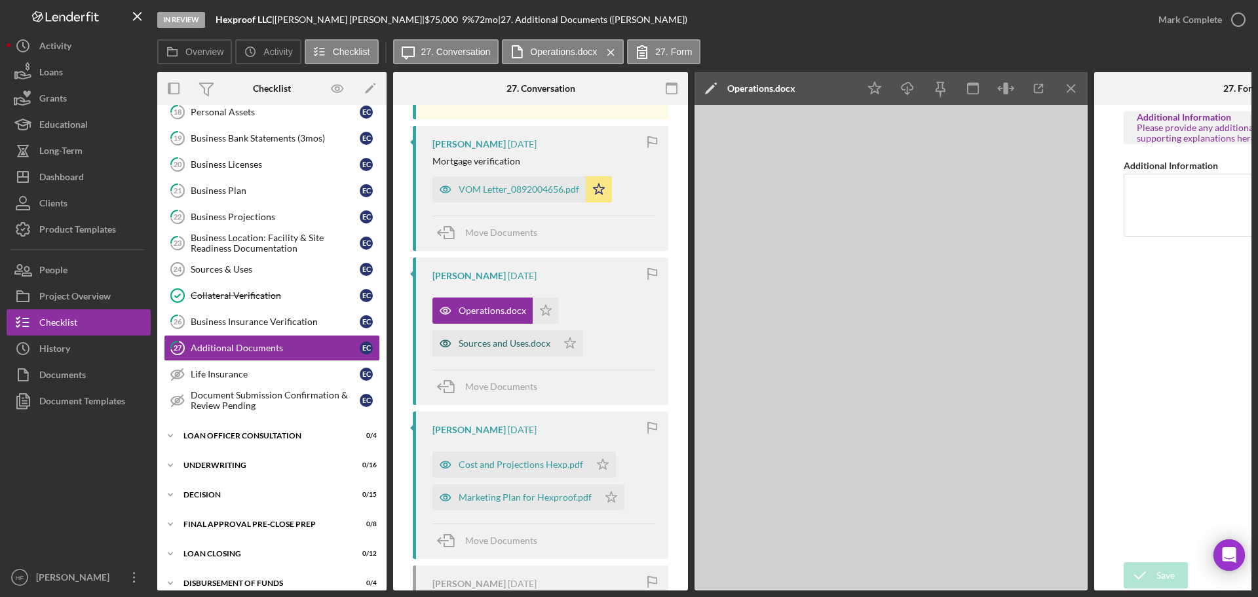
click at [514, 349] on div "Sources and Uses.docx" at bounding box center [505, 343] width 92 height 10
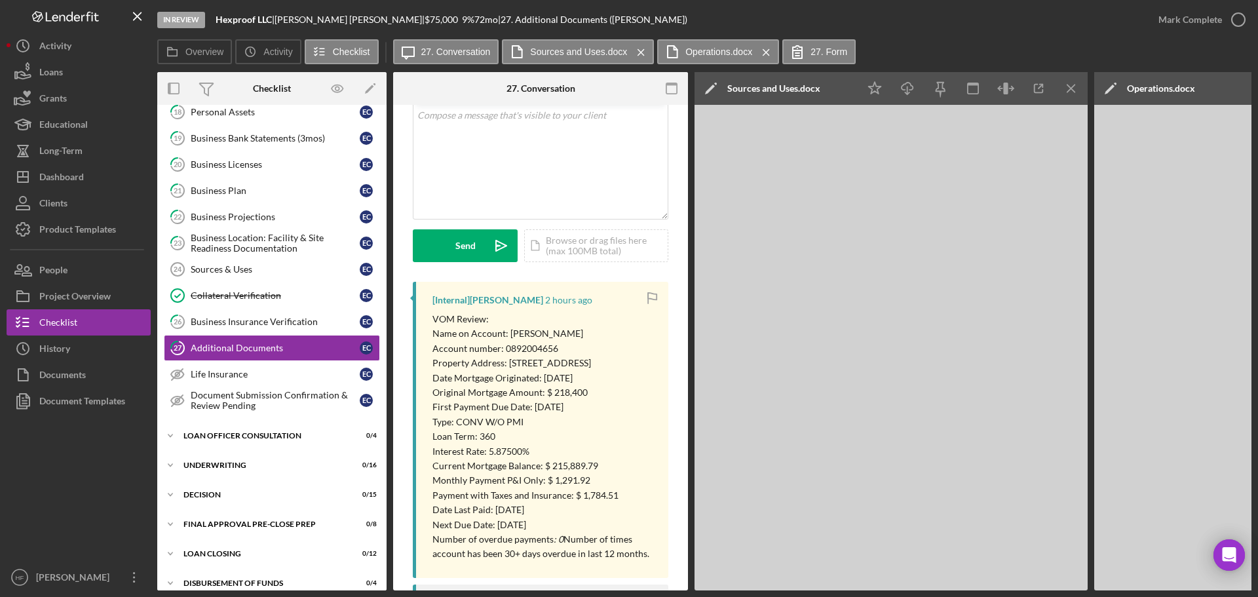
scroll to position [0, 0]
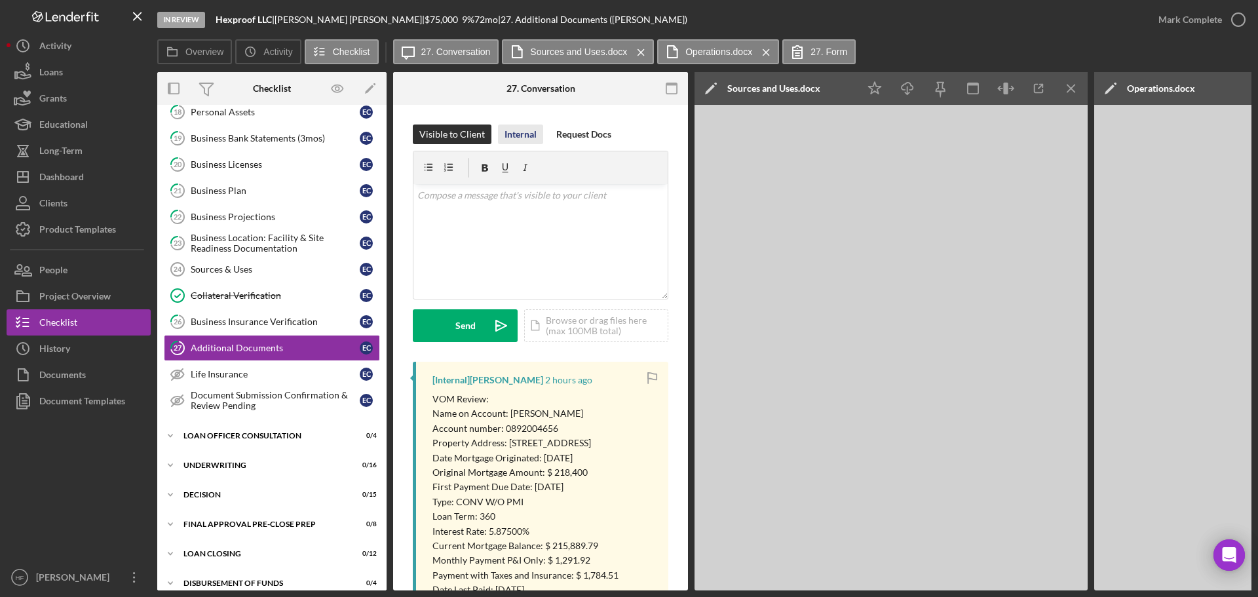
click at [519, 128] on div "Internal" at bounding box center [521, 134] width 32 height 20
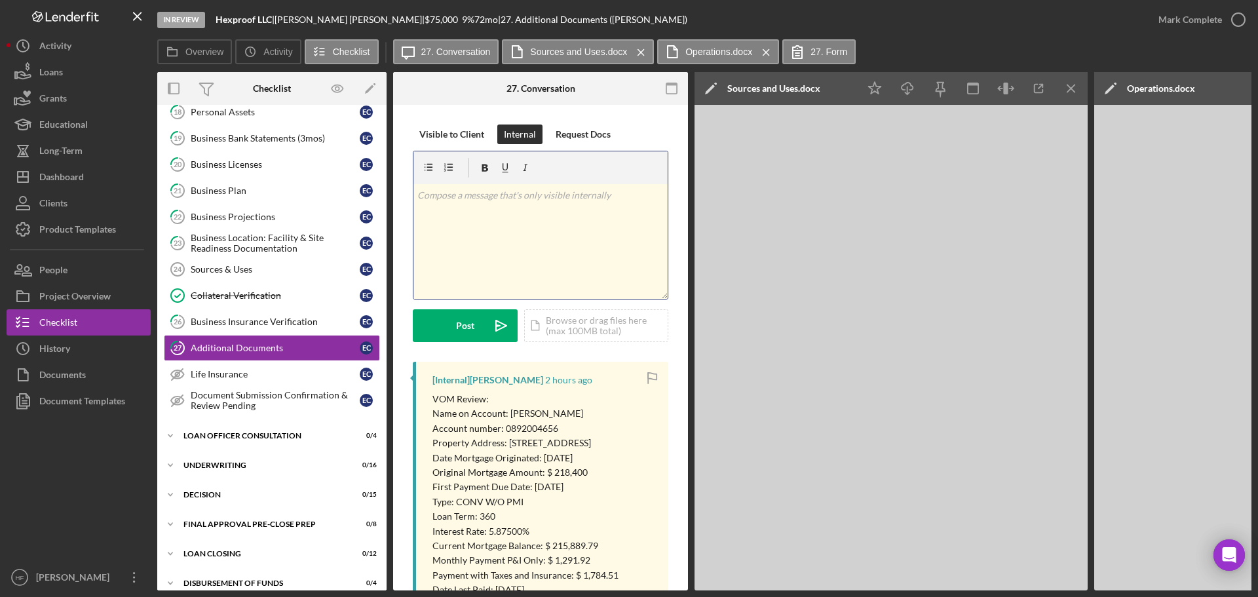
click at [457, 200] on p at bounding box center [540, 195] width 247 height 14
click at [440, 224] on p at bounding box center [540, 217] width 247 height 14
click at [424, 253] on p at bounding box center [540, 251] width 247 height 14
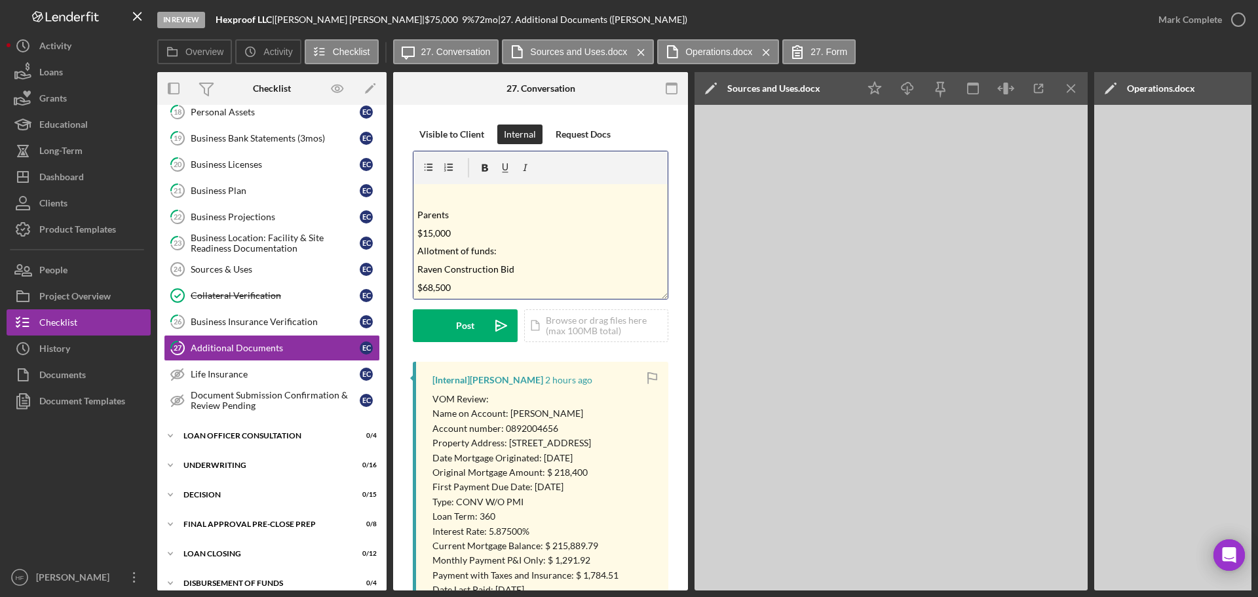
scroll to position [0, 0]
click at [420, 272] on p at bounding box center [540, 268] width 247 height 14
click at [423, 223] on div "v Color teal Color pink Remove color Add row above Add row below Add column bef…" at bounding box center [540, 241] width 254 height 115
drag, startPoint x: 480, startPoint y: 195, endPoint x: 404, endPoint y: 200, distance: 75.5
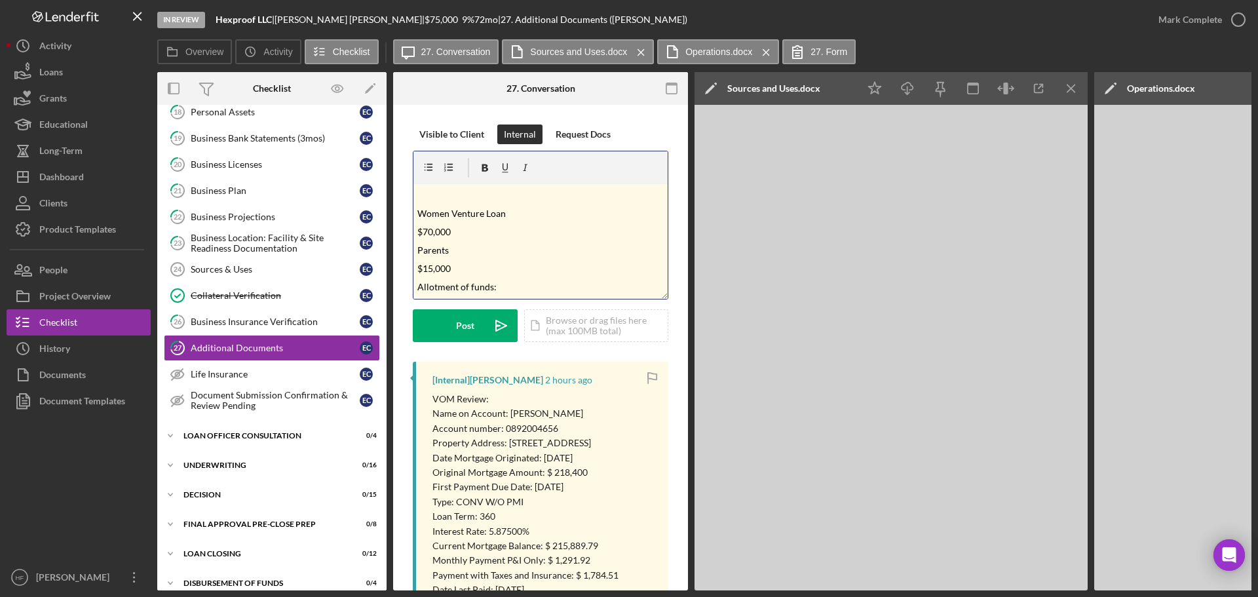
click at [417, 212] on span "Women Venture Loan" at bounding box center [461, 213] width 88 height 11
click at [483, 250] on p "$15,000" at bounding box center [540, 250] width 247 height 14
drag, startPoint x: 457, startPoint y: 269, endPoint x: 381, endPoint y: 263, distance: 76.9
click at [381, 263] on div "Overview Internal Workflow Stage In Review Icon/Dropdown Arrow Archive (can una…" at bounding box center [704, 331] width 1094 height 518
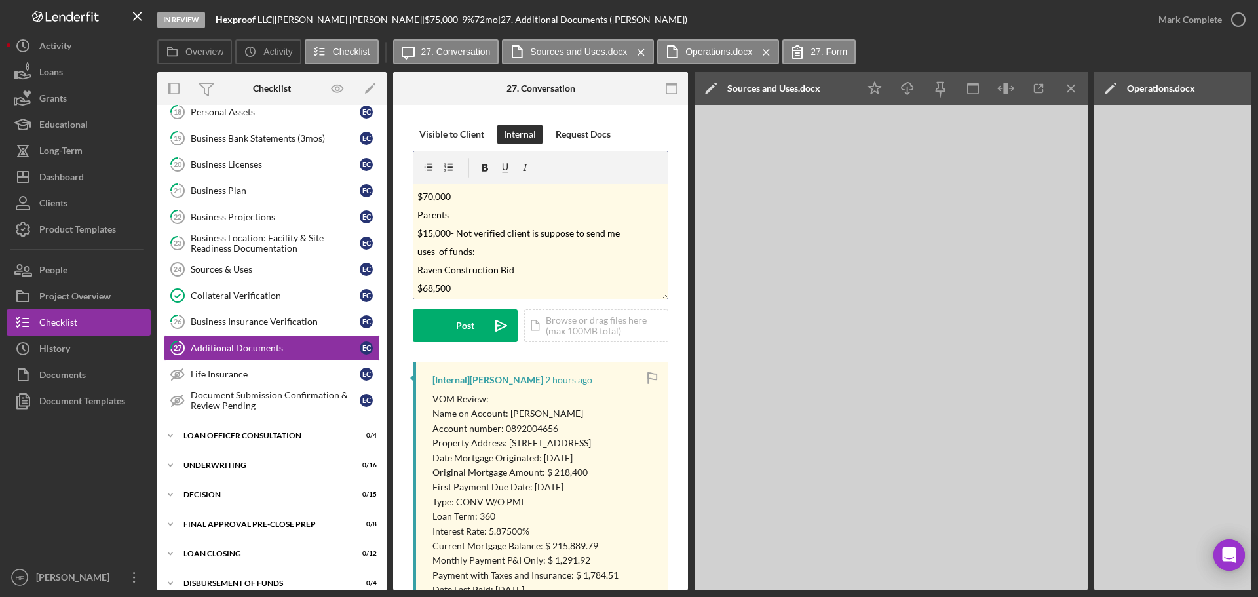
click at [623, 233] on p "$15,000- Not verified client is suppose to send me" at bounding box center [540, 233] width 247 height 14
click at [588, 234] on span "$15,000- Not verified client is suppose to send me account" at bounding box center [535, 232] width 237 height 11
click at [602, 233] on span "$15,000- Not verified client is suppose to send me account" at bounding box center [535, 232] width 237 height 11
drag, startPoint x: 617, startPoint y: 234, endPoint x: 588, endPoint y: 229, distance: 29.9
click at [588, 229] on span "$15,000- Not verified client is suppose to send me account" at bounding box center [535, 232] width 237 height 11
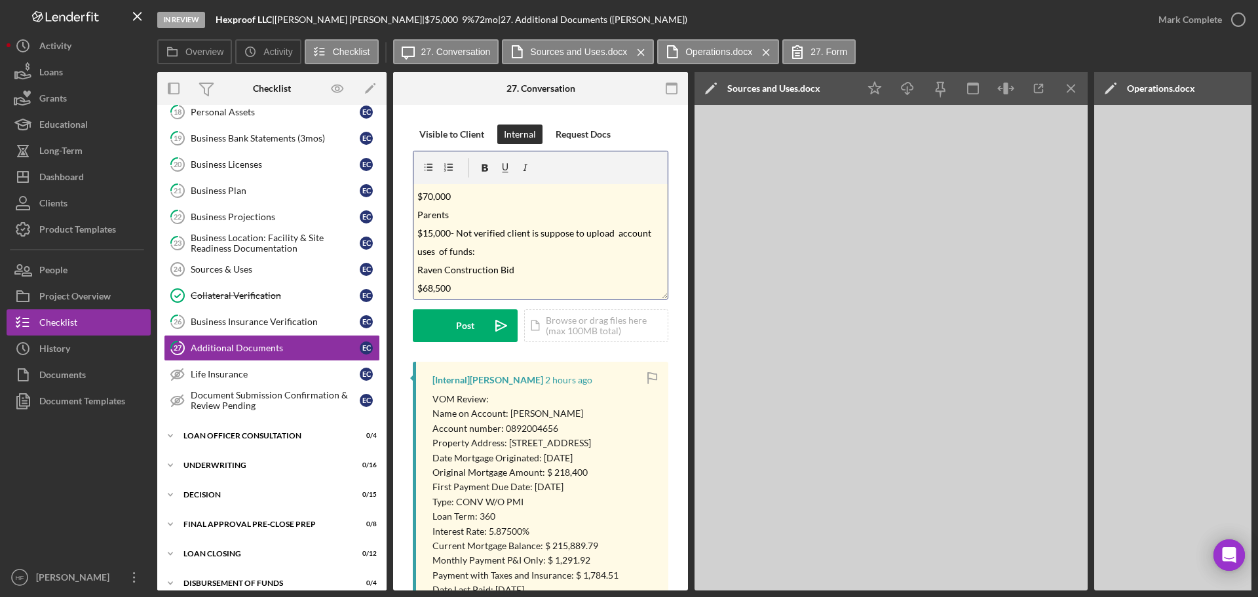
click at [524, 270] on p "Raven Construction Bid" at bounding box center [540, 270] width 247 height 14
click at [508, 284] on p "$68,500" at bounding box center [540, 288] width 247 height 14
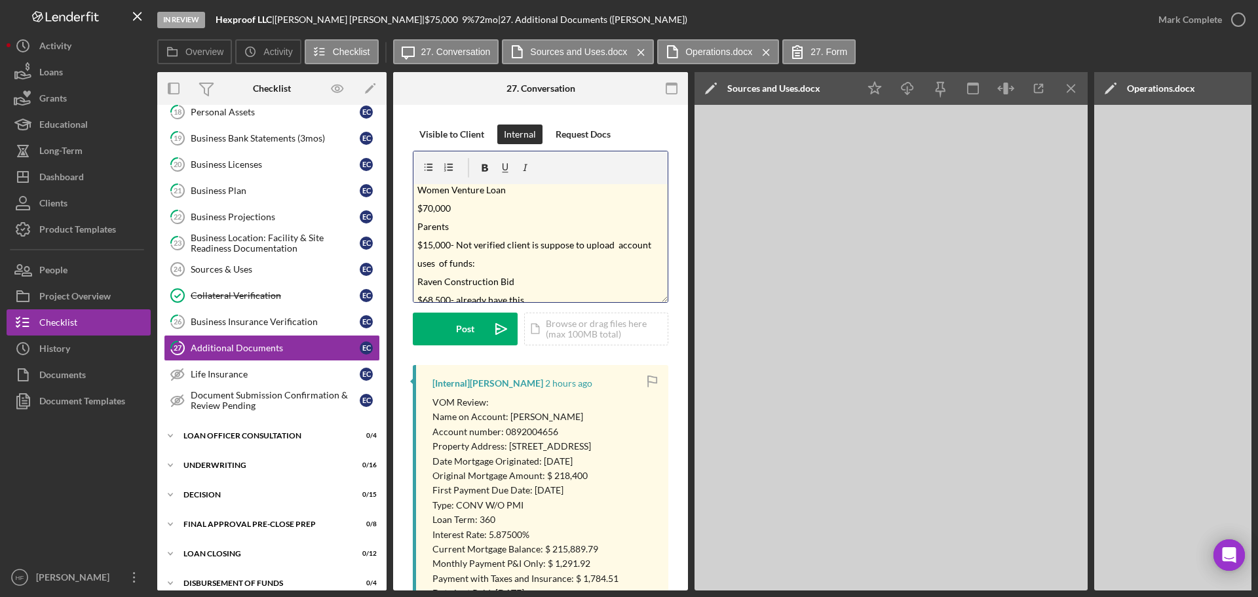
scroll to position [0, 0]
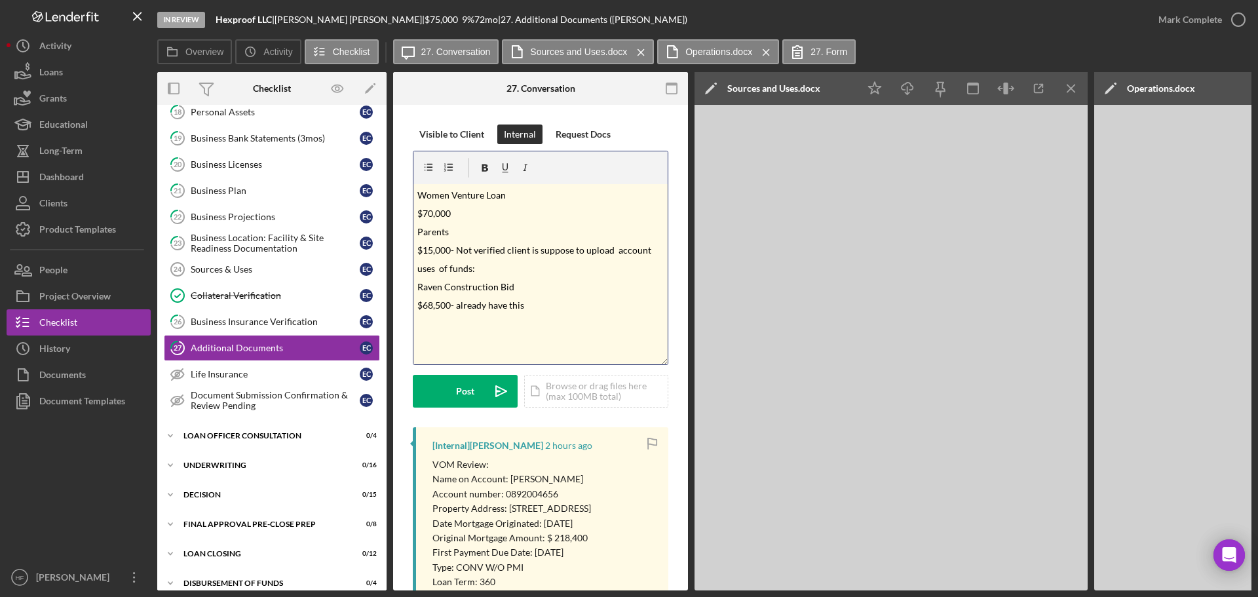
drag, startPoint x: 662, startPoint y: 297, endPoint x: 659, endPoint y: 371, distance: 73.5
click at [664, 365] on div "v Color teal Color pink Remove color Add row above Add row below Add column bef…" at bounding box center [541, 258] width 256 height 214
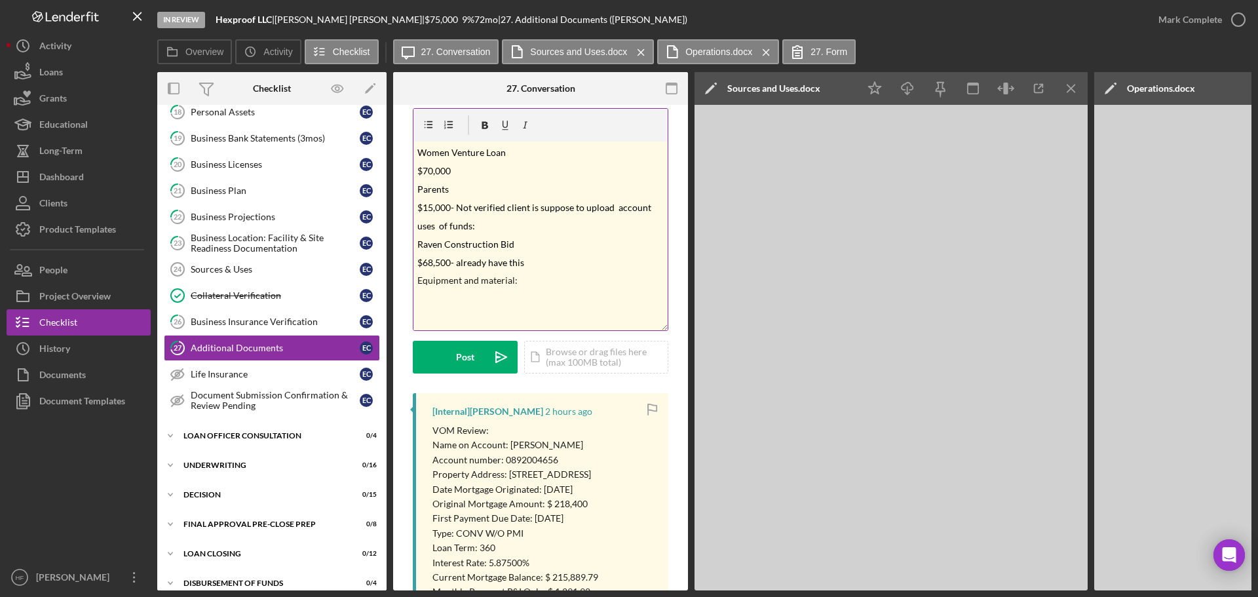
scroll to position [66, 0]
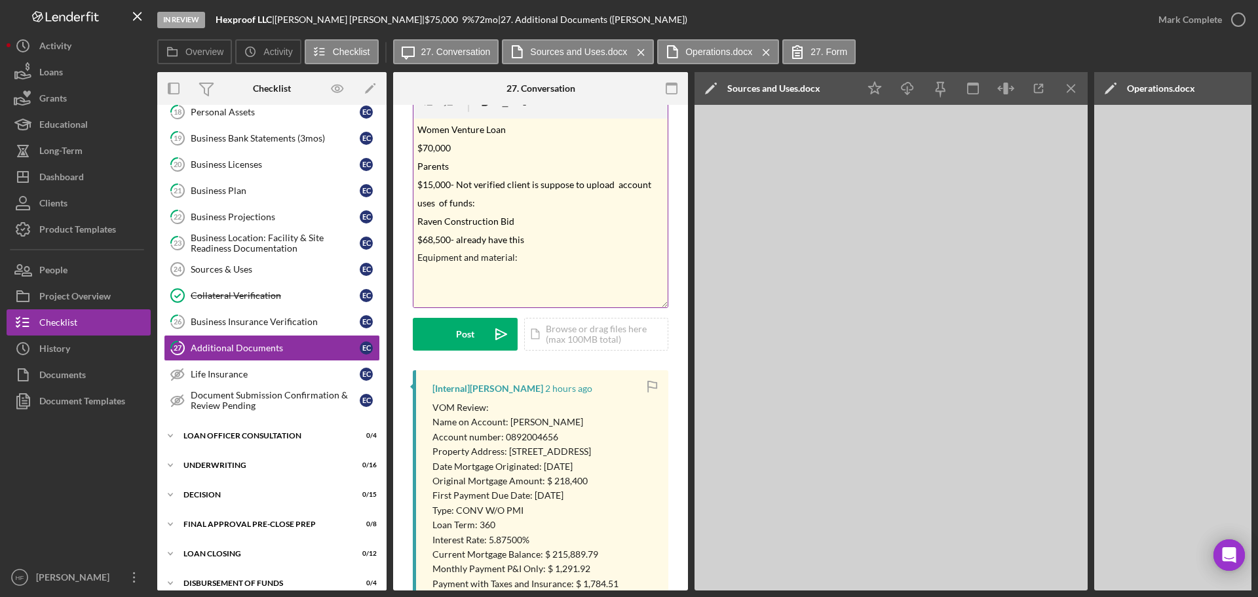
click at [461, 304] on div "v Color teal Color pink Remove color Add row above Add row below Add column bef…" at bounding box center [540, 213] width 254 height 189
click at [573, 273] on div "v Color teal Color pink Remove color Add row above Add row below Add column bef…" at bounding box center [540, 213] width 254 height 189
click at [426, 285] on div "v Color teal Color pink Remove color Add row above Add row below Add column bef…" at bounding box center [540, 213] width 254 height 189
click at [539, 267] on div "v Color teal Color pink Remove color Add row above Add row below Add column bef…" at bounding box center [540, 213] width 254 height 189
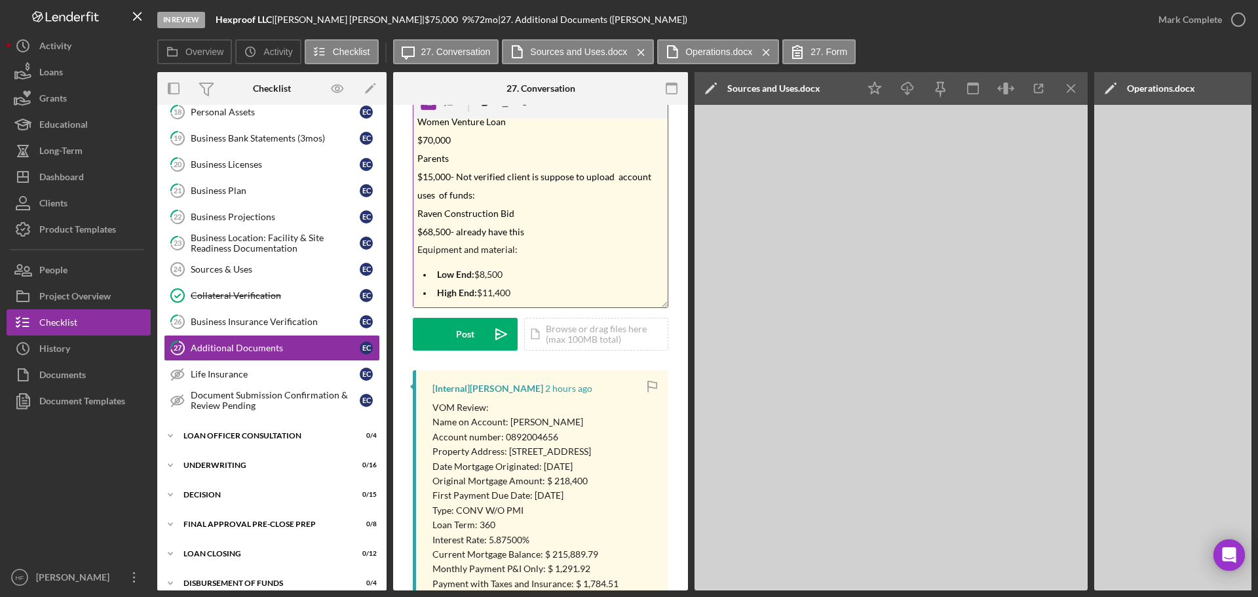
scroll to position [10, 0]
click at [464, 335] on div "Post" at bounding box center [465, 334] width 18 height 33
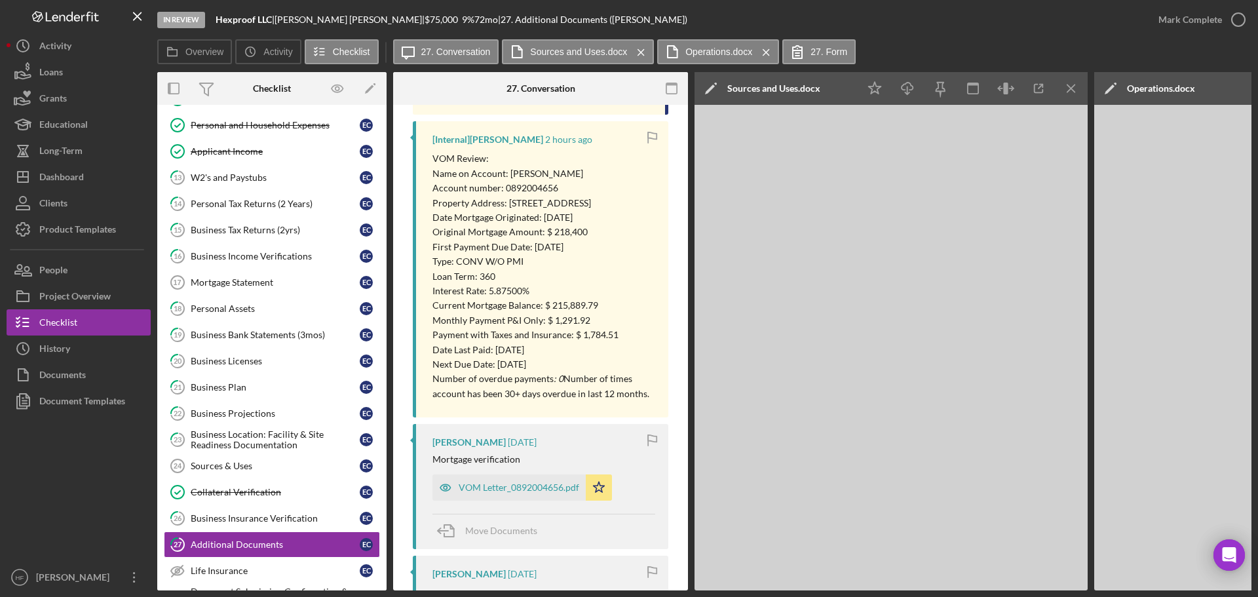
scroll to position [524, 0]
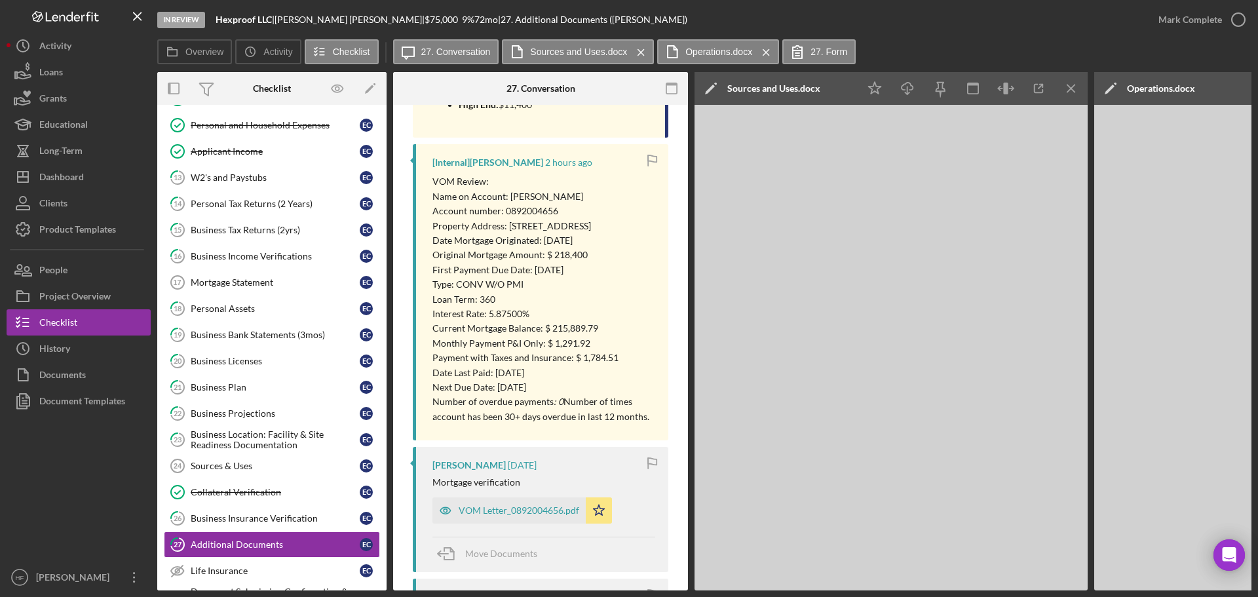
click at [511, 223] on p "Property Address: [STREET_ADDRESS]" at bounding box center [543, 226] width 223 height 14
drag, startPoint x: 427, startPoint y: 198, endPoint x: 556, endPoint y: 206, distance: 130.0
click at [556, 206] on div "[Internal] [PERSON_NAME] 2 hours ago VOM Review: Name on Account: [PERSON_NAME]…" at bounding box center [541, 292] width 256 height 296
drag, startPoint x: 518, startPoint y: 227, endPoint x: 621, endPoint y: 263, distance: 109.6
click at [621, 263] on div "VOM Review: Name on Account: [PERSON_NAME] Account number: 0892004656 Property …" at bounding box center [543, 299] width 223 height 250
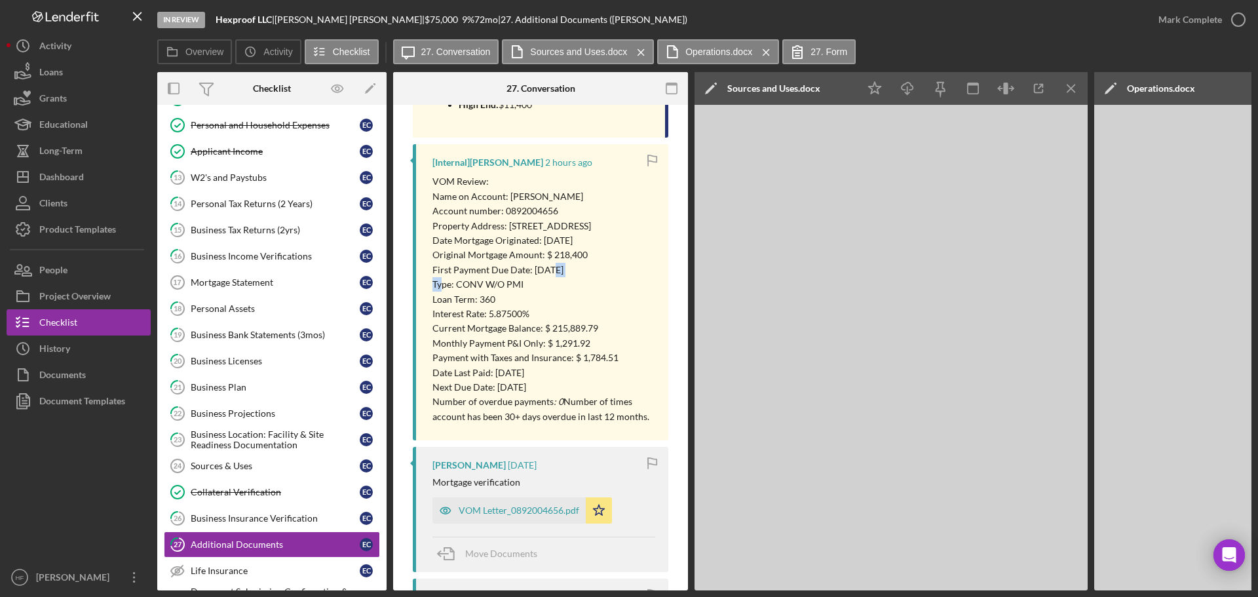
drag, startPoint x: 451, startPoint y: 293, endPoint x: 558, endPoint y: 282, distance: 106.7
click at [558, 282] on div "VOM Review: Name on Account: [PERSON_NAME] Account number: 0892004656 Property …" at bounding box center [543, 299] width 223 height 250
drag, startPoint x: 448, startPoint y: 318, endPoint x: 521, endPoint y: 328, distance: 74.0
click at [521, 328] on div "VOM Review: Name on Account: [PERSON_NAME] Account number: 0892004656 Property …" at bounding box center [543, 299] width 223 height 250
drag, startPoint x: 543, startPoint y: 344, endPoint x: 605, endPoint y: 339, distance: 61.8
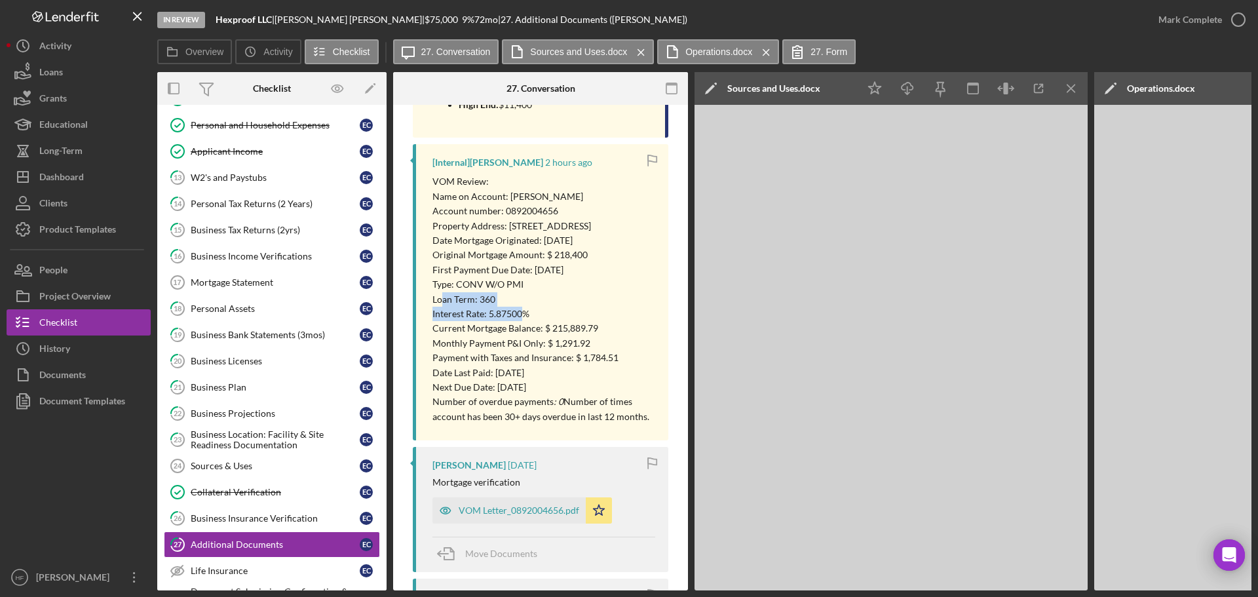
click at [605, 335] on p "Current Mortgage Balance: $ 215,889.79" at bounding box center [543, 328] width 223 height 14
copy p "$ 215,889.79"
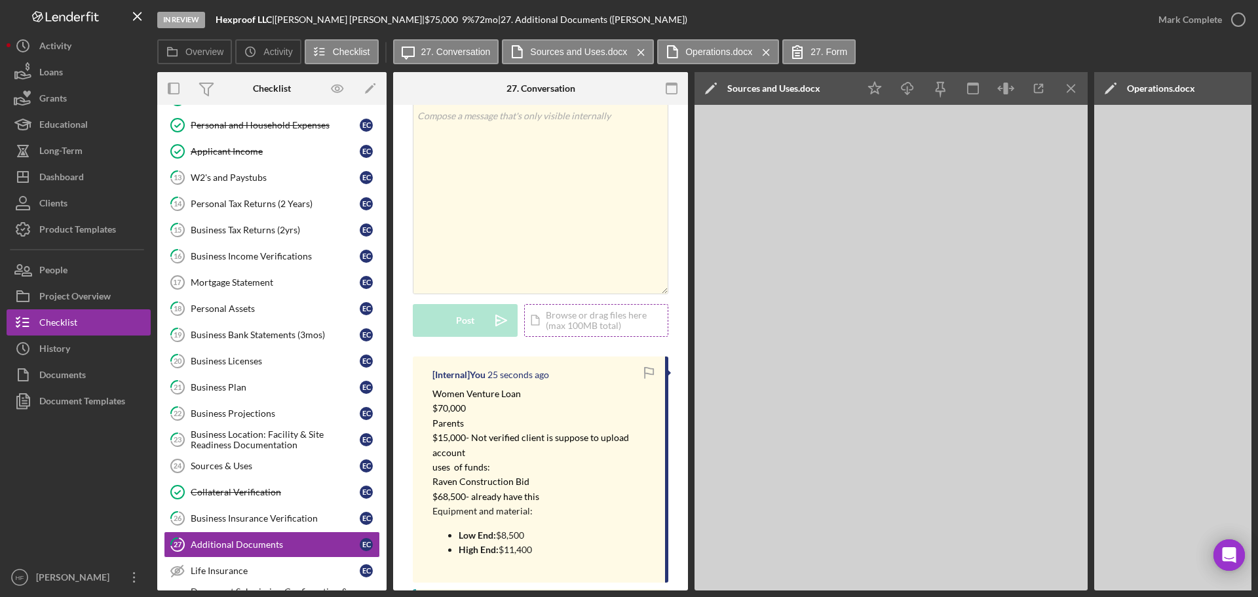
scroll to position [0, 0]
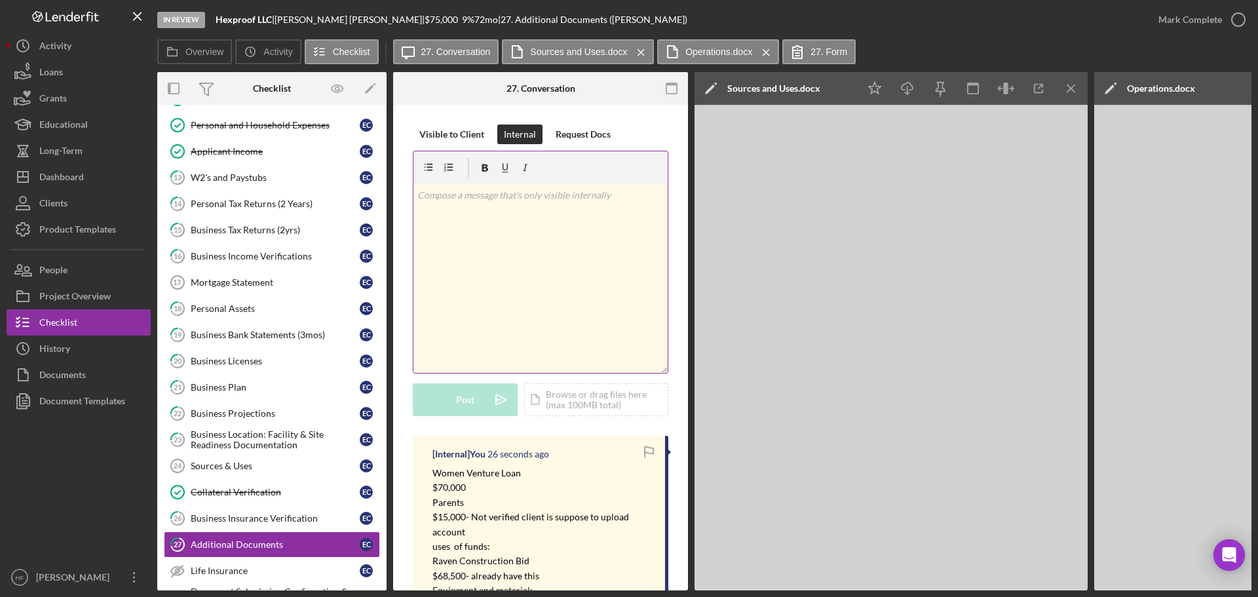
click at [494, 234] on div "v Color teal Color pink Remove color Add row above Add row below Add column bef…" at bounding box center [540, 278] width 254 height 189
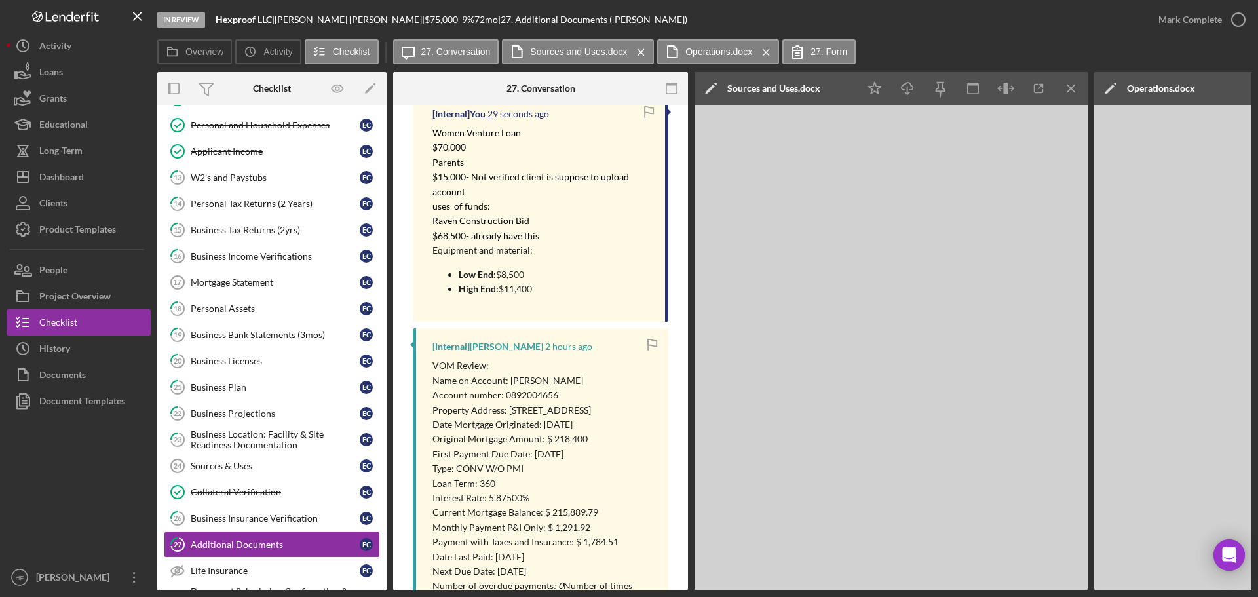
scroll to position [524, 0]
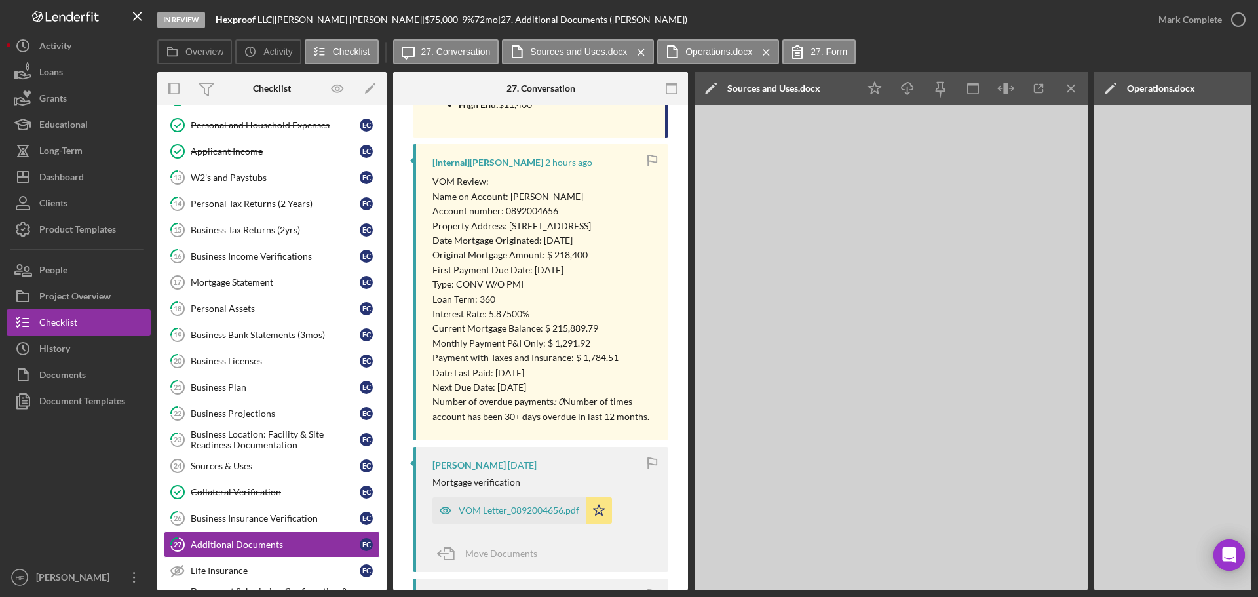
drag, startPoint x: 520, startPoint y: 226, endPoint x: 641, endPoint y: 235, distance: 120.9
click at [641, 233] on p "Property Address: [STREET_ADDRESS]" at bounding box center [543, 226] width 223 height 14
copy p "[STREET_ADDRESS]"
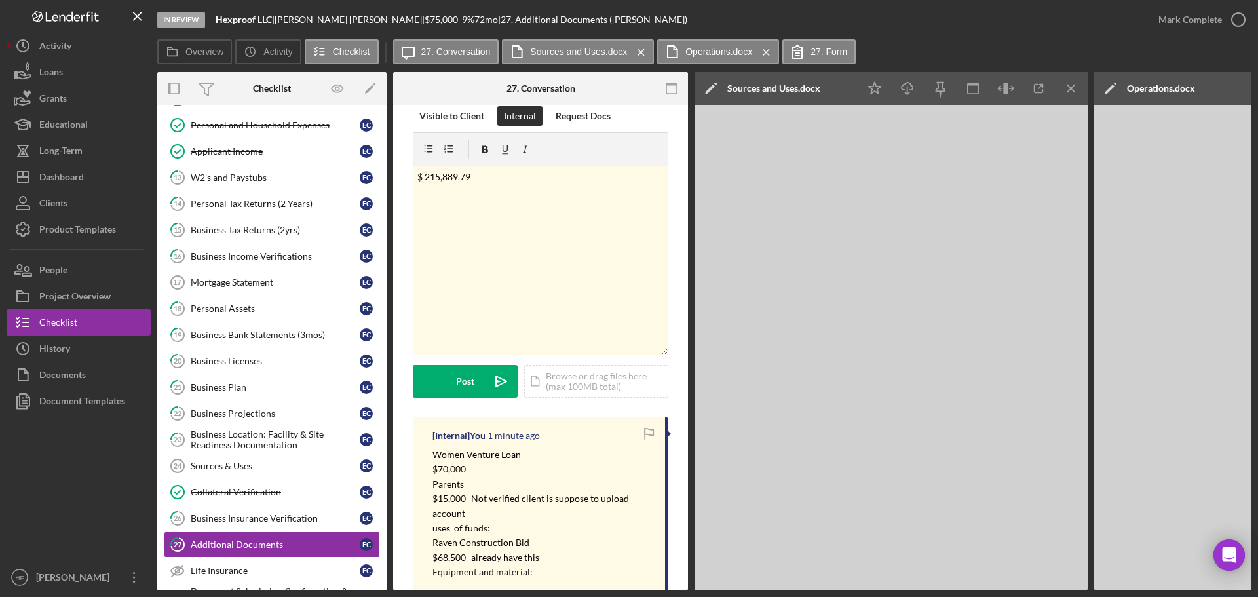
scroll to position [0, 0]
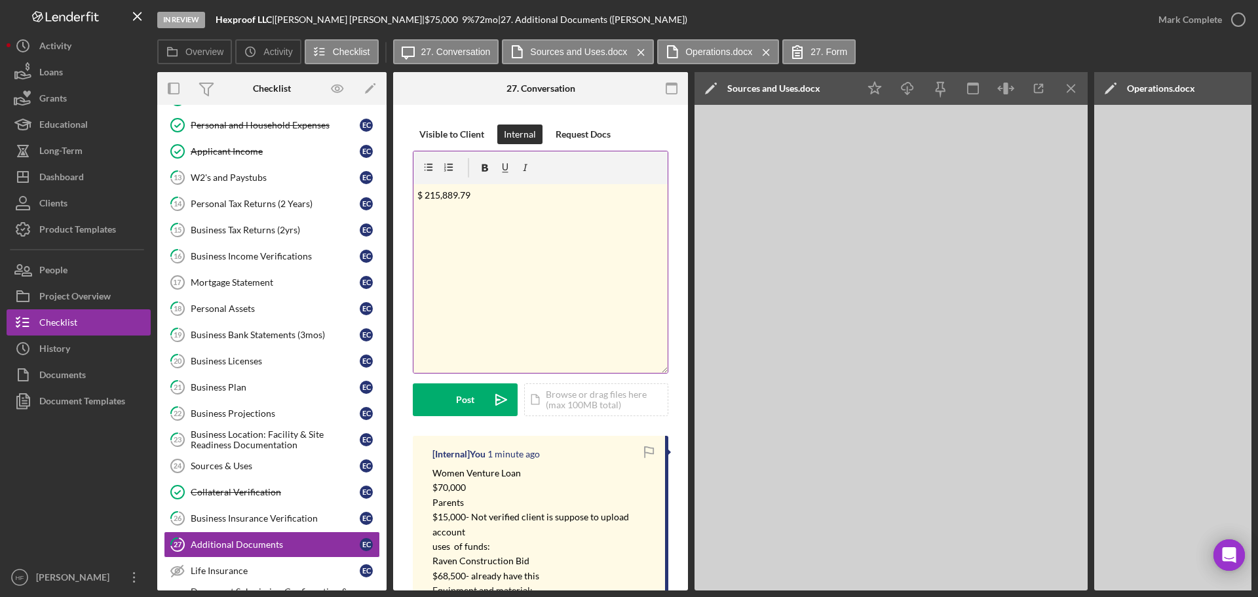
click at [416, 193] on div "v Color teal Color pink Remove color Add row above Add row below Add column bef…" at bounding box center [540, 278] width 254 height 189
click at [649, 210] on div "v Color teal Color pink Remove color Add row above Add row below Add column bef…" at bounding box center [540, 278] width 254 height 189
click at [556, 301] on div "v Color teal Color pink Remove color Add row above Add row below Add column bef…" at bounding box center [540, 278] width 254 height 189
click at [558, 213] on p "Zillow market rate 09/08: $273" at bounding box center [540, 213] width 247 height 14
drag, startPoint x: 492, startPoint y: 262, endPoint x: 396, endPoint y: 252, distance: 96.2
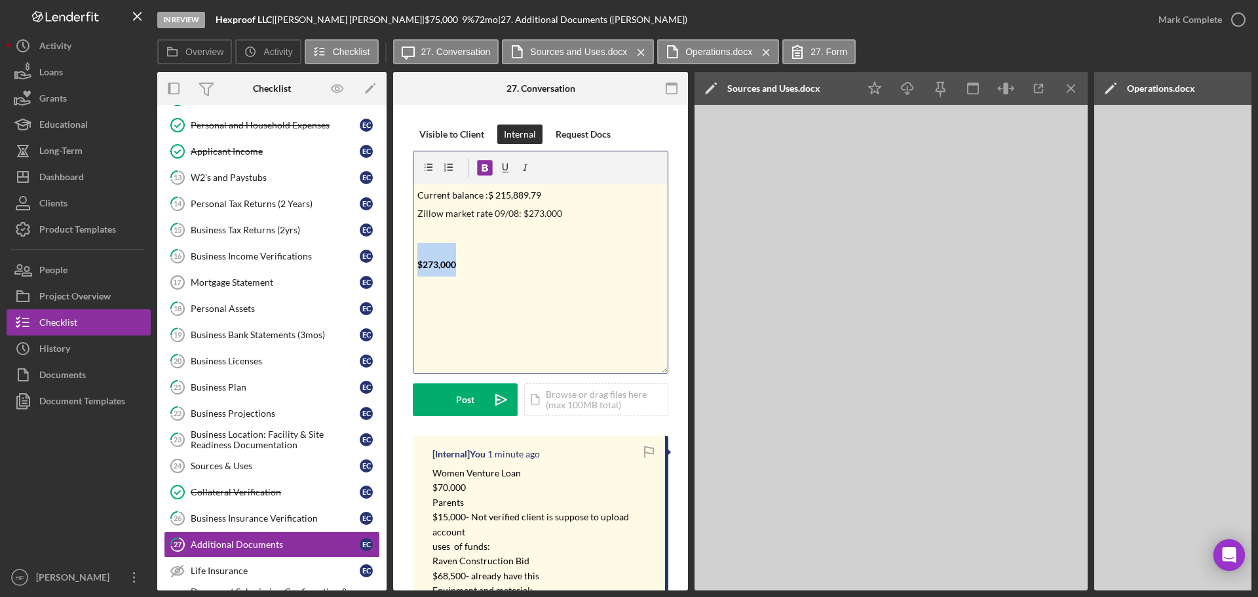
click at [618, 223] on div "v Color teal Color pink Remove color Add row above Add row below Add column bef…" at bounding box center [540, 278] width 254 height 189
click at [471, 231] on p "Equity: $" at bounding box center [540, 232] width 247 height 14
drag, startPoint x: 509, startPoint y: 230, endPoint x: 389, endPoint y: 227, distance: 120.6
click at [389, 227] on div "Overview Internal Workflow Stage In Review Icon/Dropdown Arrow Archive (can una…" at bounding box center [704, 331] width 1094 height 518
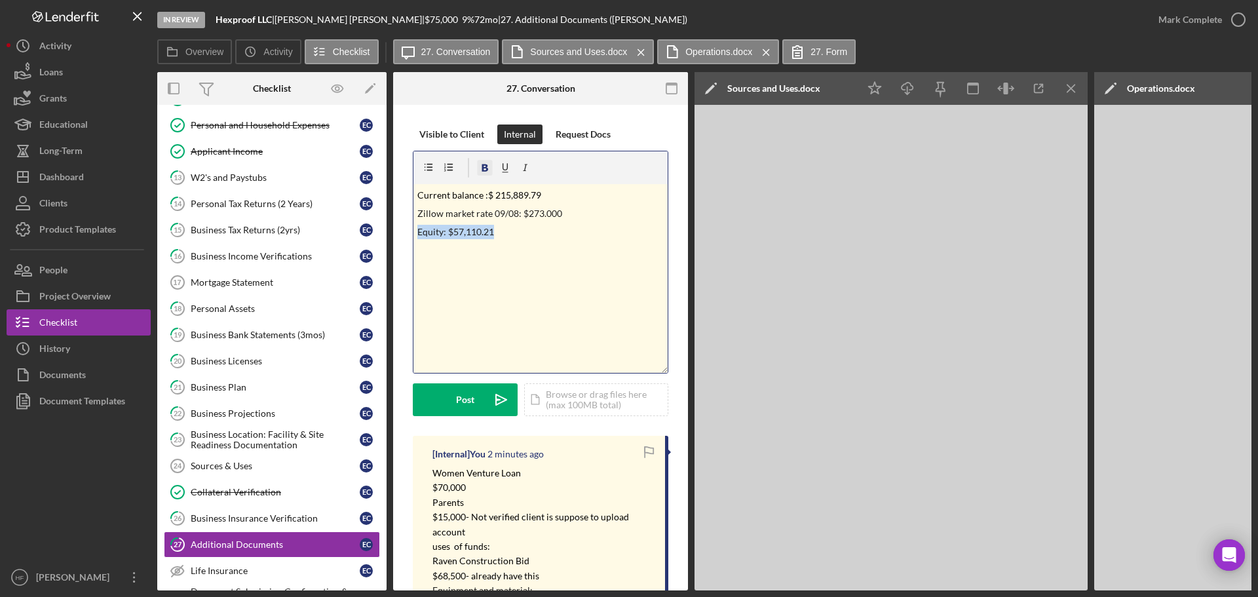
click at [484, 164] on icon "button" at bounding box center [484, 167] width 29 height 29
click at [524, 212] on p "Zillow market rate 09/08: $273.000" at bounding box center [540, 213] width 247 height 14
click at [540, 212] on p "Zillow market rate 09/08: $273.000" at bounding box center [540, 213] width 247 height 14
click at [527, 227] on p "Equity: $57,110.21" at bounding box center [540, 232] width 247 height 14
click at [544, 235] on p "Equity: $57,110.21" at bounding box center [540, 232] width 247 height 14
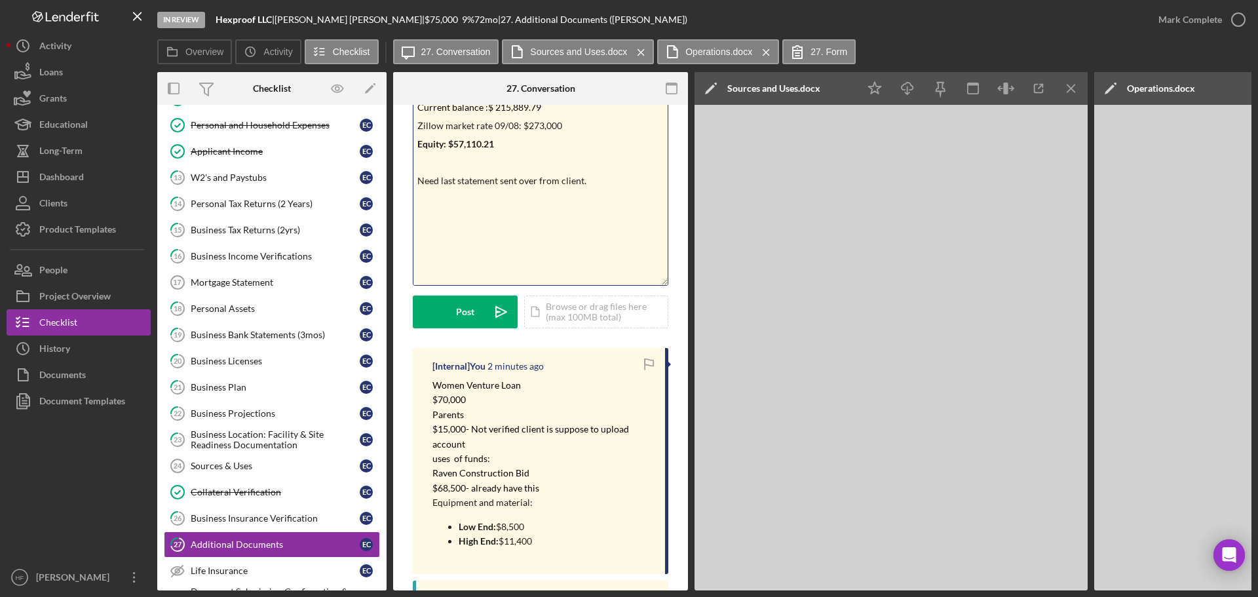
scroll to position [197, 0]
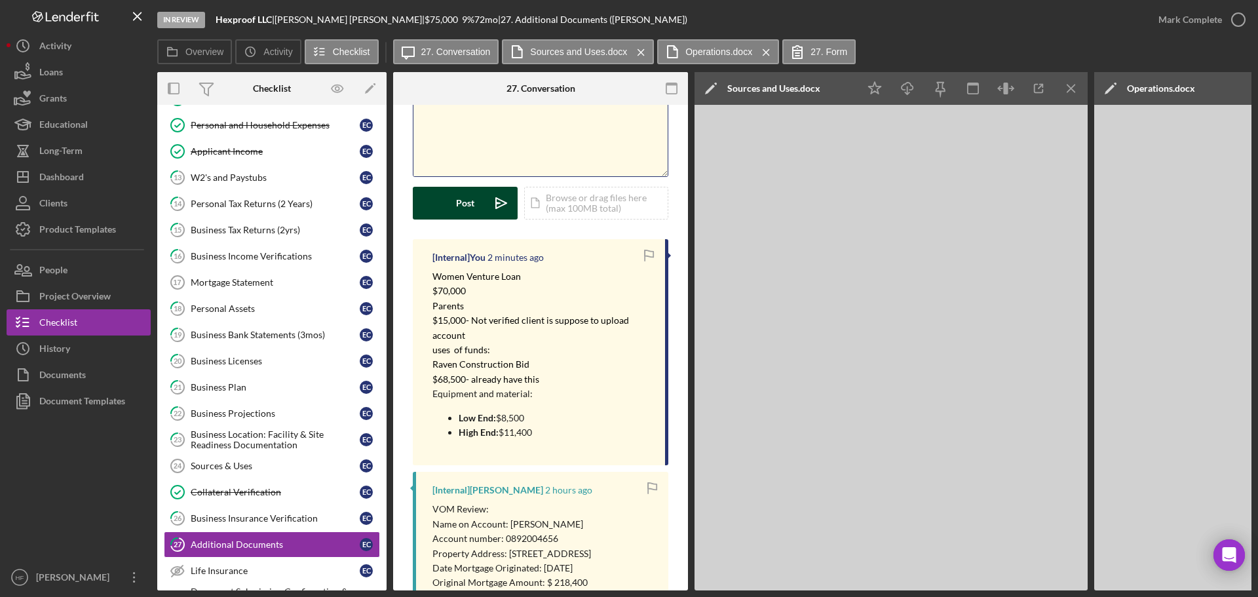
click at [468, 210] on div "Post" at bounding box center [465, 203] width 18 height 33
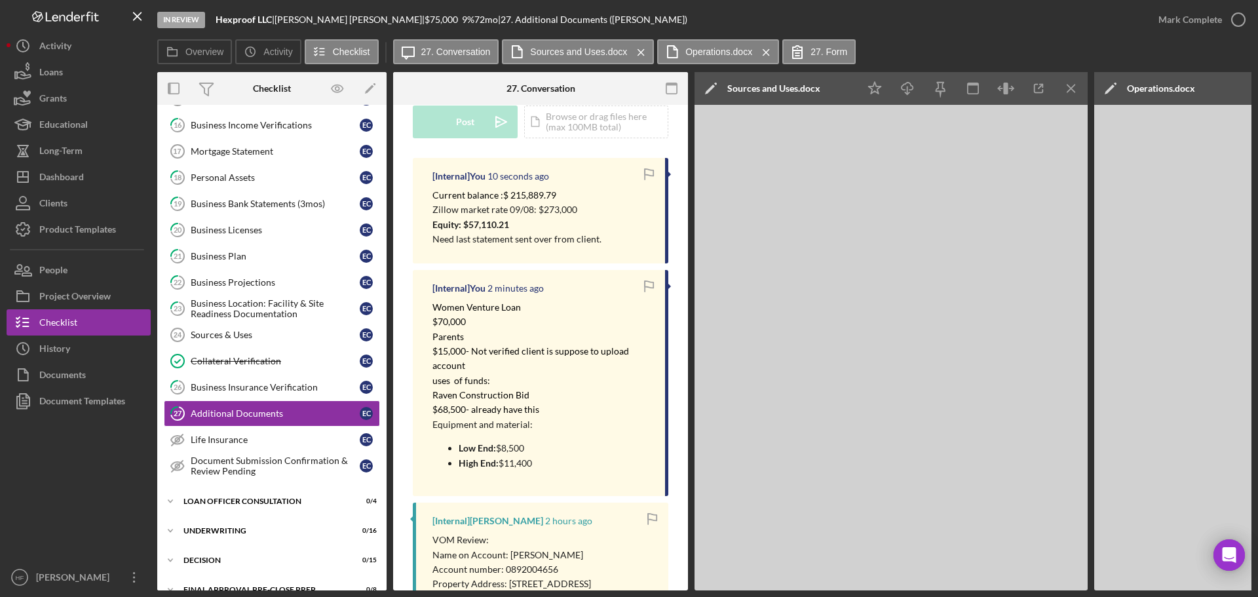
scroll to position [262, 0]
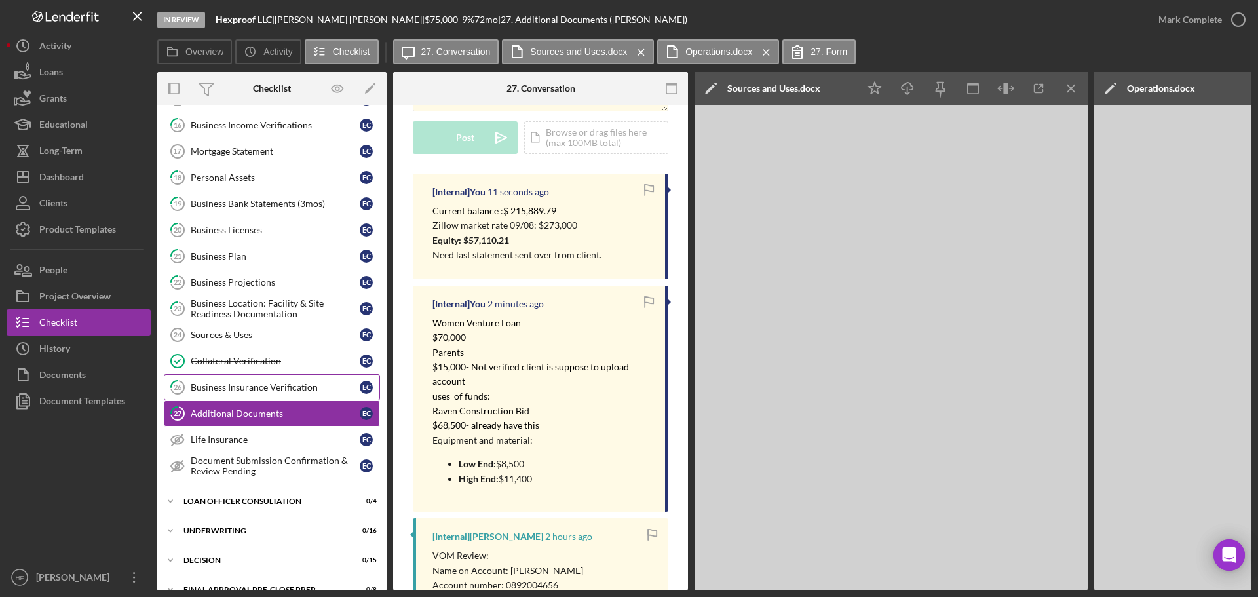
click at [216, 380] on link "26 Business Insurance Verification E C" at bounding box center [272, 387] width 216 height 26
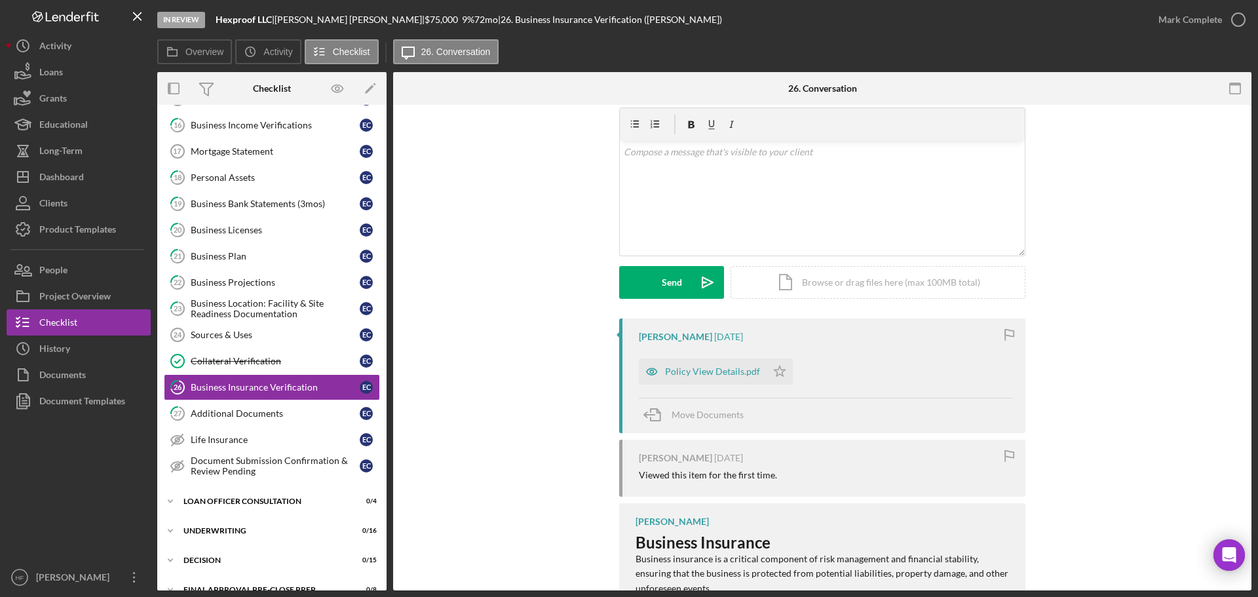
scroll to position [66, 0]
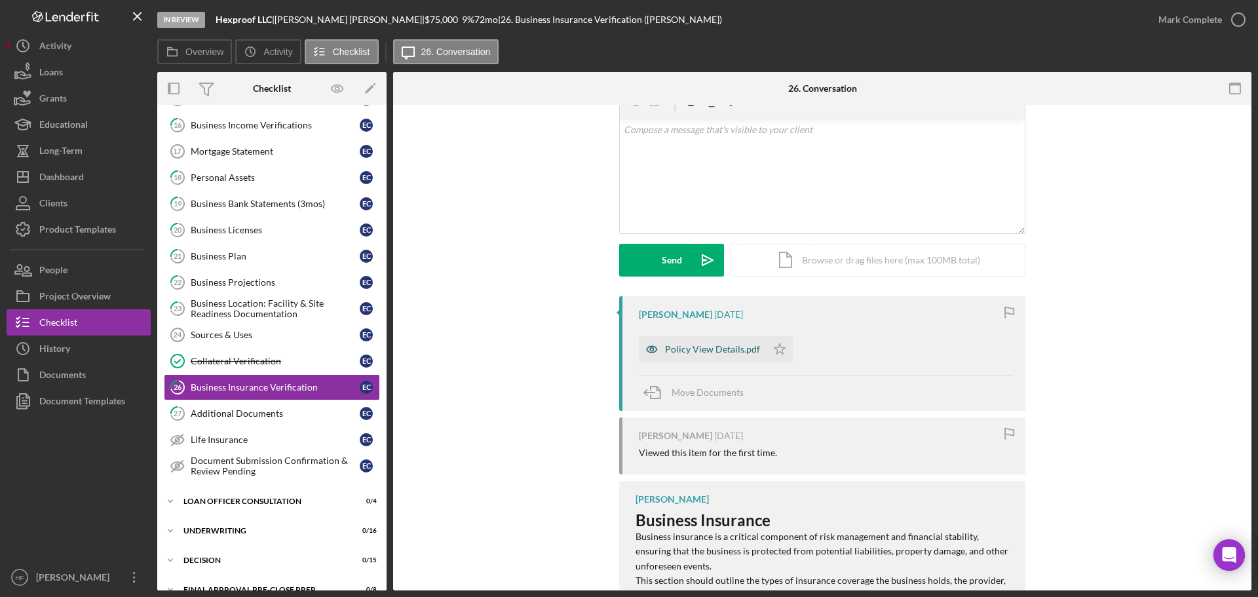
click at [676, 345] on div "Policy View Details.pdf" at bounding box center [712, 349] width 95 height 10
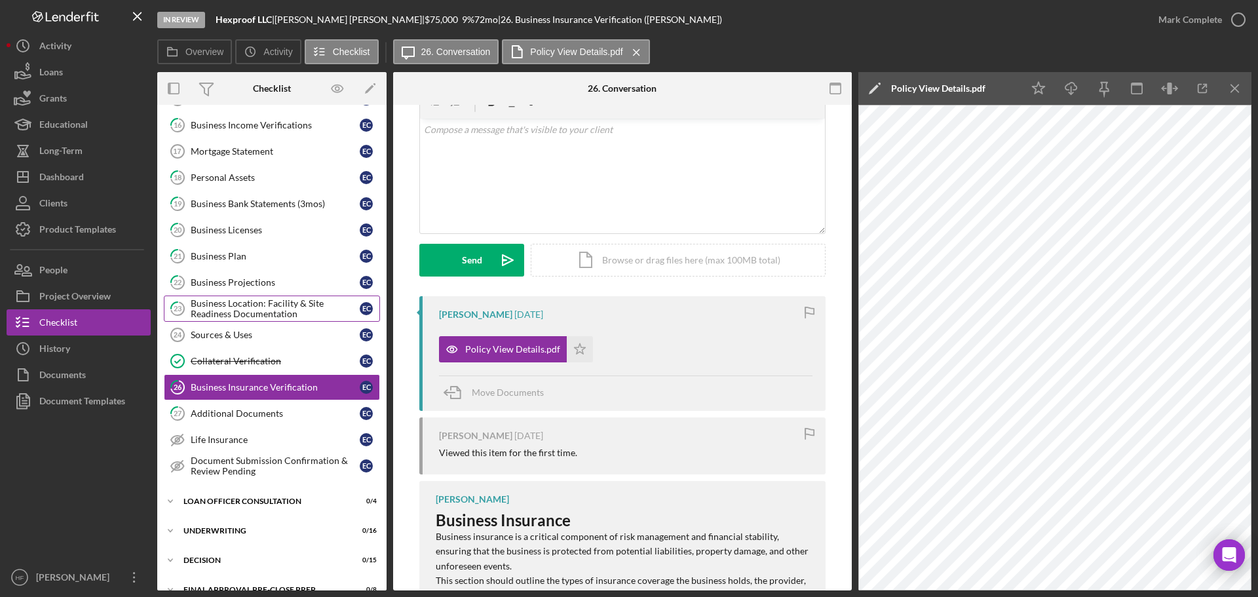
click at [270, 302] on div "Business Location: Facility & Site Readiness Documentation" at bounding box center [275, 308] width 169 height 21
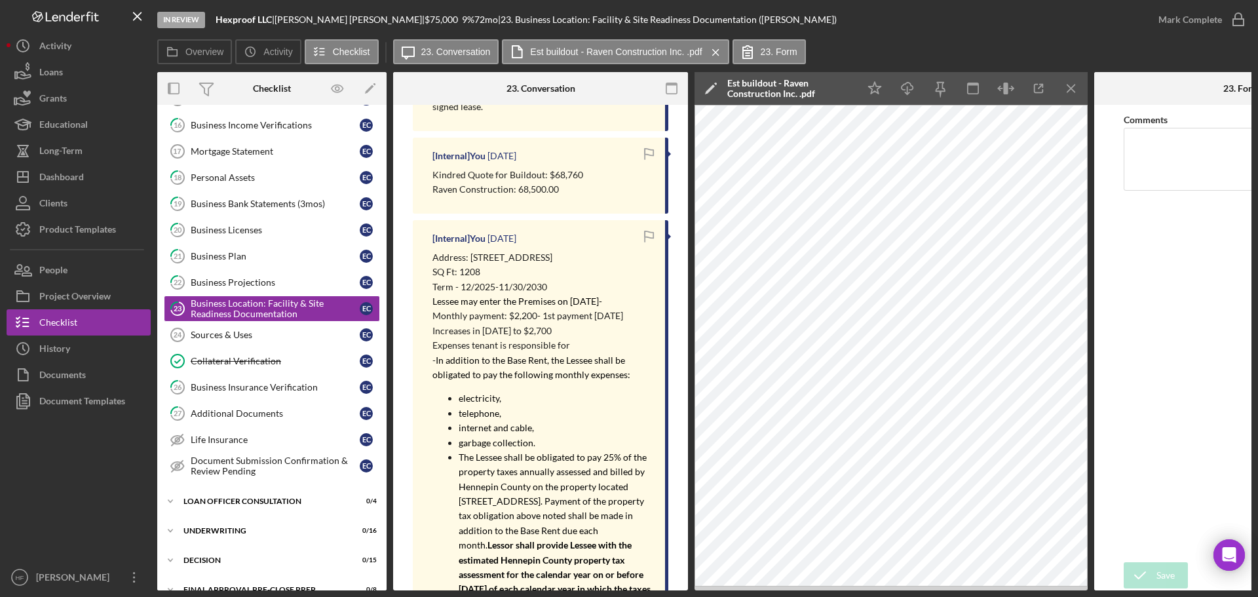
scroll to position [393, 0]
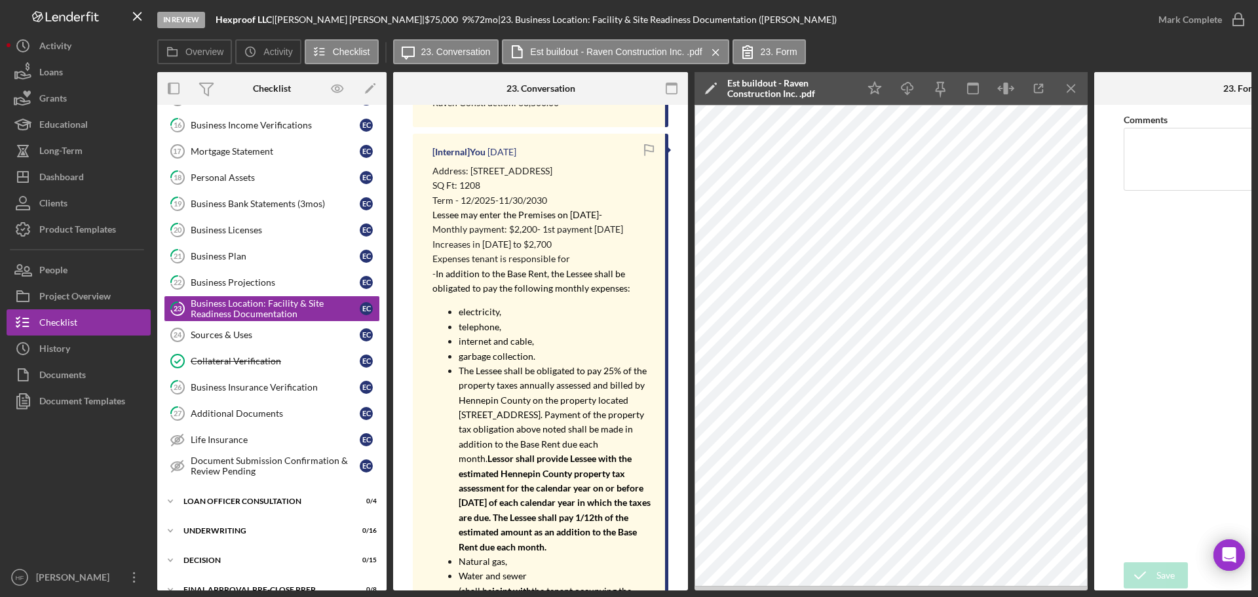
drag, startPoint x: 470, startPoint y: 169, endPoint x: 629, endPoint y: 187, distance: 160.3
click at [629, 178] on p "Address: [STREET_ADDRESS]" at bounding box center [541, 171] width 219 height 14
copy p "[STREET_ADDRESS]"
click at [249, 284] on div "Business Projections" at bounding box center [275, 282] width 169 height 10
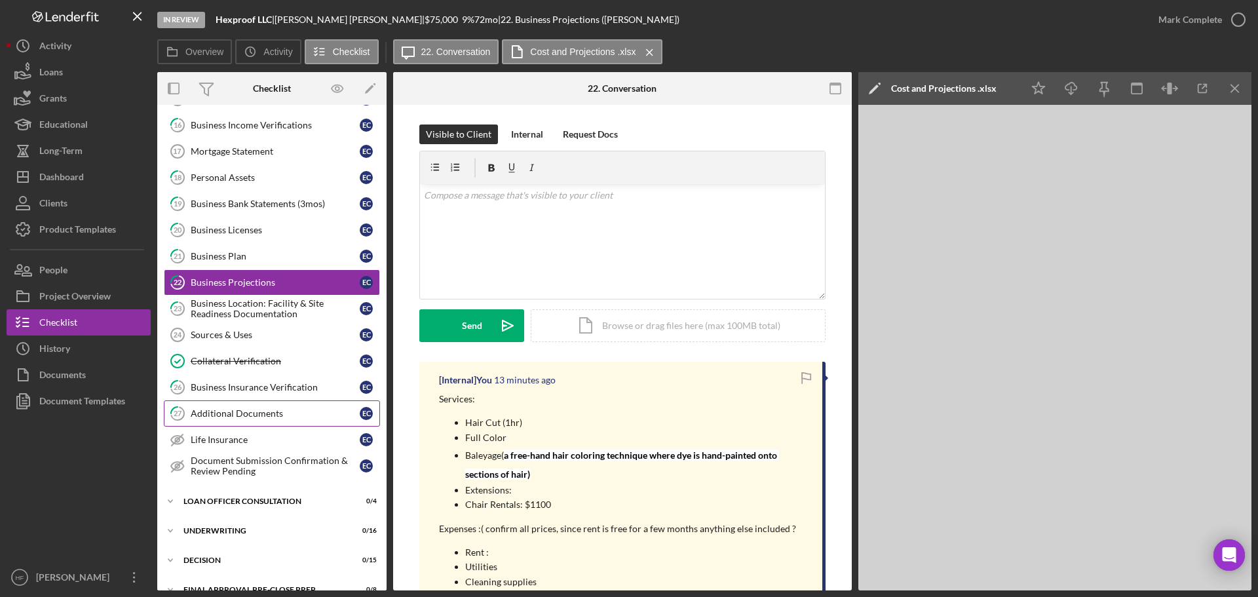
click at [245, 415] on div "Additional Documents" at bounding box center [275, 413] width 169 height 10
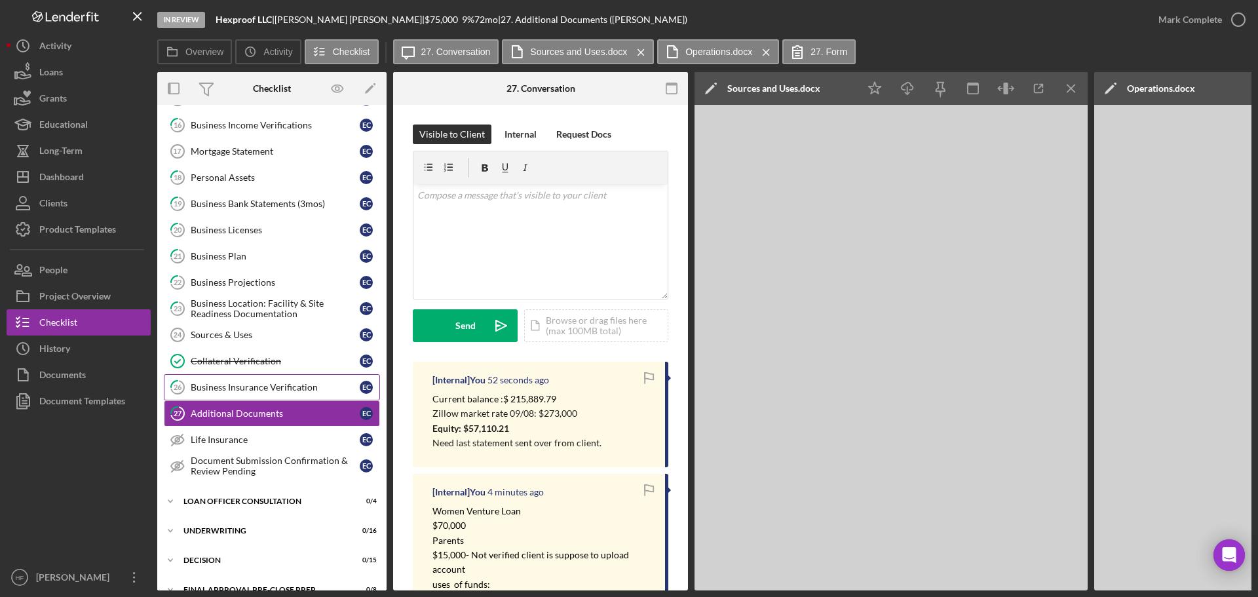
click at [254, 394] on link "26 Business Insurance Verification E C" at bounding box center [272, 387] width 216 height 26
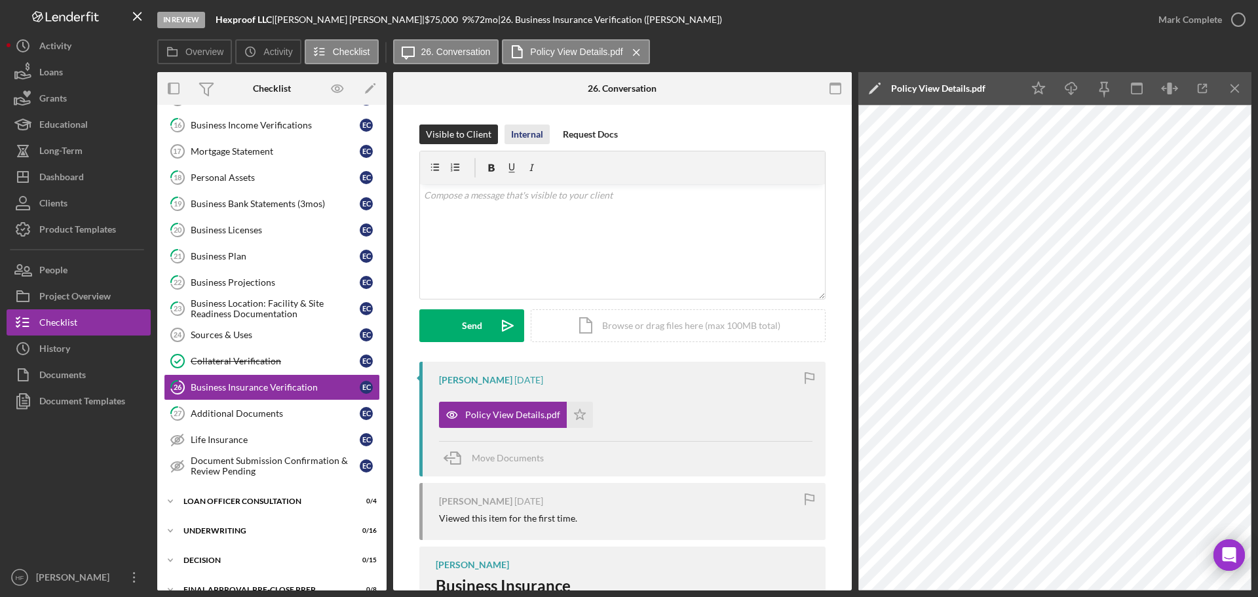
click at [516, 135] on div "Internal" at bounding box center [527, 134] width 32 height 20
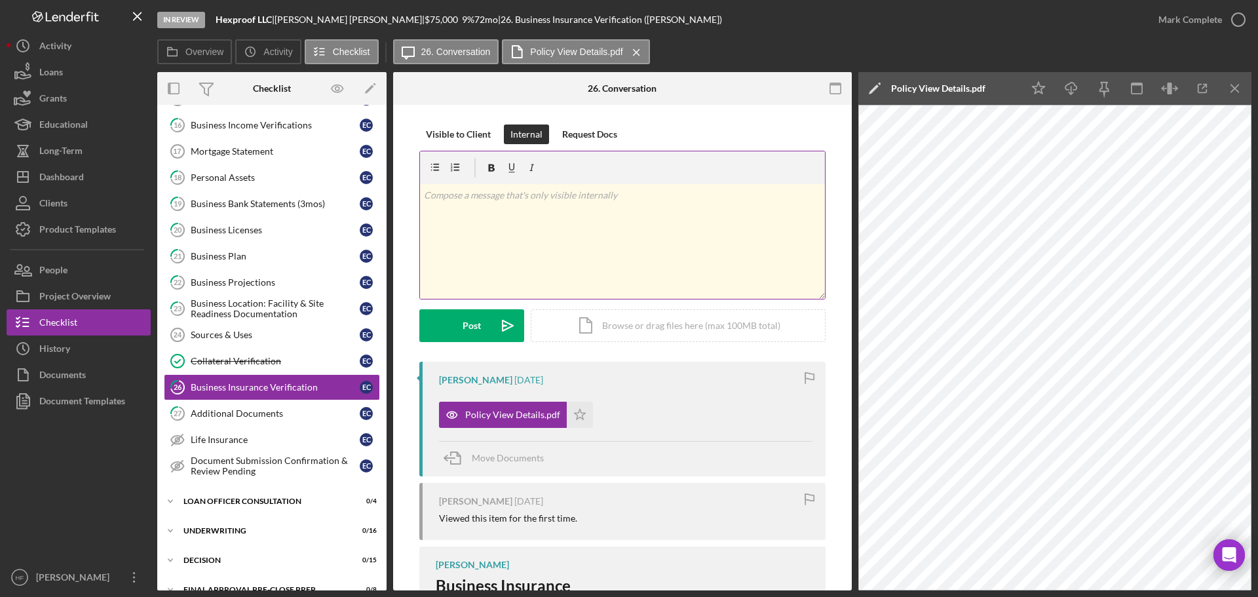
click at [507, 220] on div "v Color teal Color pink Remove color Add row above Add row below Add column bef…" at bounding box center [622, 241] width 405 height 115
drag, startPoint x: 516, startPoint y: 237, endPoint x: 507, endPoint y: 233, distance: 9.1
click at [515, 237] on div "v Color teal Color pink Remove color Add row above Add row below Add column bef…" at bounding box center [622, 241] width 405 height 115
click at [729, 200] on p "business address: [STREET_ADDRESS]" at bounding box center [623, 195] width 398 height 14
click at [551, 237] on p "Policy address is different from" at bounding box center [623, 232] width 398 height 14
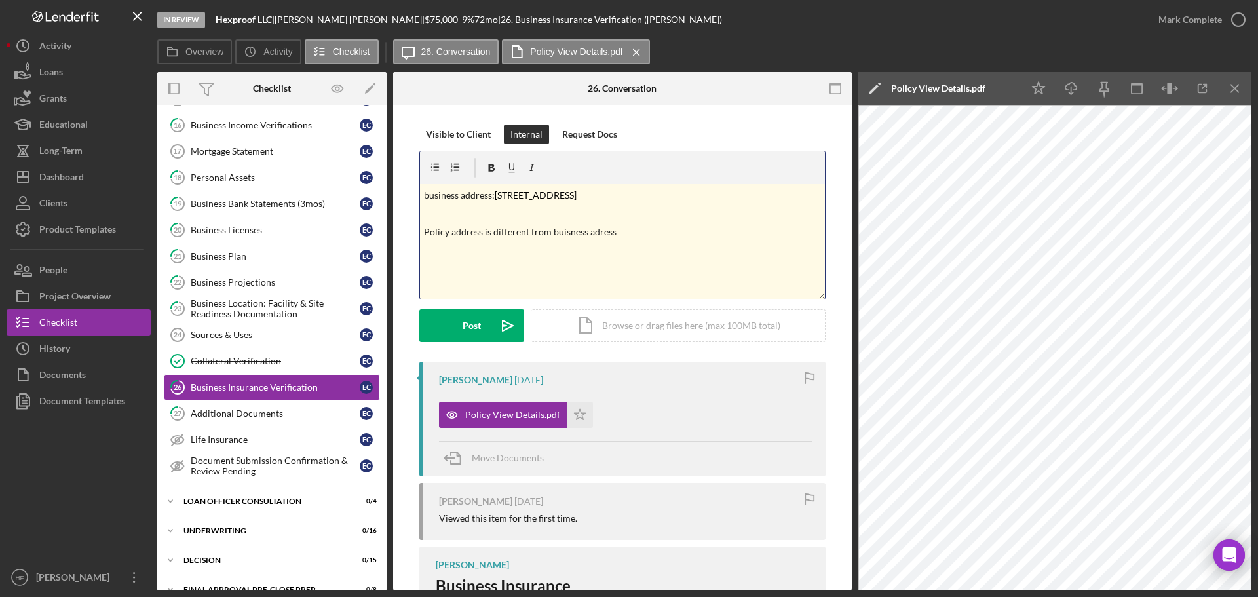
click at [564, 231] on p "Policy address is different from buisness adress" at bounding box center [623, 232] width 398 height 14
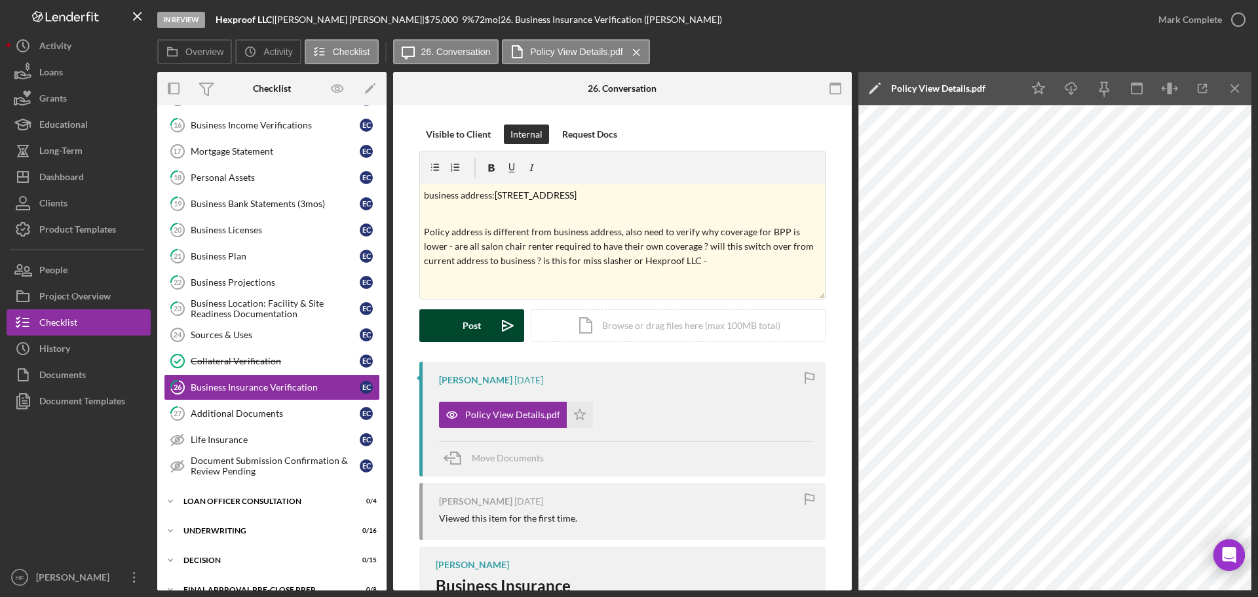
click at [450, 328] on button "Post Icon/icon-invite-send" at bounding box center [471, 325] width 105 height 33
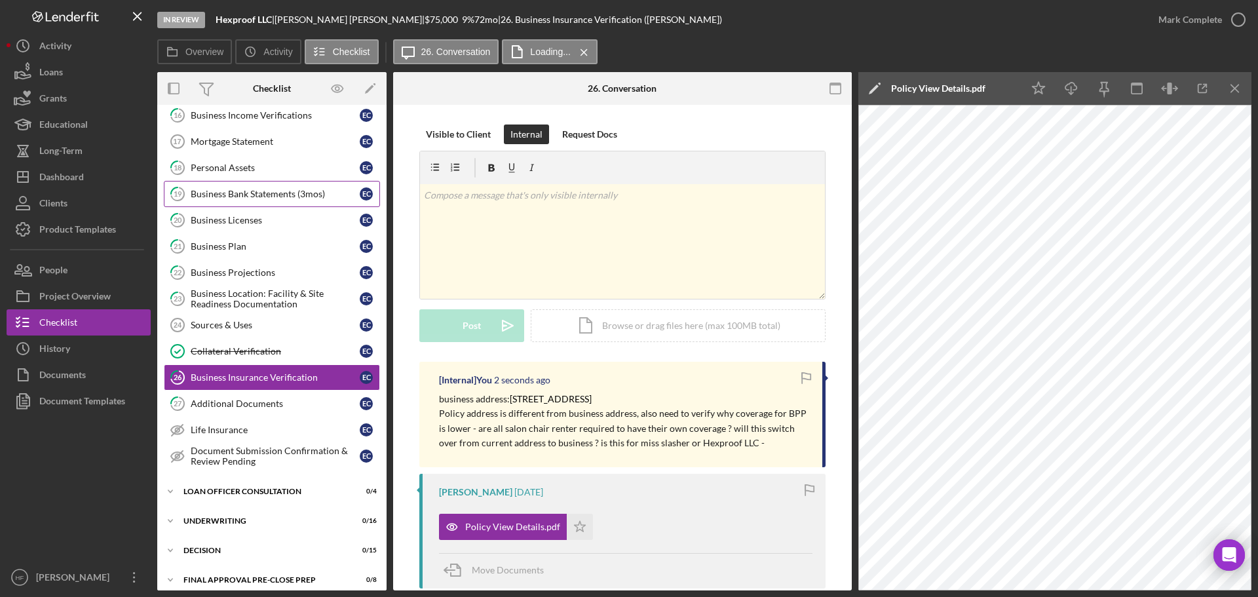
scroll to position [242, 0]
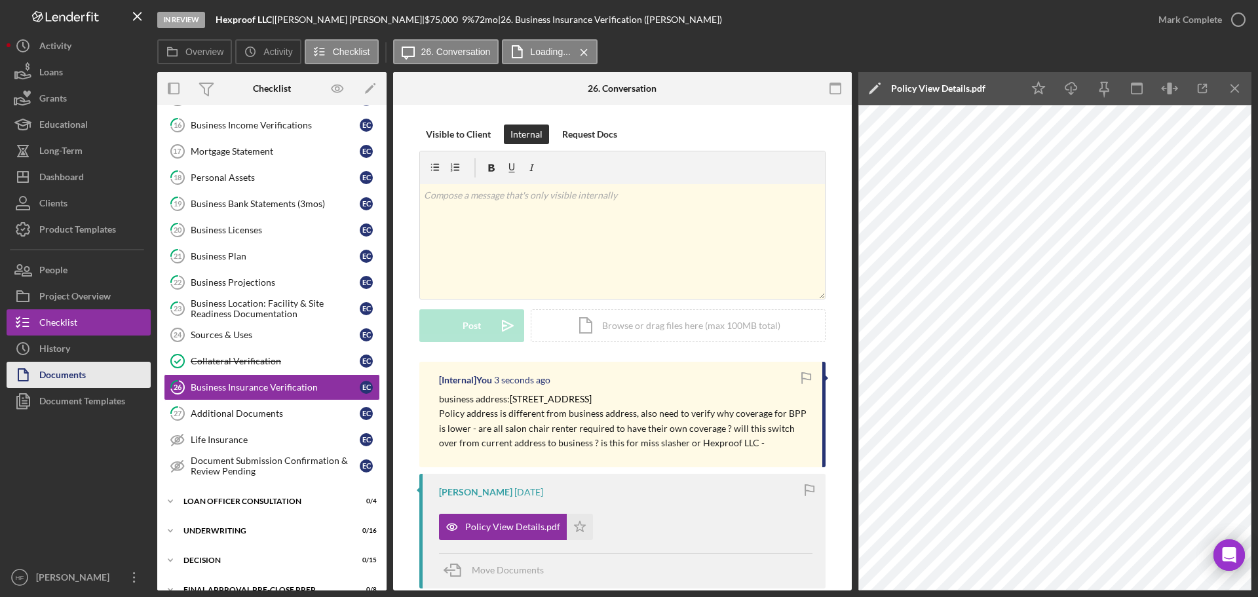
click at [38, 360] on icon "Icon/History" at bounding box center [23, 348] width 33 height 33
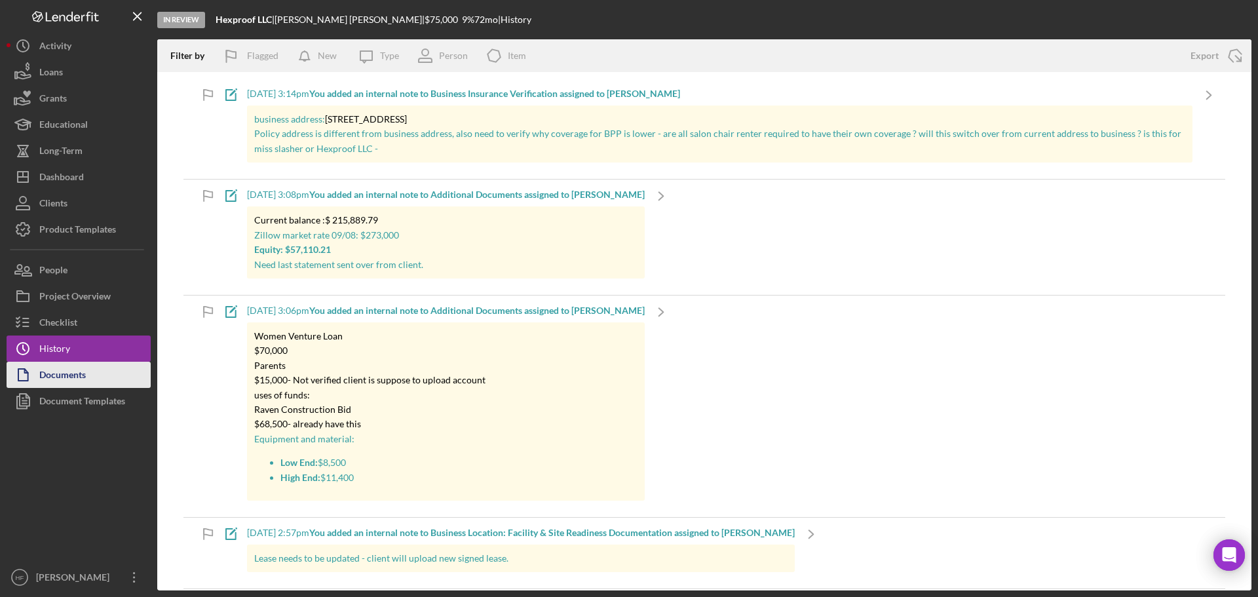
click at [52, 380] on div "Documents" at bounding box center [62, 376] width 47 height 29
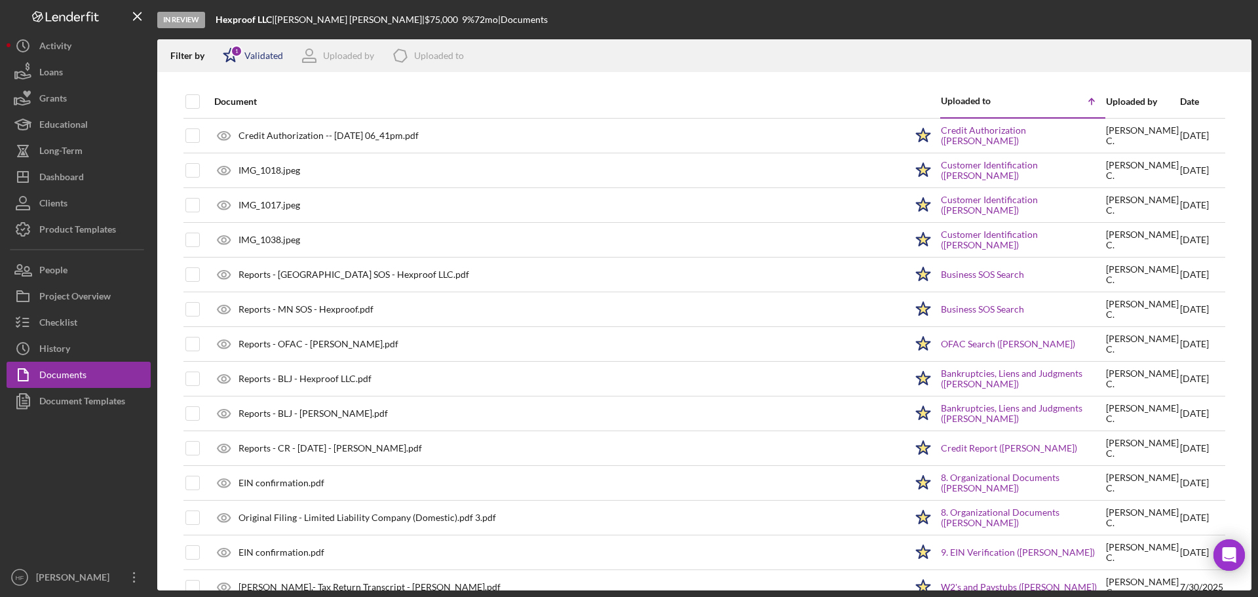
click at [227, 65] on icon "Icon/Star" at bounding box center [230, 55] width 33 height 33
drag, startPoint x: 227, startPoint y: 104, endPoint x: 235, endPoint y: 104, distance: 8.5
click at [226, 104] on input "checkbox" at bounding box center [229, 104] width 13 height 13
checkbox input "false"
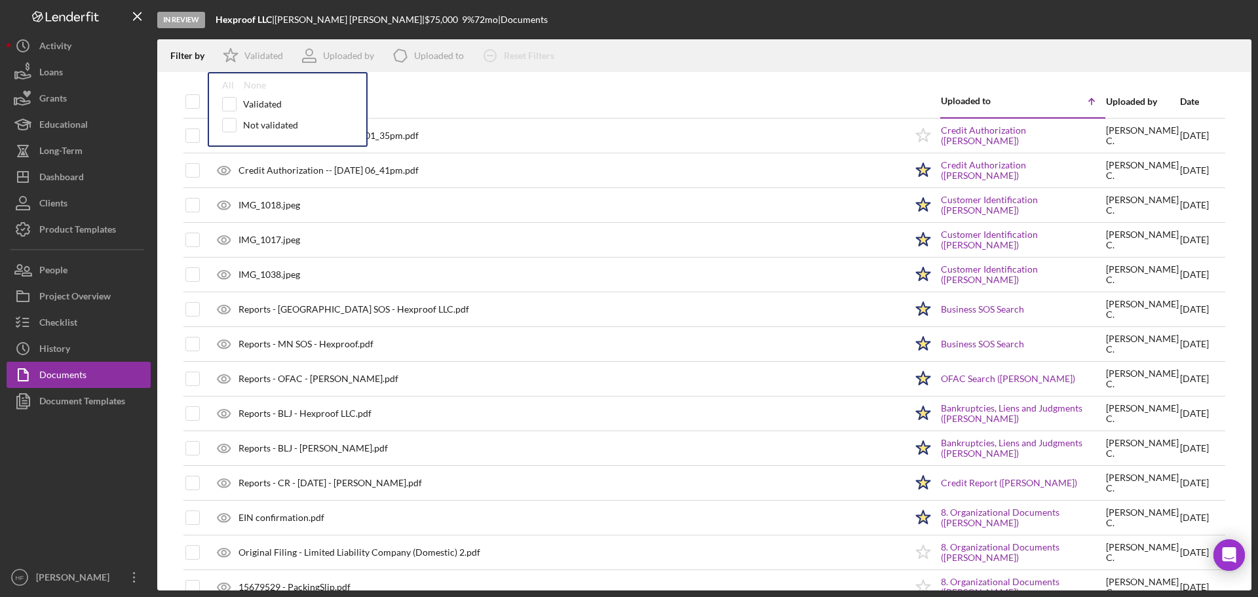
click at [1130, 99] on div "Date" at bounding box center [1201, 101] width 43 height 10
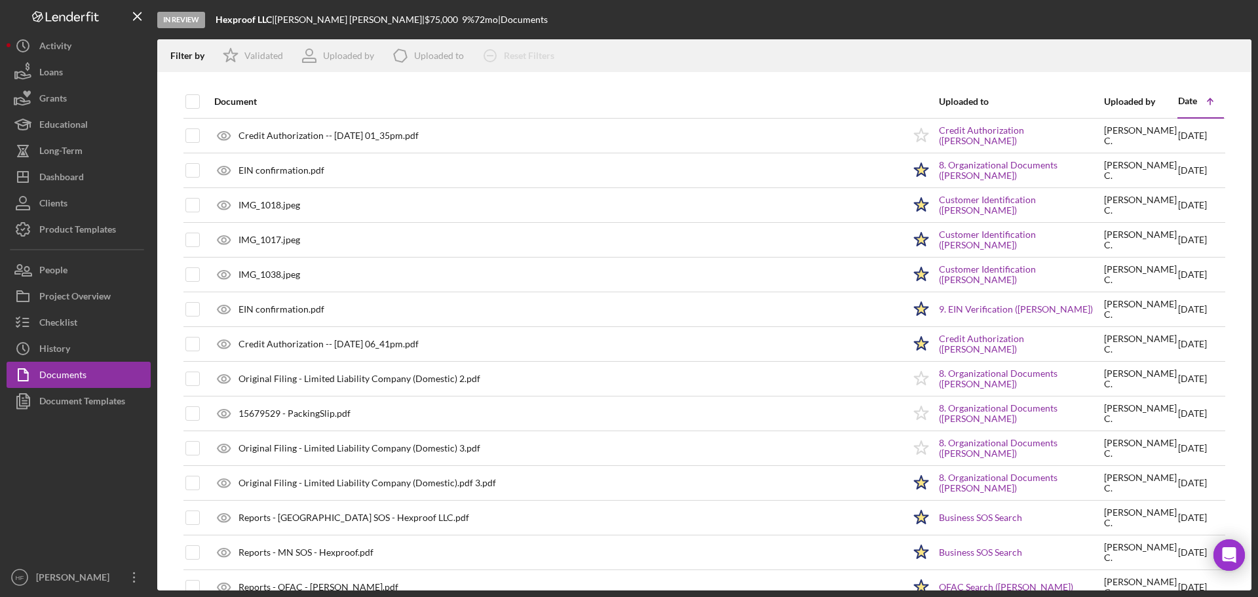
click at [1130, 99] on icon "Icon/Table Sort Arrow" at bounding box center [1210, 101] width 26 height 26
click at [1130, 104] on icon "Icon/Table Sort Arrow" at bounding box center [1210, 101] width 26 height 26
click at [1130, 104] on div "Date" at bounding box center [1187, 101] width 19 height 10
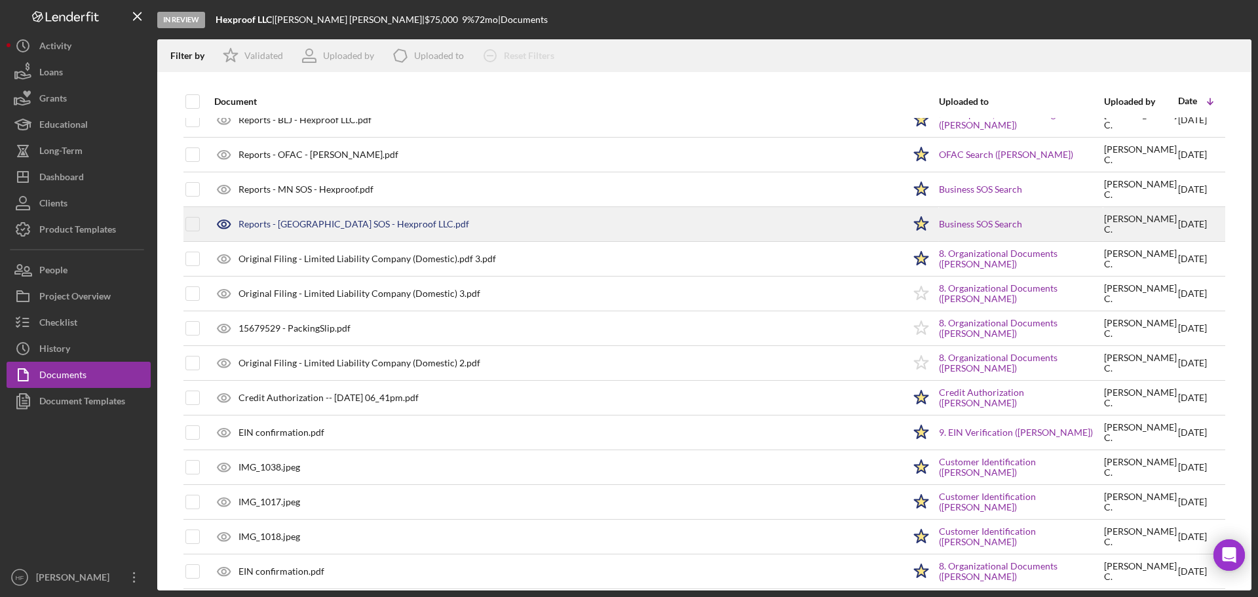
scroll to position [1312, 0]
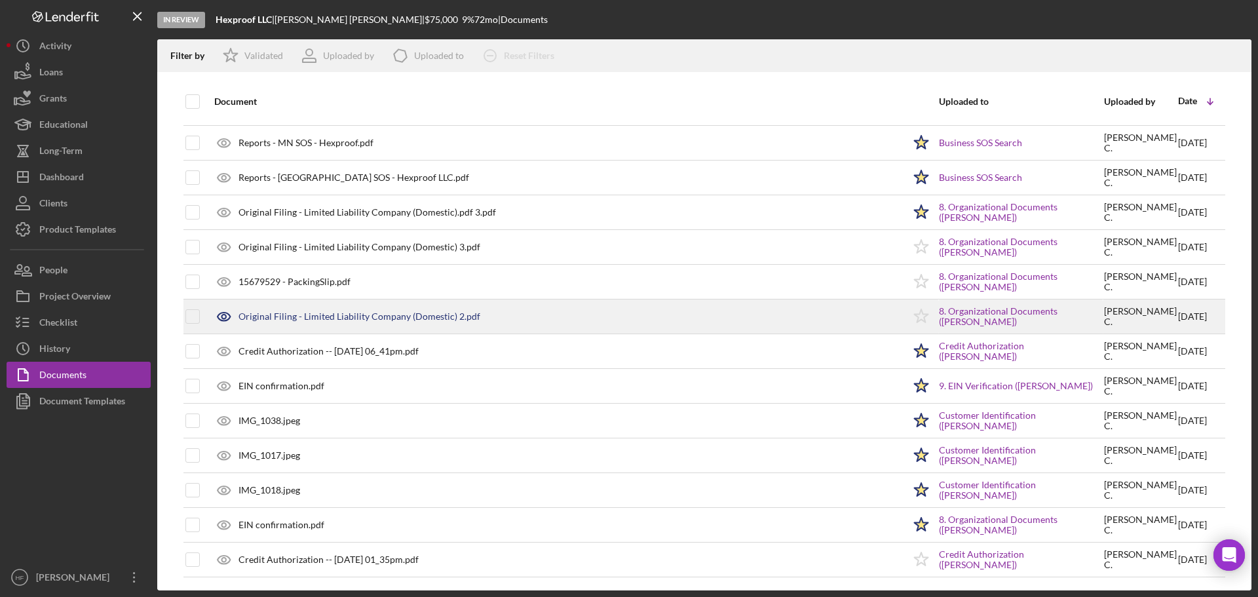
click at [525, 303] on div "Original Filing - Limited Liability Company (Domestic) 2.pdf" at bounding box center [556, 316] width 696 height 33
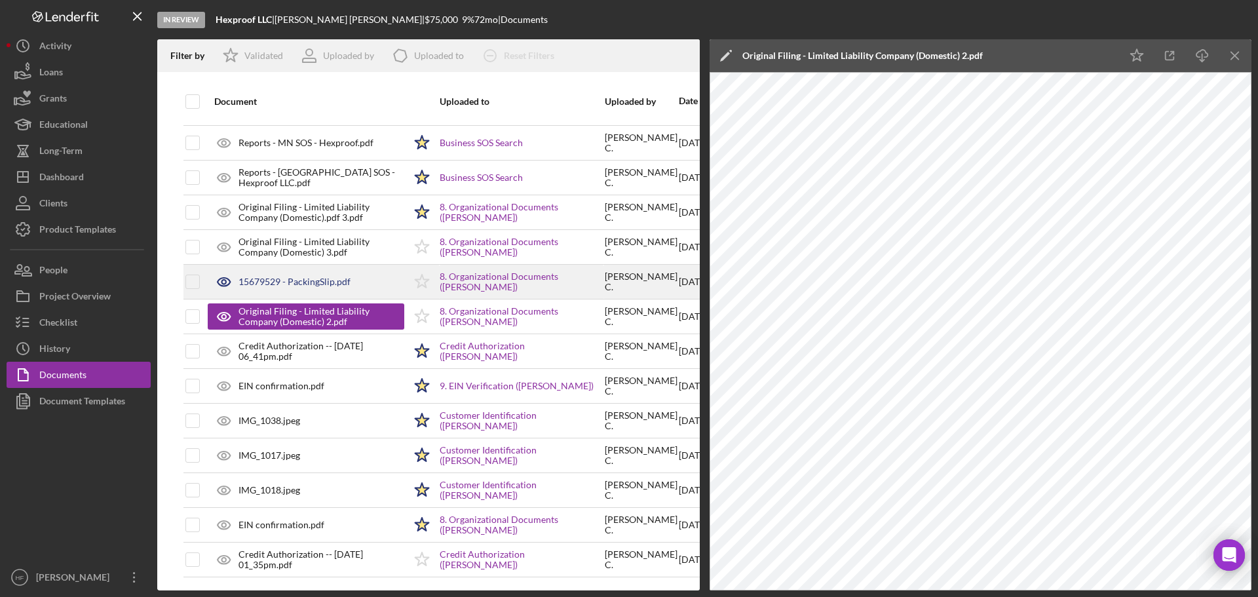
click at [337, 275] on div "15679529 - PackingSlip.pdf" at bounding box center [306, 281] width 197 height 33
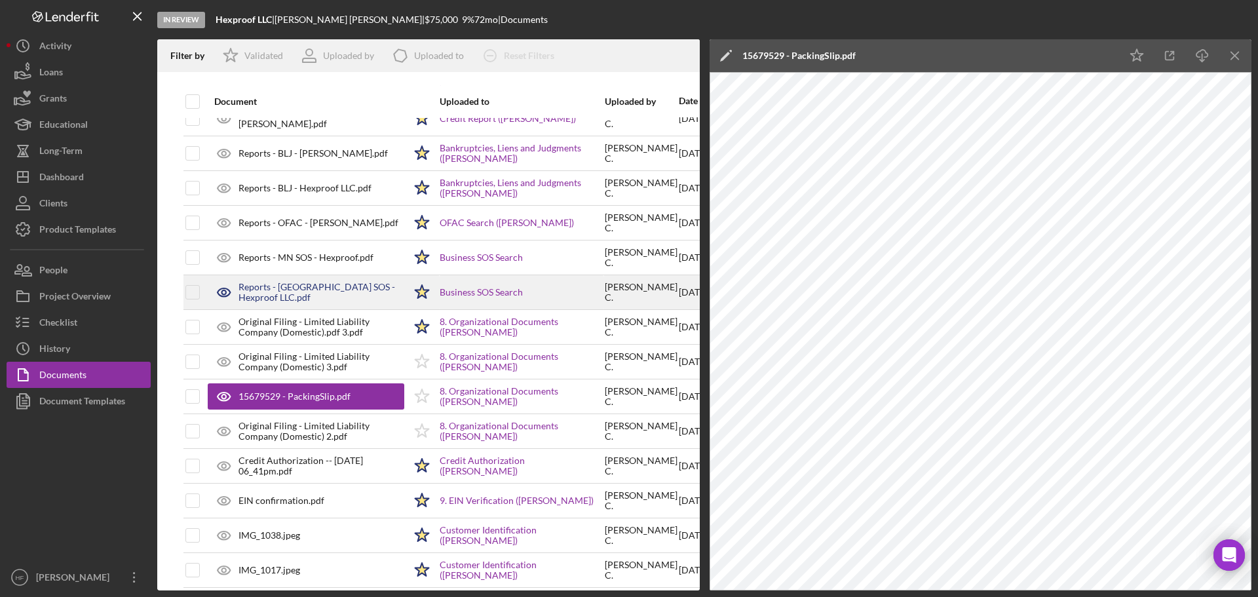
scroll to position [1181, 0]
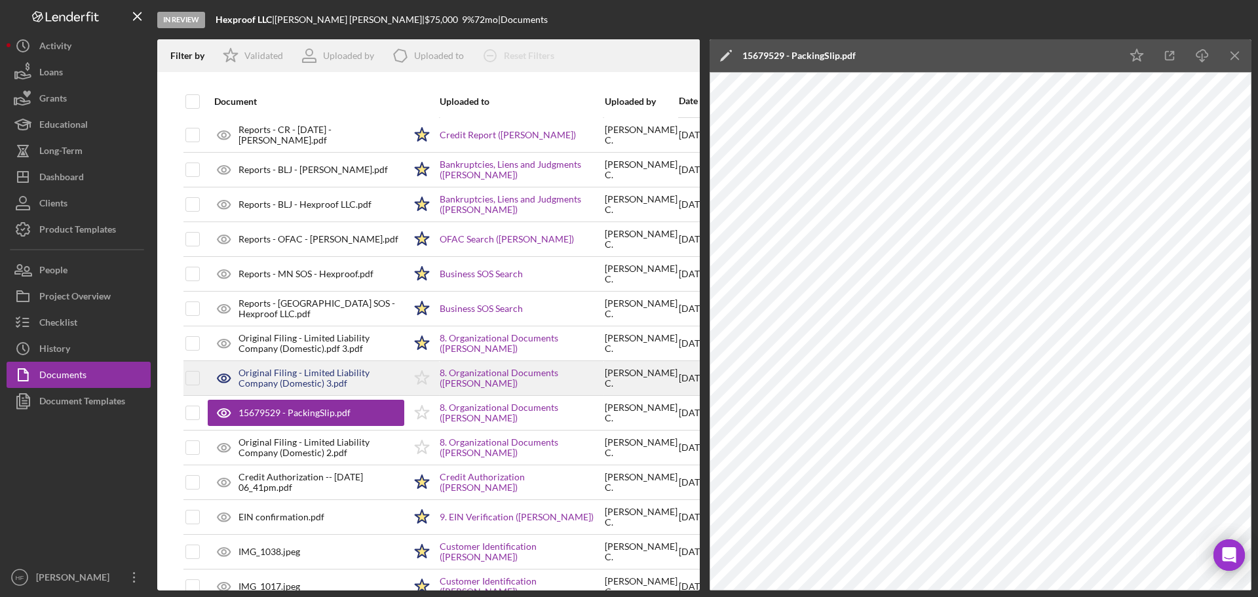
click at [333, 372] on div "Original Filing - Limited Liability Company (Domestic) 3.pdf" at bounding box center [321, 378] width 166 height 21
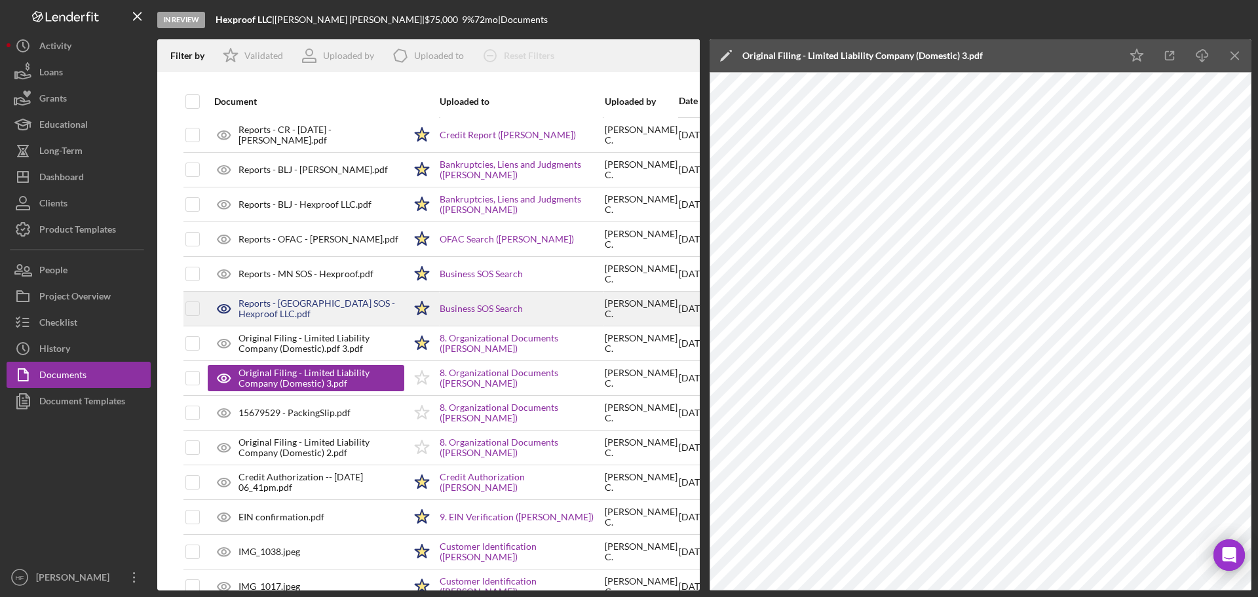
click at [341, 309] on div "Reports - [GEOGRAPHIC_DATA] SOS - Hexproof LLC.pdf" at bounding box center [321, 308] width 166 height 21
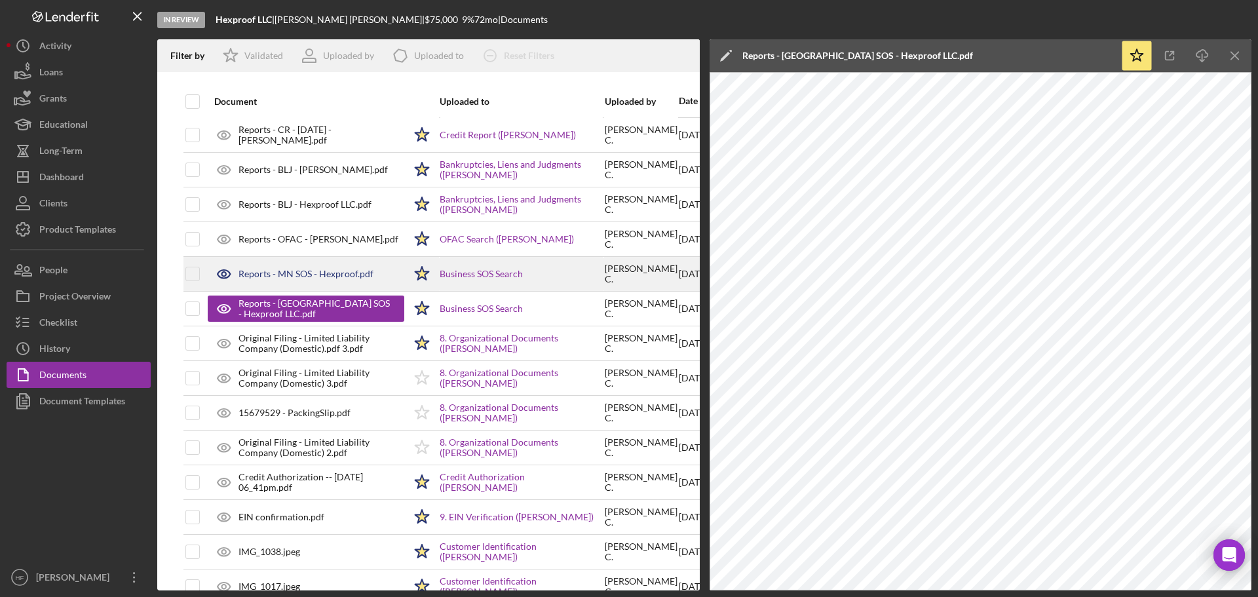
click at [296, 277] on div "Reports - MN SOS - Hexproof.pdf" at bounding box center [305, 274] width 135 height 10
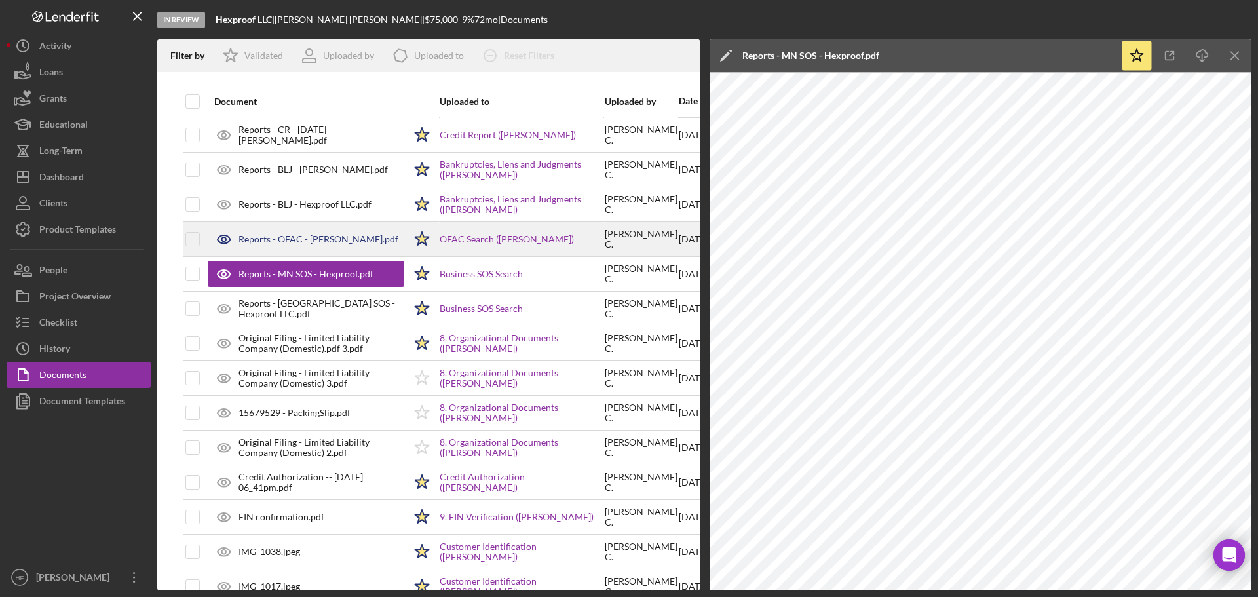
click at [274, 235] on div "Reports - OFAC - [PERSON_NAME].pdf" at bounding box center [318, 239] width 160 height 10
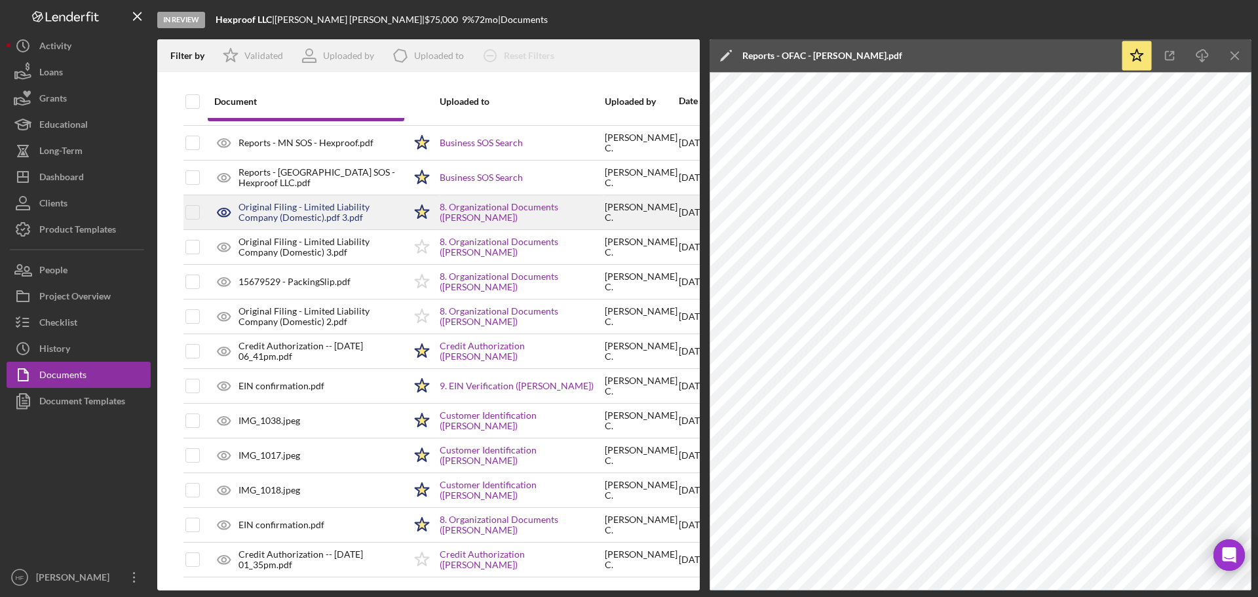
scroll to position [1322, 0]
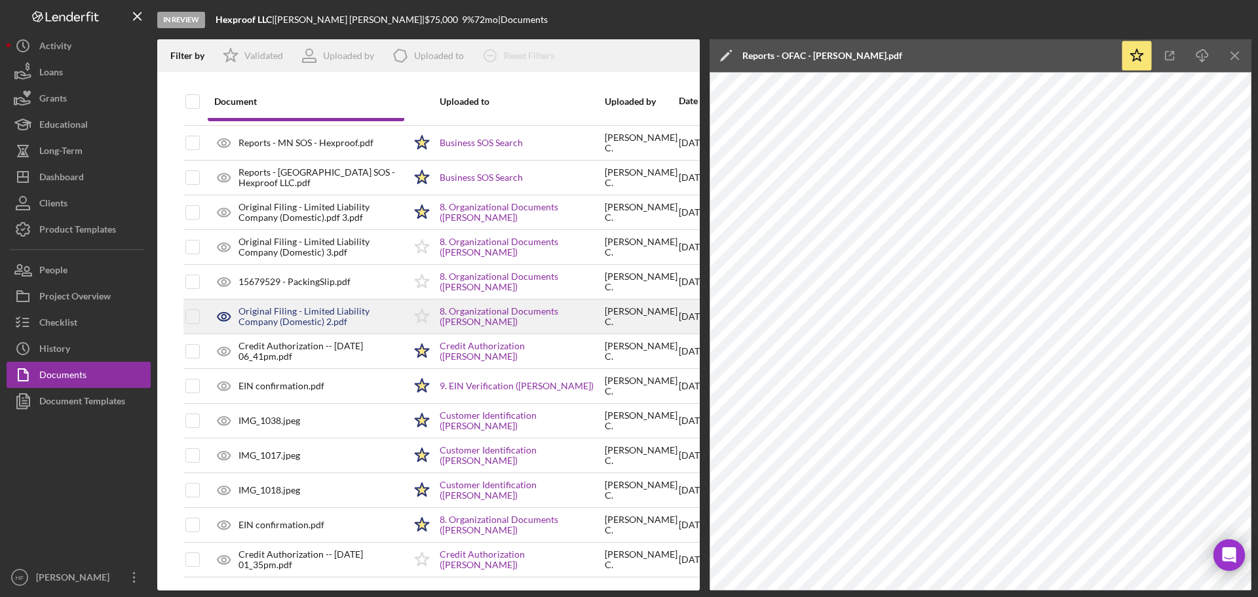
click at [309, 306] on div "Original Filing - Limited Liability Company (Domestic) 2.pdf" at bounding box center [321, 316] width 166 height 21
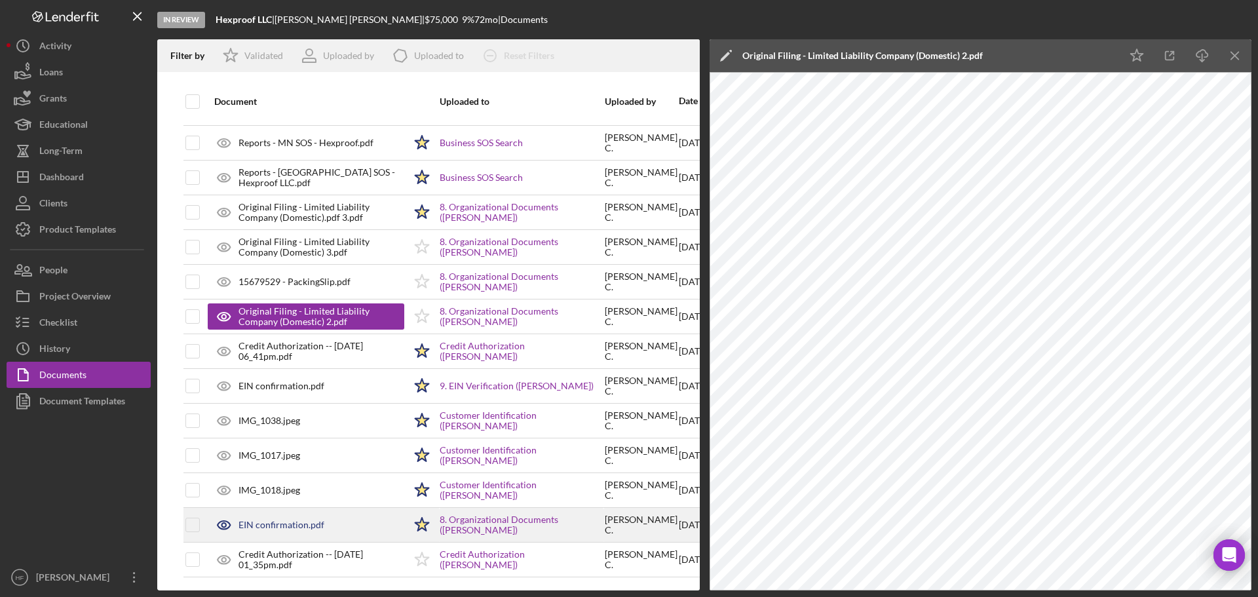
click at [283, 520] on div "EIN confirmation.pdf" at bounding box center [281, 525] width 86 height 10
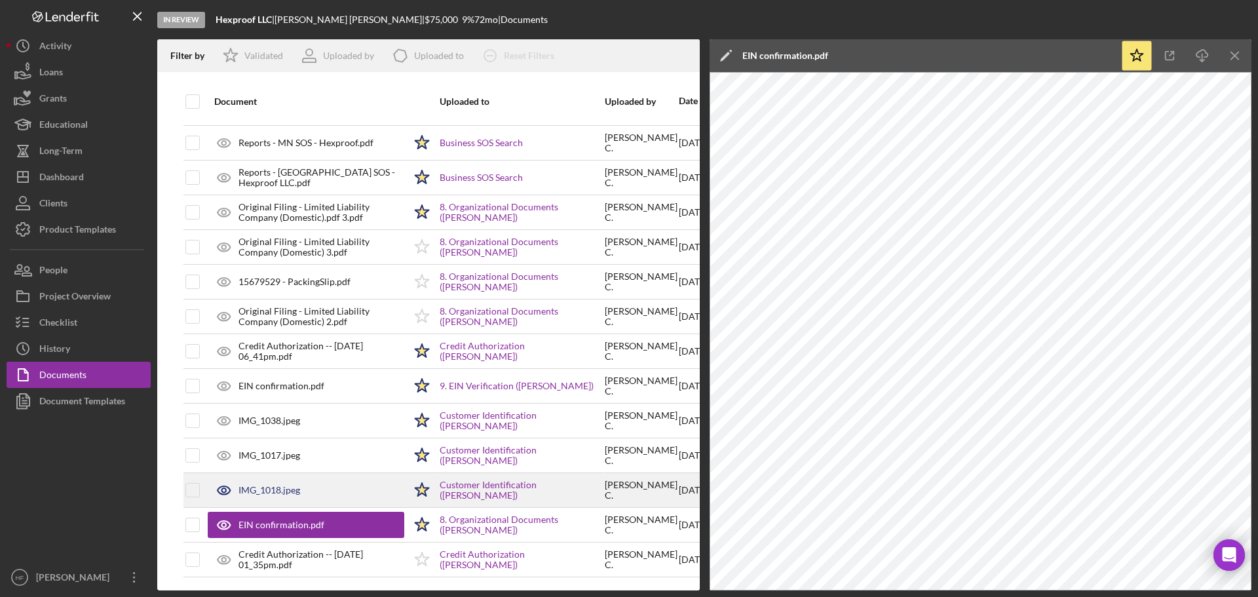
click at [288, 485] on div "IMG_1018.jpeg" at bounding box center [269, 490] width 62 height 10
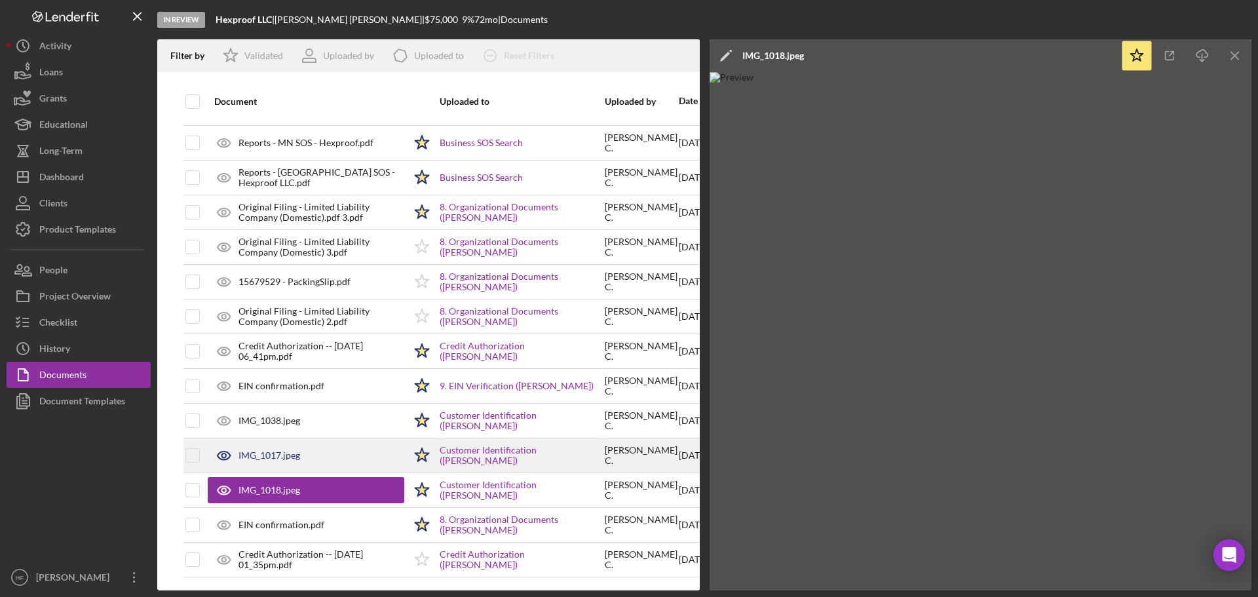
click at [288, 450] on div "IMG_1017.jpeg" at bounding box center [269, 455] width 62 height 10
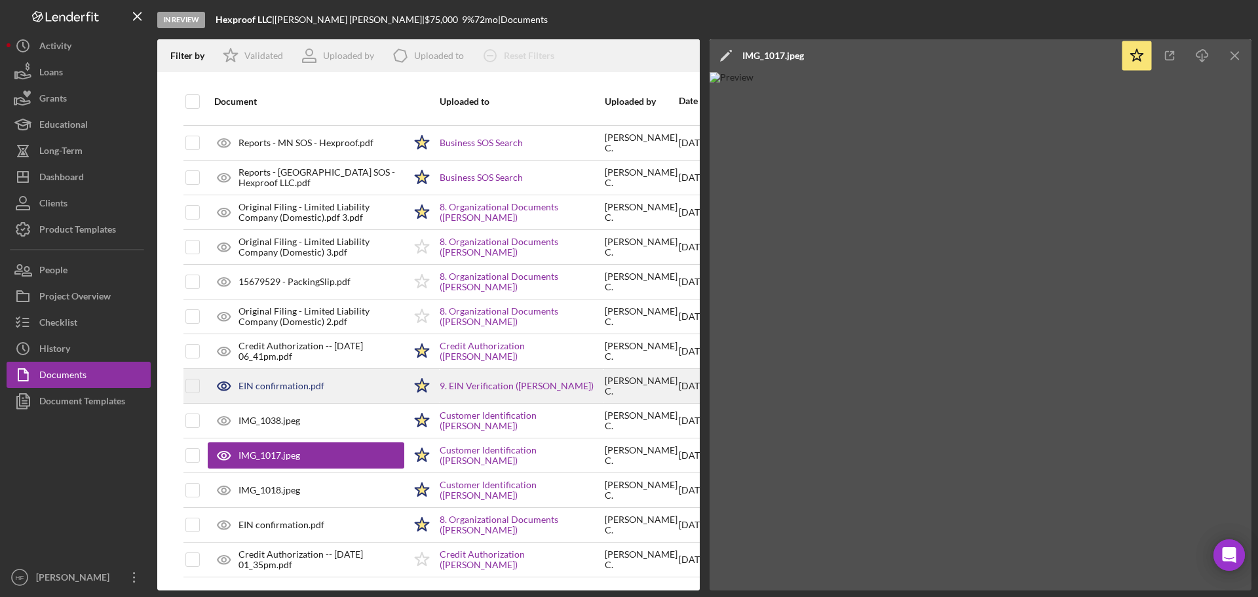
click at [297, 381] on div "EIN confirmation.pdf" at bounding box center [281, 386] width 86 height 10
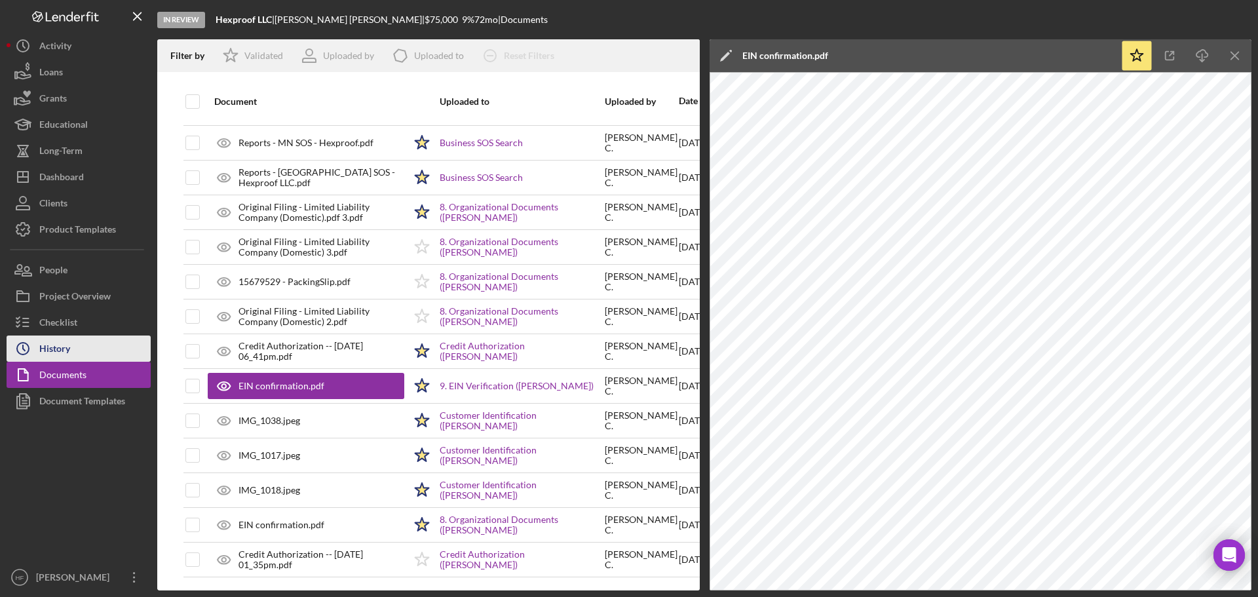
click at [71, 343] on button "Icon/History History" at bounding box center [79, 348] width 144 height 26
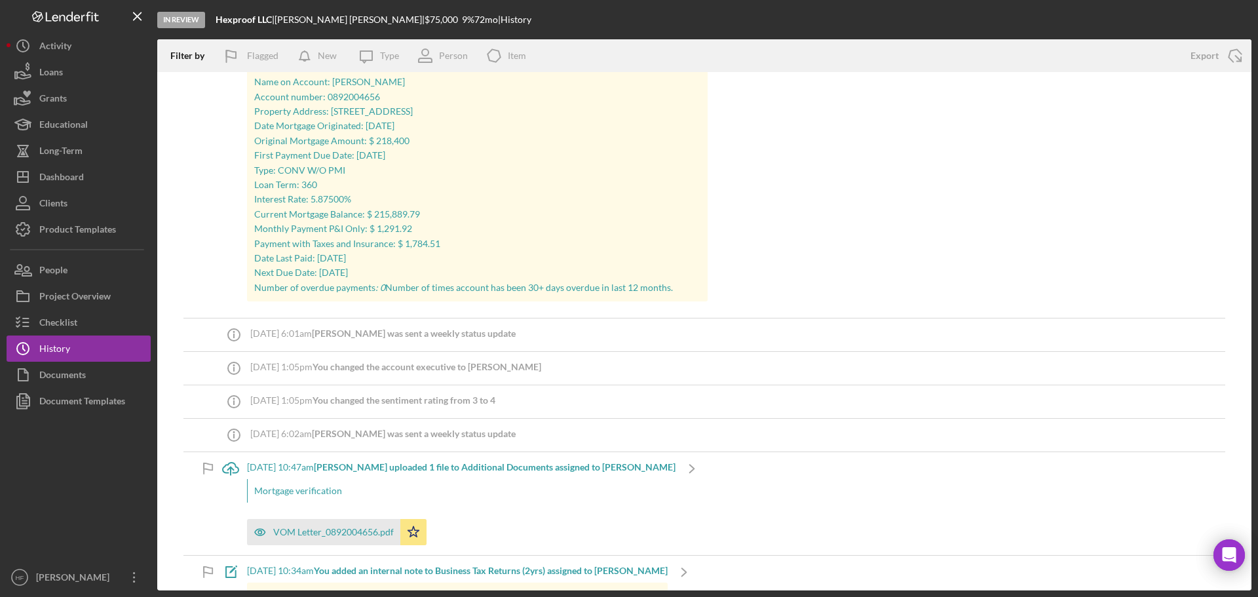
scroll to position [1245, 0]
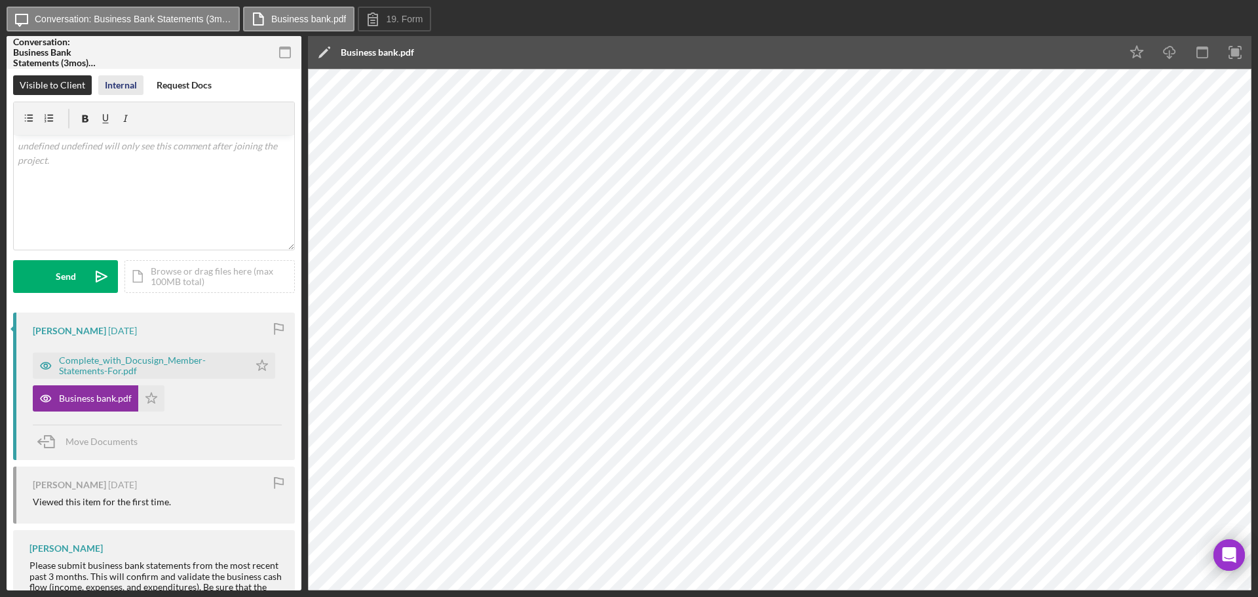
click at [124, 95] on div "Visible to Client Internal Request Docs v Color teal Color pink Remove color Ad…" at bounding box center [154, 193] width 282 height 237
click at [122, 88] on div "Internal" at bounding box center [121, 85] width 32 height 20
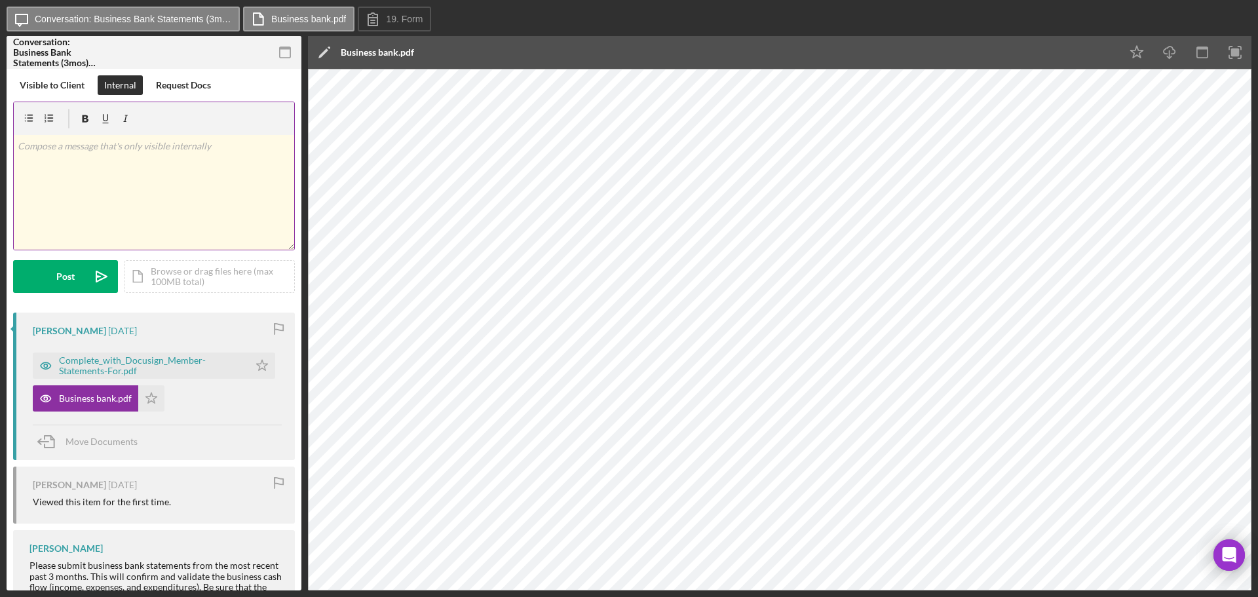
click at [113, 171] on div "v Color teal Color pink Remove color Add row above Add row below Add column bef…" at bounding box center [154, 192] width 280 height 115
click at [129, 146] on p "Business checking account #9243- $2,543.99" at bounding box center [154, 146] width 273 height 14
click at [170, 166] on p "Business Share :" at bounding box center [154, 164] width 273 height 14
click at [114, 183] on p "Total : $3064.74" at bounding box center [154, 183] width 273 height 14
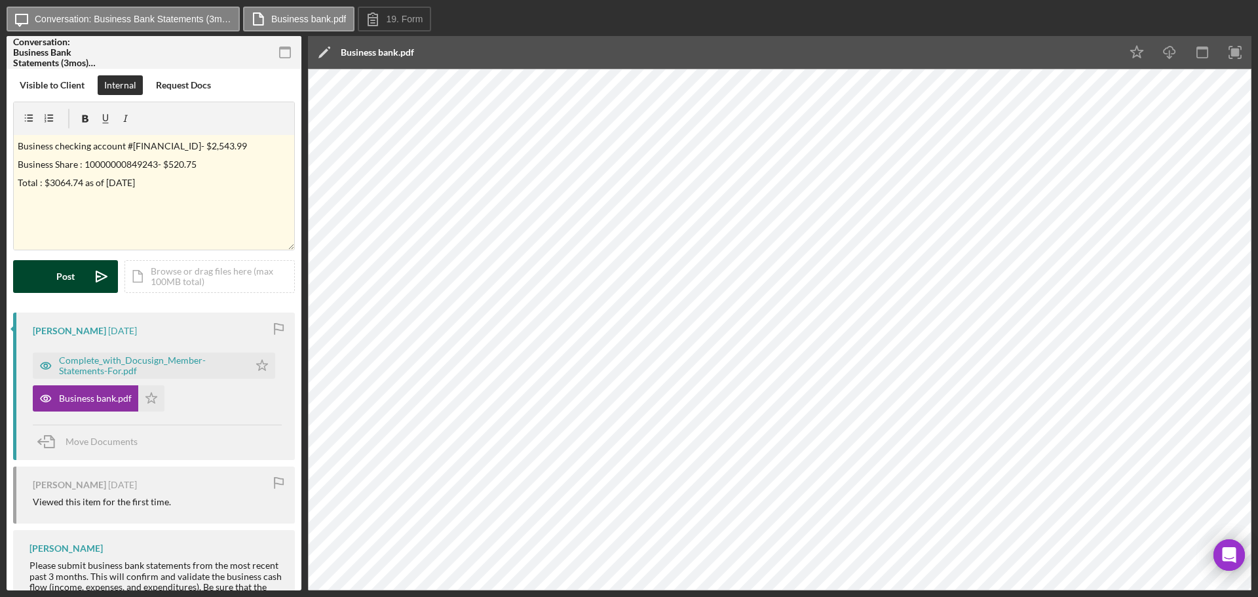
click at [75, 280] on button "Post Icon/icon-invite-send" at bounding box center [65, 276] width 105 height 33
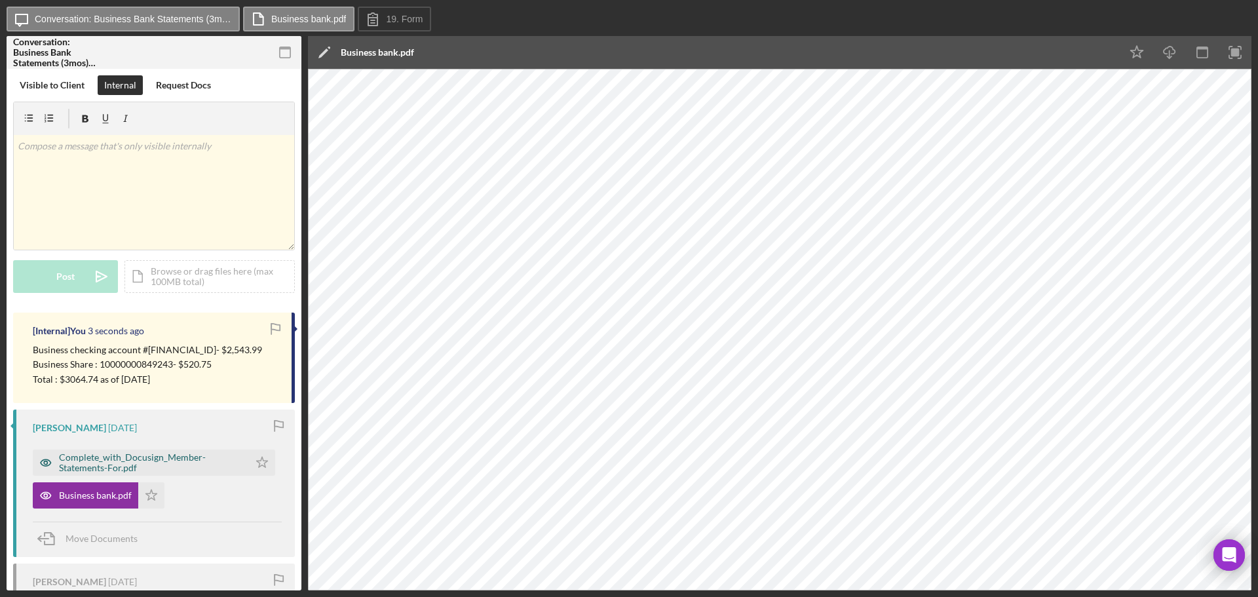
click at [181, 463] on div "Complete_with_Docusign_Member-Statements-For.pdf" at bounding box center [150, 462] width 183 height 21
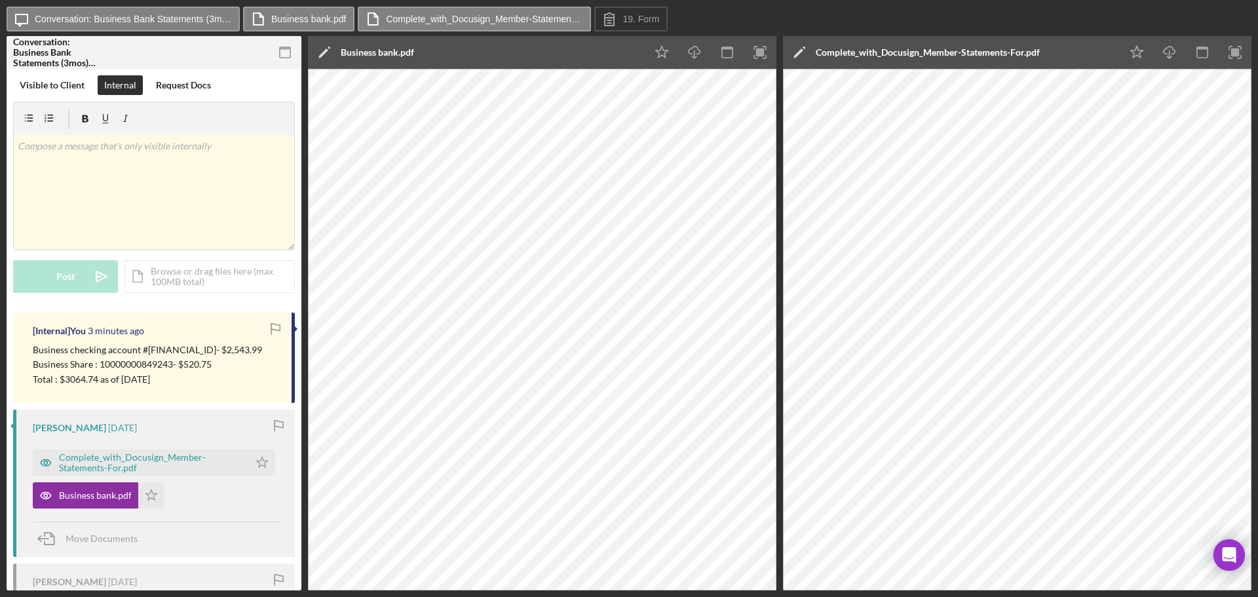
click at [797, 50] on icon "Icon/Edit" at bounding box center [799, 52] width 33 height 33
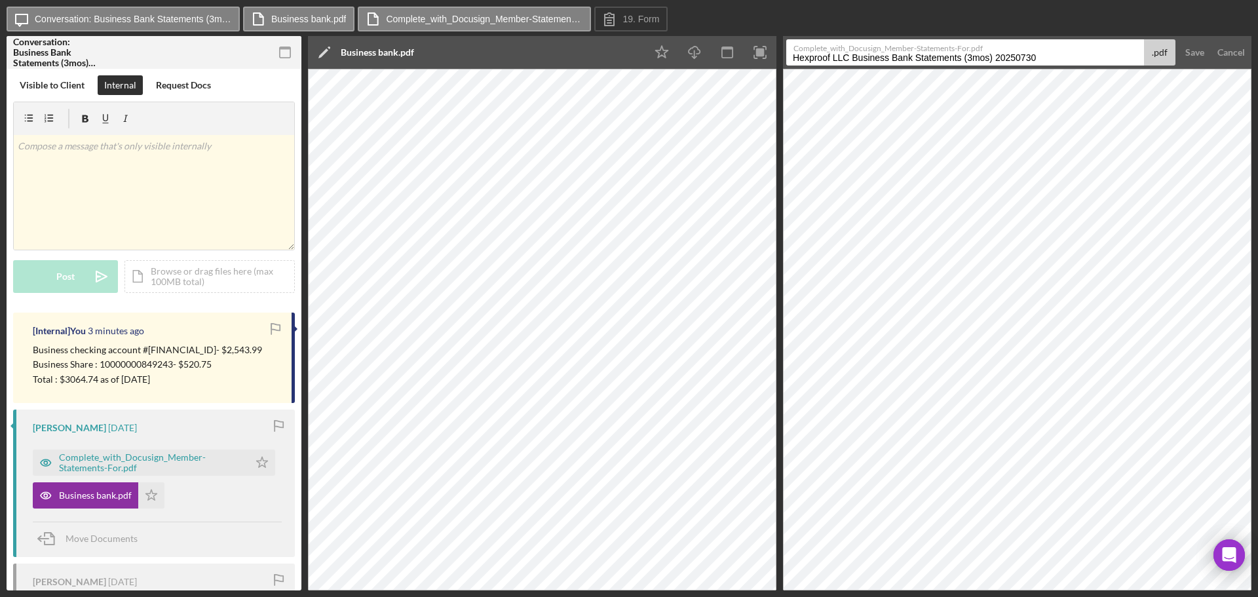
click at [794, 54] on input "Hexproof LLC Business Bank Statements (3mos) 20250730" at bounding box center [965, 52] width 358 height 26
type input "Duplicate Business checking & Saving 04/05/03Hexproof LLC Business Bank Stateme…"
click at [1194, 52] on div "Save" at bounding box center [1194, 52] width 19 height 26
